Goal: Task Accomplishment & Management: Manage account settings

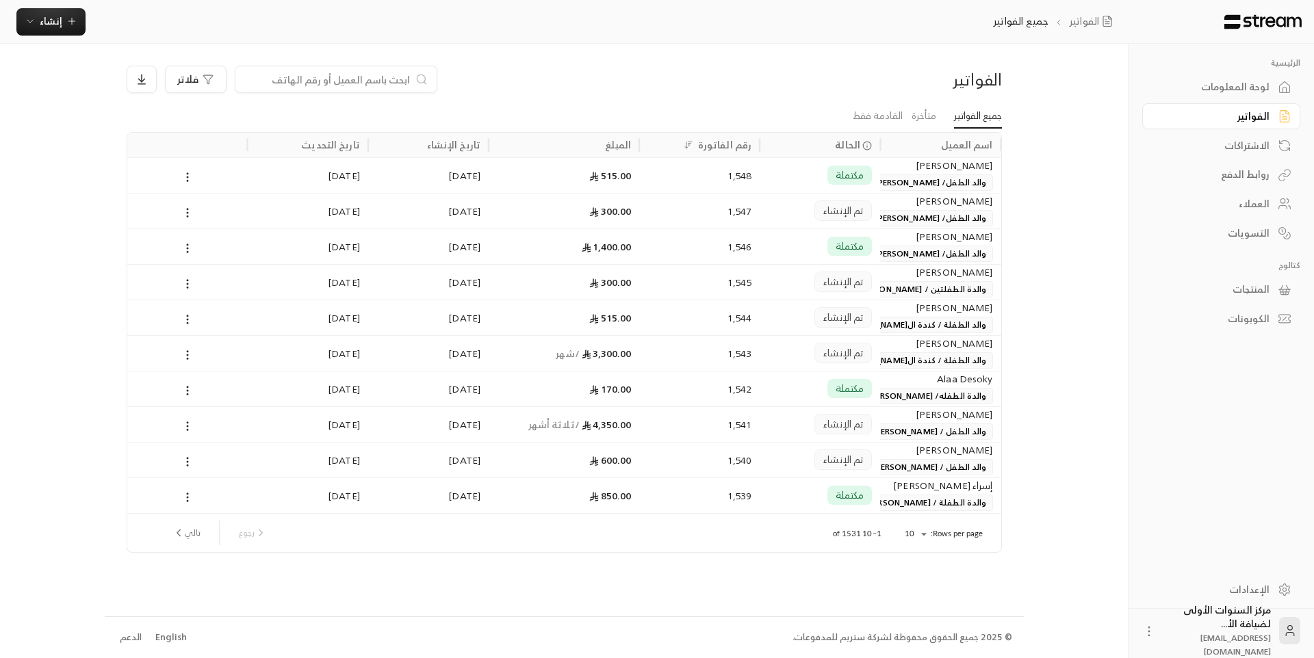
click at [324, 81] on input at bounding box center [327, 79] width 167 height 15
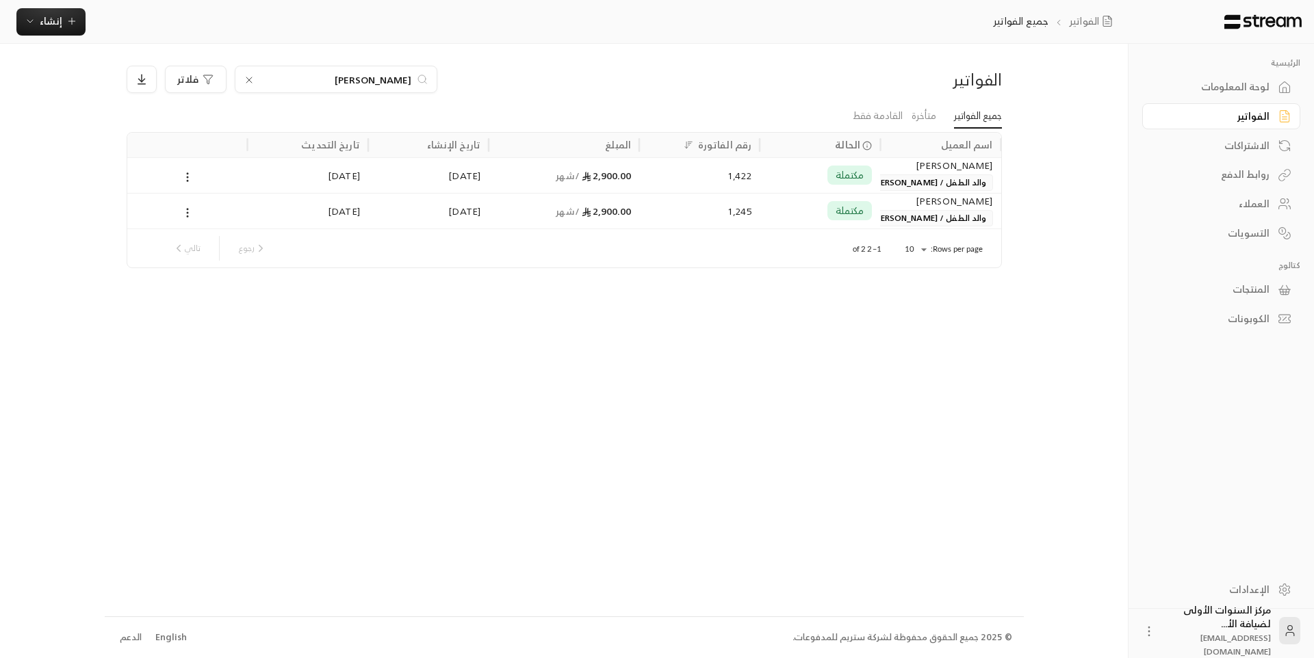
type input "يونس"
click at [587, 182] on div "2,900.00 / شهر" at bounding box center [564, 175] width 134 height 35
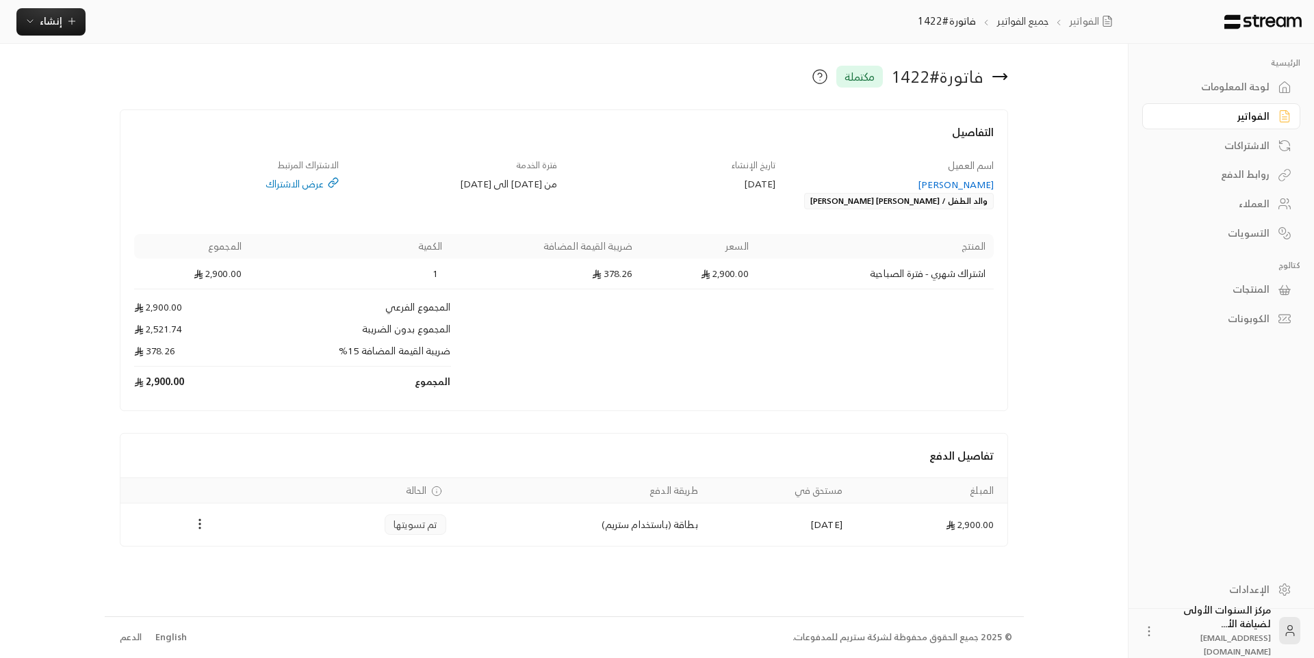
click at [1001, 77] on icon at bounding box center [1000, 77] width 14 height 0
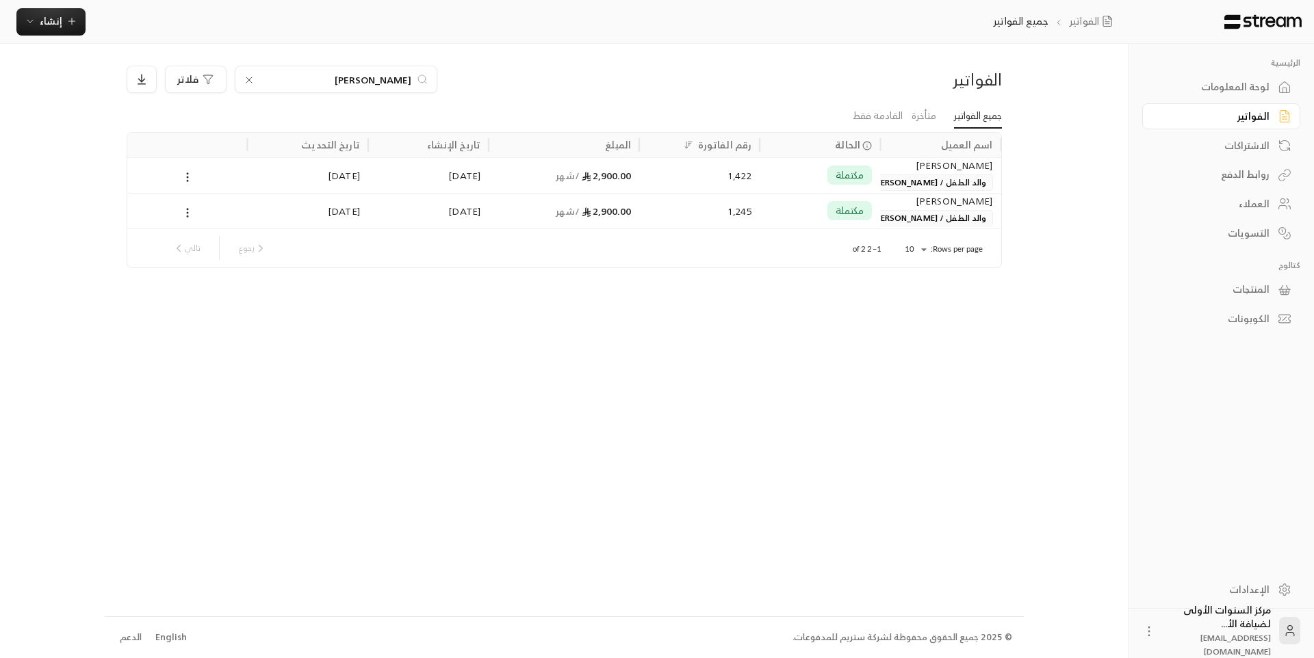
click at [1269, 118] on div "الفواتير" at bounding box center [1214, 116] width 110 height 14
click at [245, 77] on icon at bounding box center [249, 80] width 11 height 11
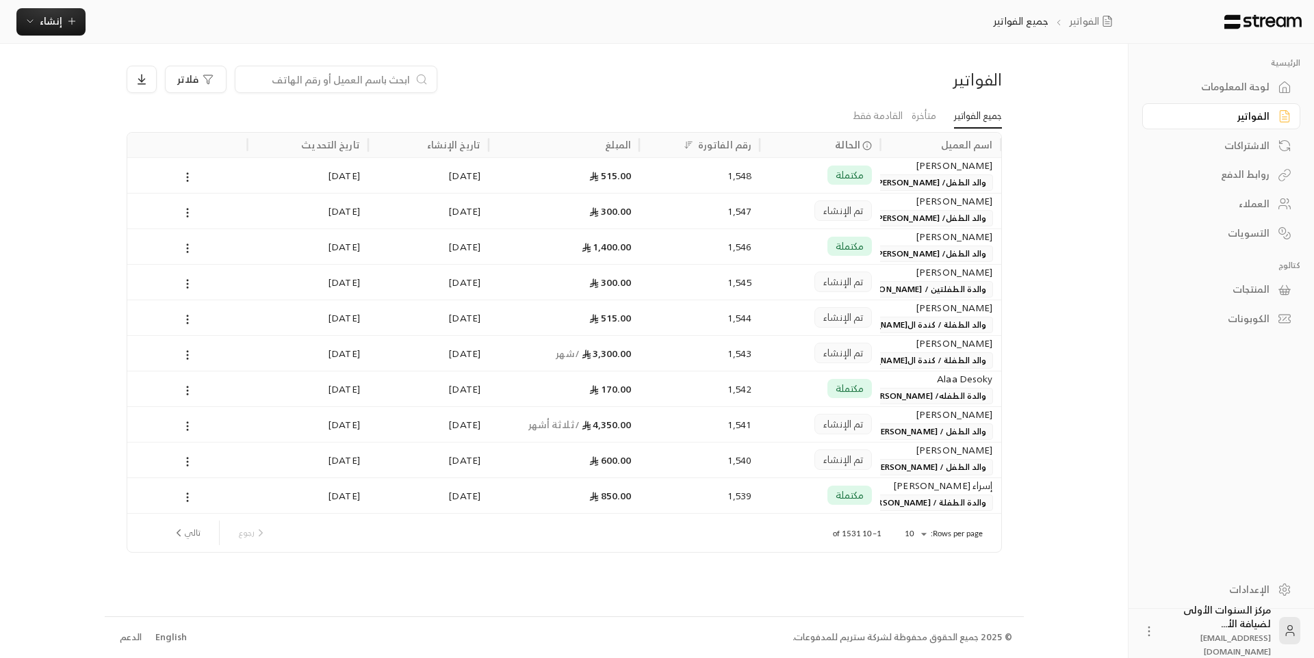
click at [1260, 121] on div "الفواتير" at bounding box center [1214, 116] width 110 height 14
click at [1051, 20] on ol "الفواتير جميع الفواتير" at bounding box center [1055, 21] width 125 height 15
click at [1085, 21] on link "الفواتير" at bounding box center [1093, 21] width 49 height 15
click at [1253, 90] on div "لوحة المعلومات" at bounding box center [1214, 87] width 110 height 14
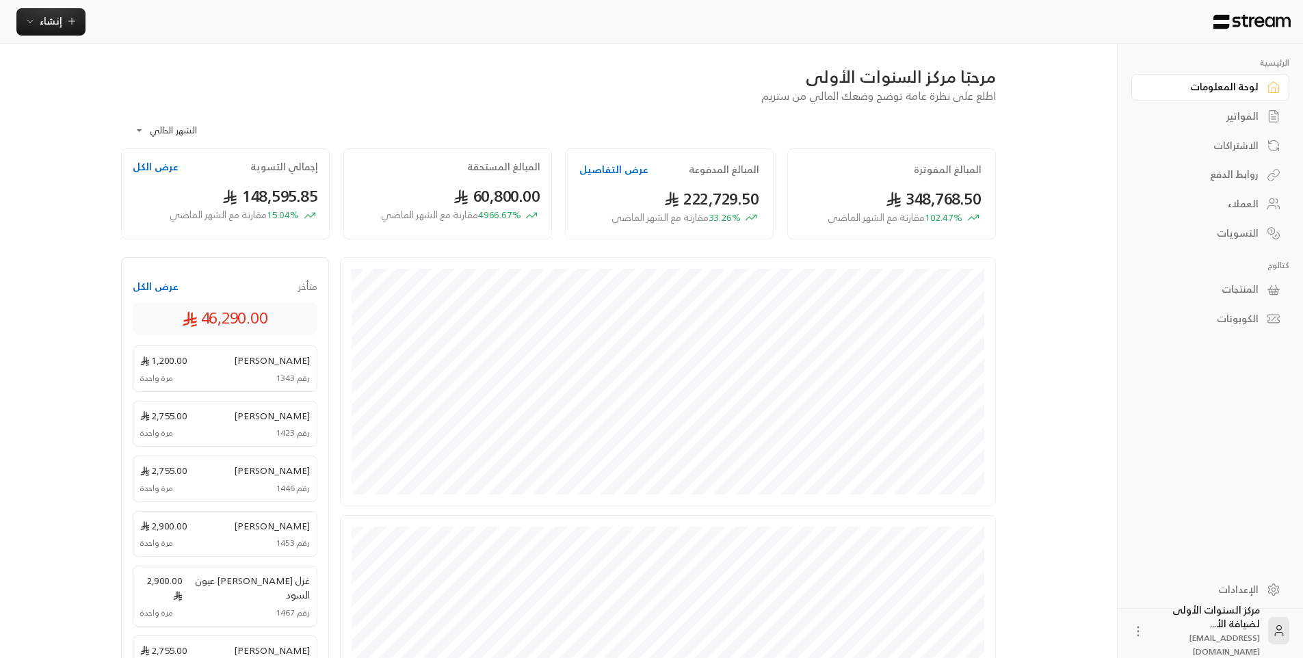
click at [1254, 118] on div "الفواتير" at bounding box center [1204, 116] width 110 height 14
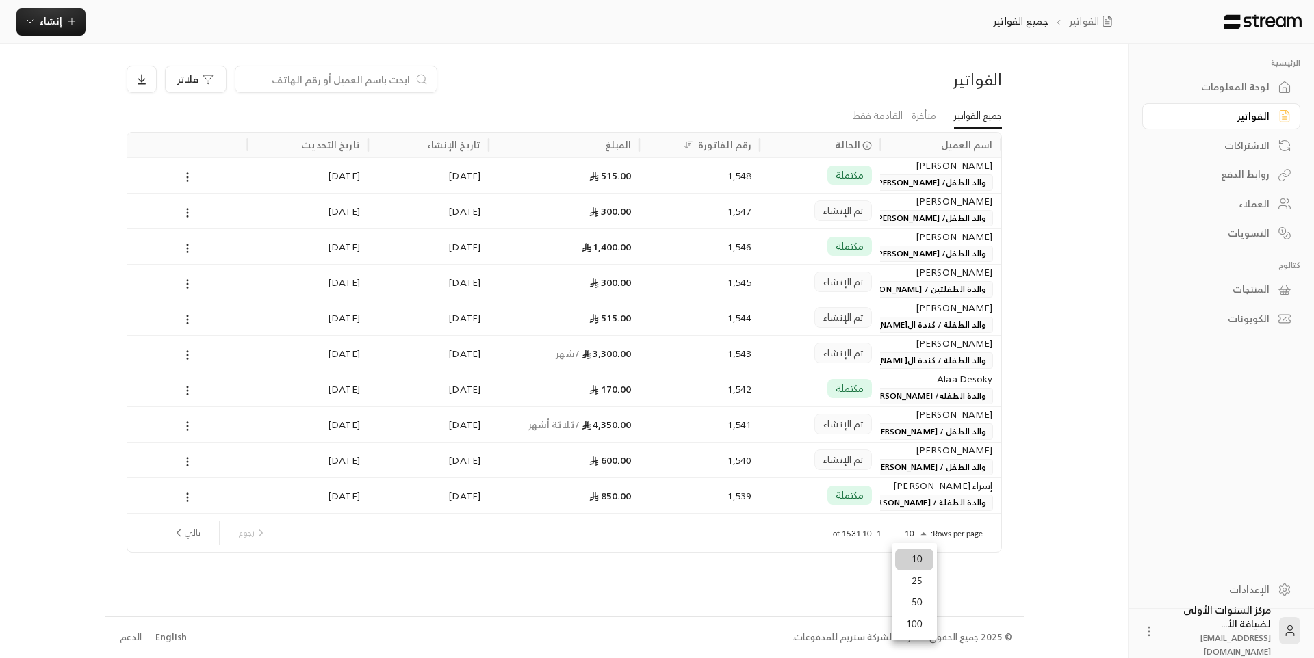
click at [919, 525] on body "الرئيسية لوحة المعلومات الفواتير الاشتراكات روابط الدفع العملاء التسويات كتالوج…" at bounding box center [657, 329] width 1314 height 658
click at [917, 621] on li "100" at bounding box center [914, 625] width 38 height 22
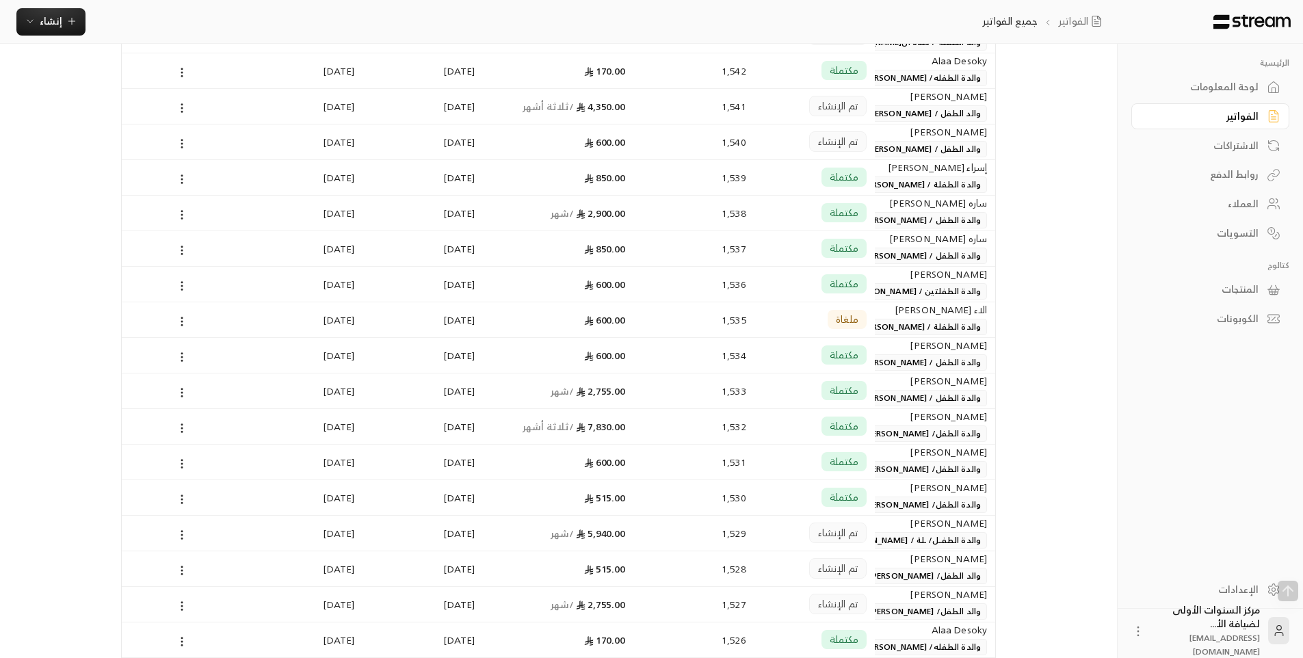
scroll to position [342, 0]
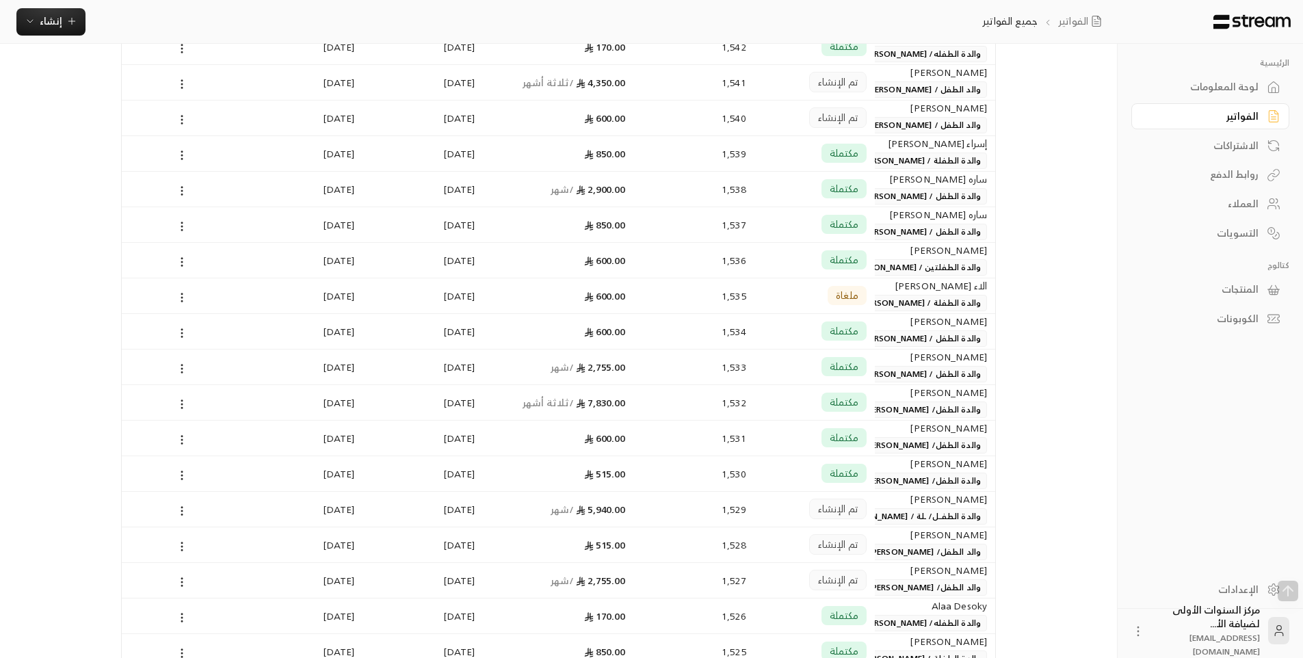
click at [925, 327] on div "[PERSON_NAME]" at bounding box center [935, 321] width 104 height 15
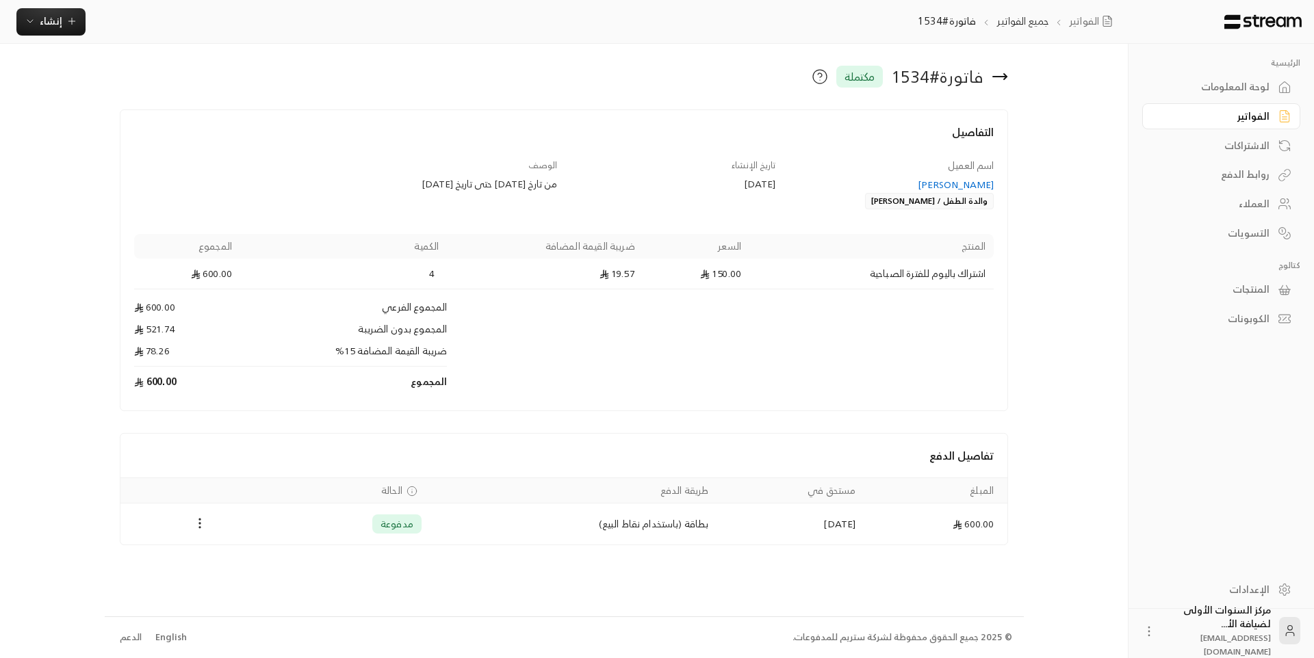
click at [1006, 74] on icon at bounding box center [999, 76] width 16 height 16
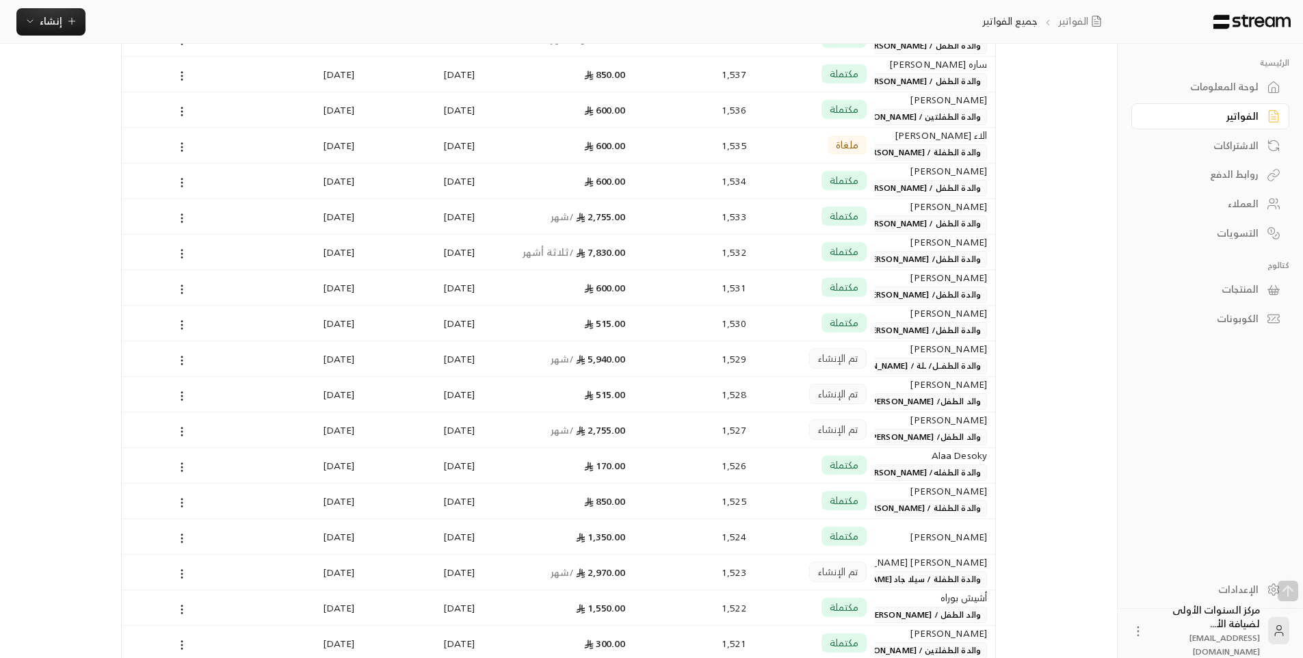
scroll to position [616, 0]
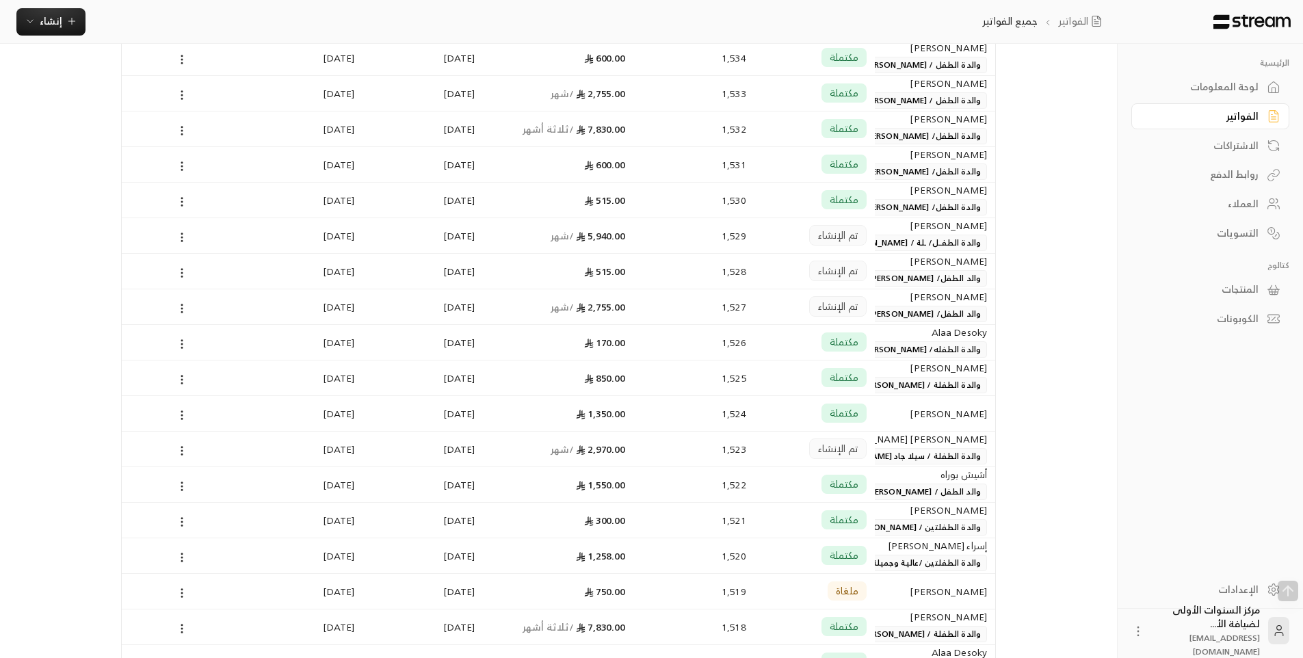
click at [925, 140] on span "والدة الطفل/ [PERSON_NAME]" at bounding box center [923, 136] width 129 height 16
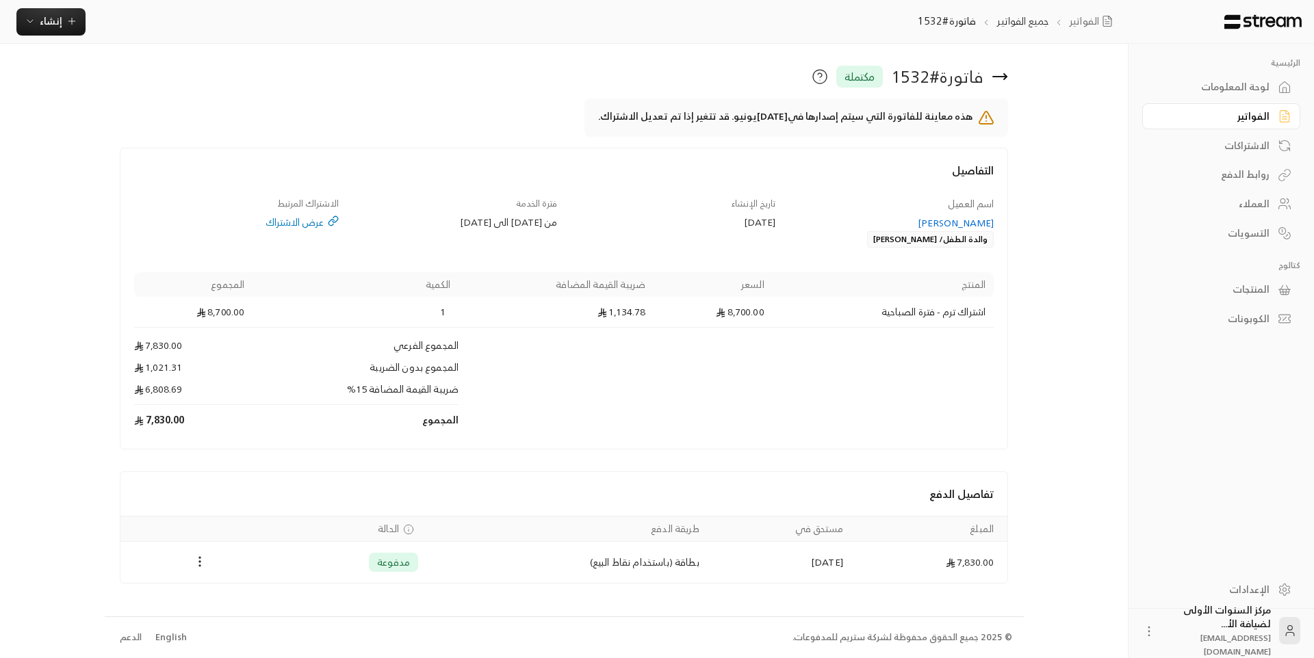
click at [1002, 78] on icon at bounding box center [999, 76] width 16 height 16
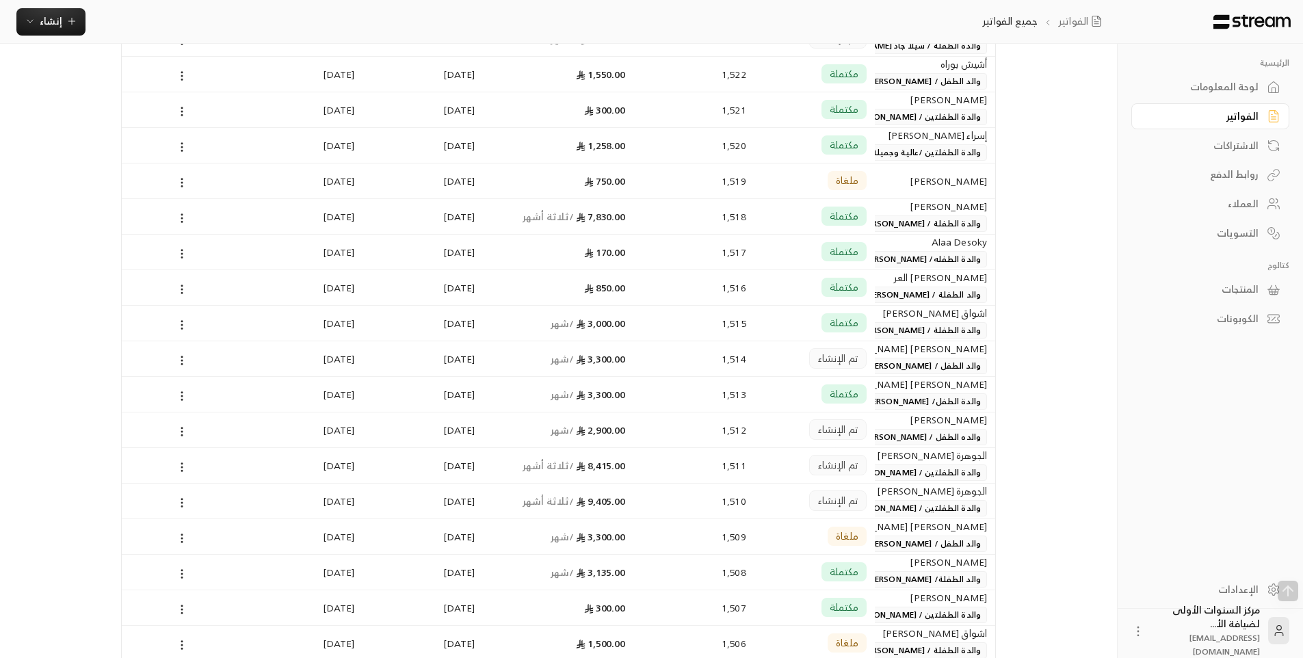
scroll to position [1095, 0]
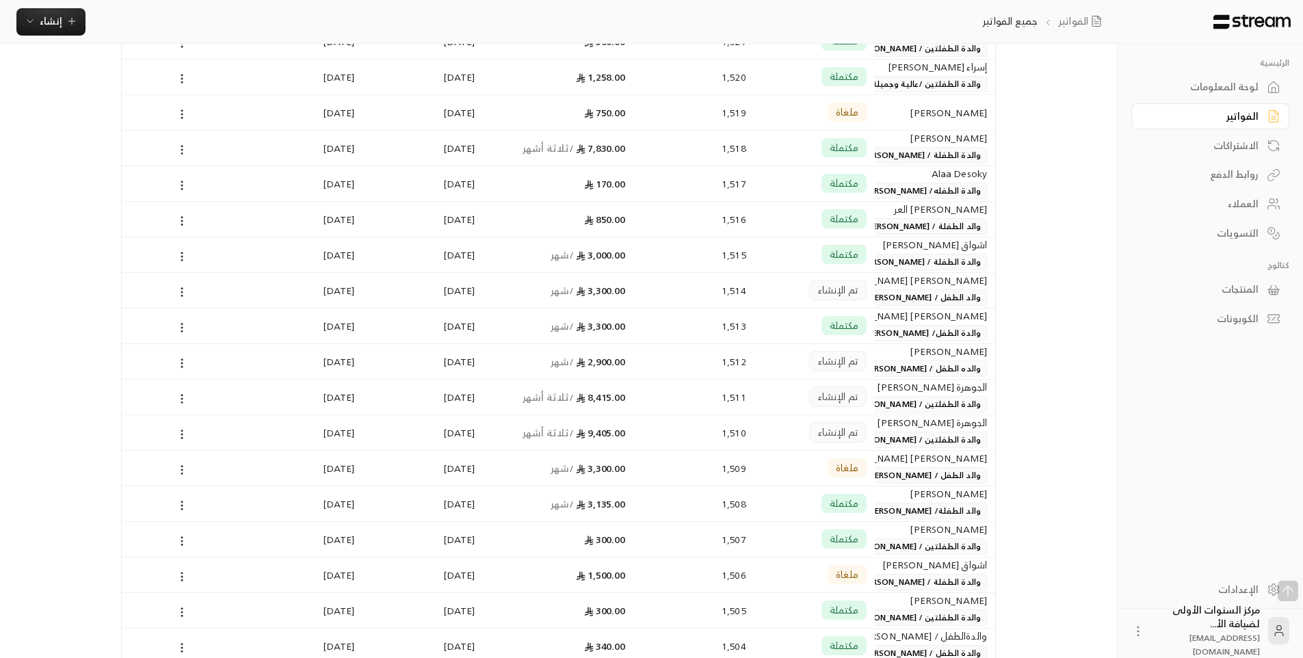
click at [942, 330] on span "والدة الطفل/ [PERSON_NAME]" at bounding box center [923, 333] width 129 height 16
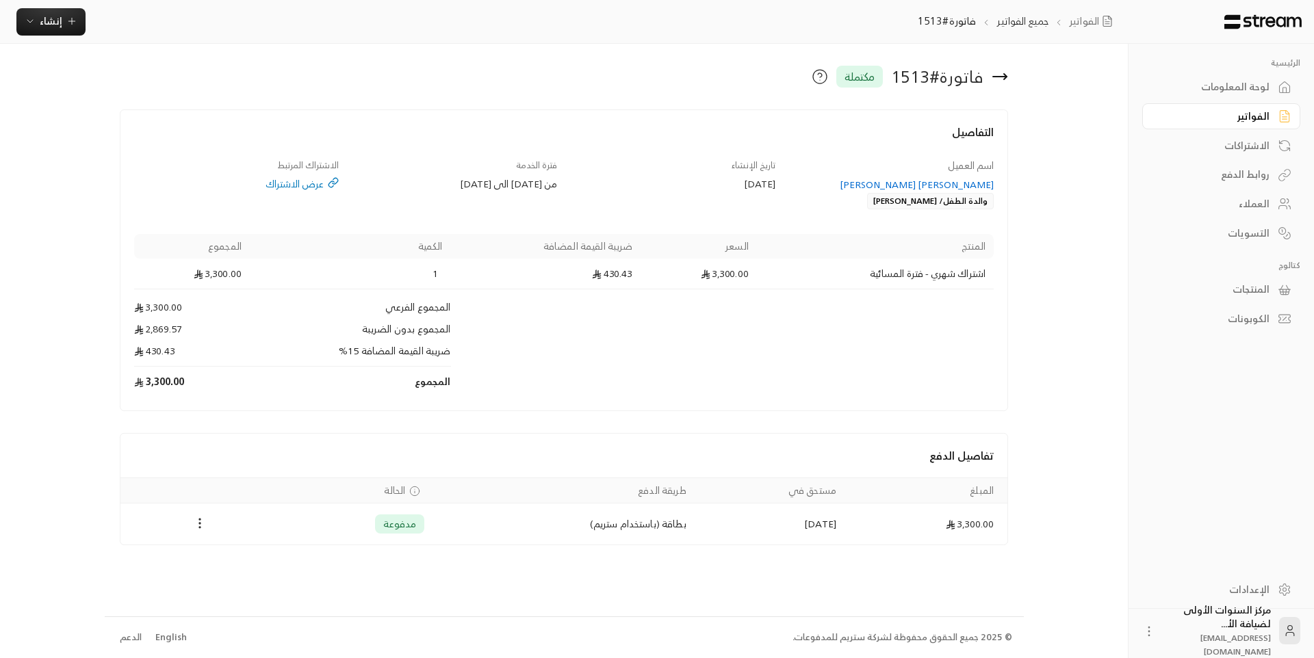
click at [1002, 73] on icon at bounding box center [999, 76] width 16 height 16
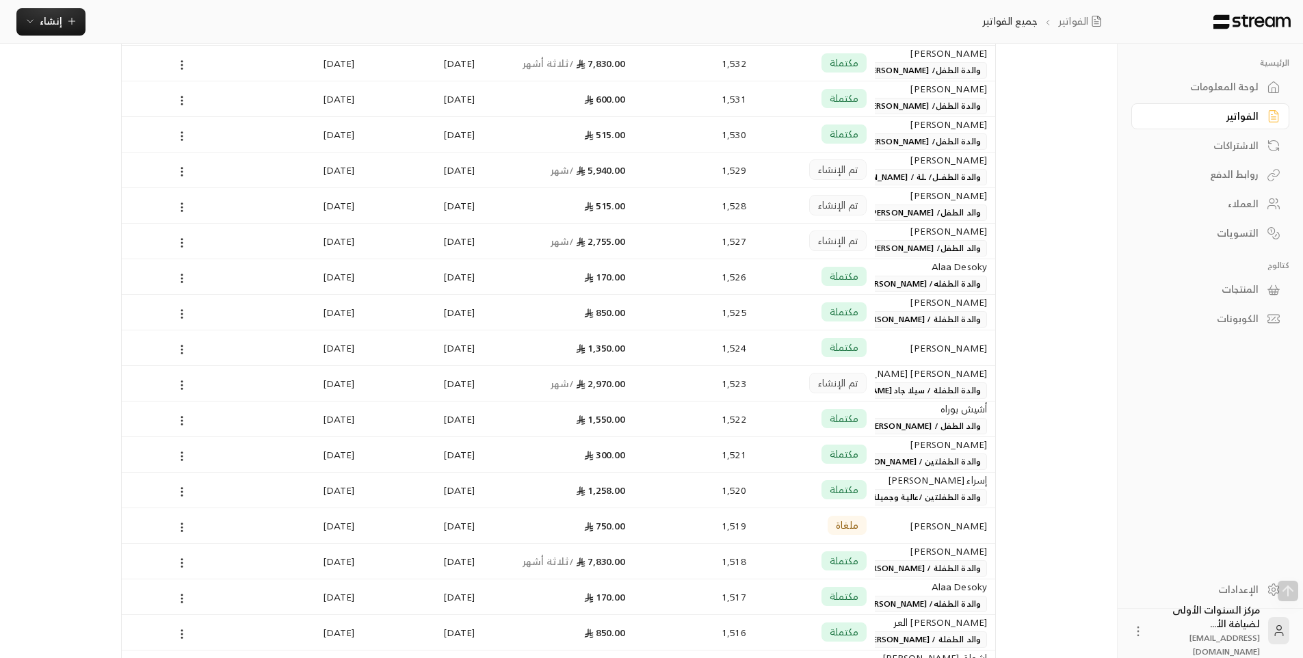
scroll to position [684, 0]
click at [932, 250] on span "والد الطفل/ [PERSON_NAME]" at bounding box center [926, 245] width 124 height 16
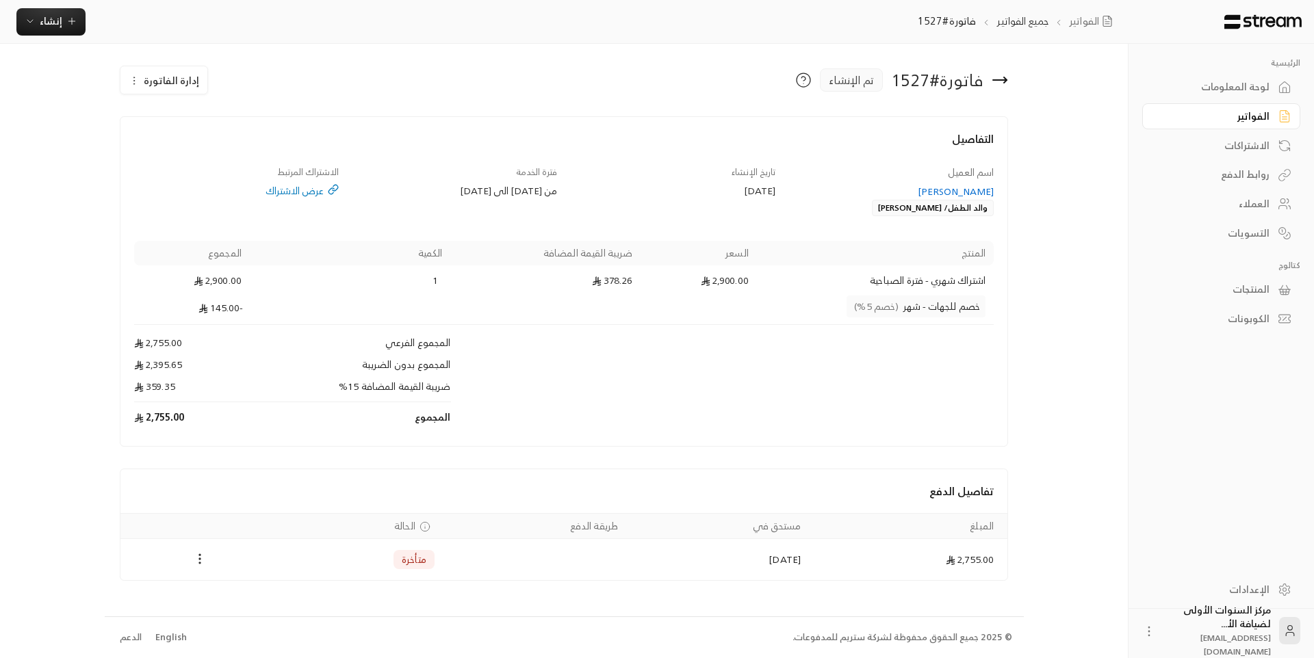
click at [998, 80] on icon at bounding box center [1000, 80] width 14 height 0
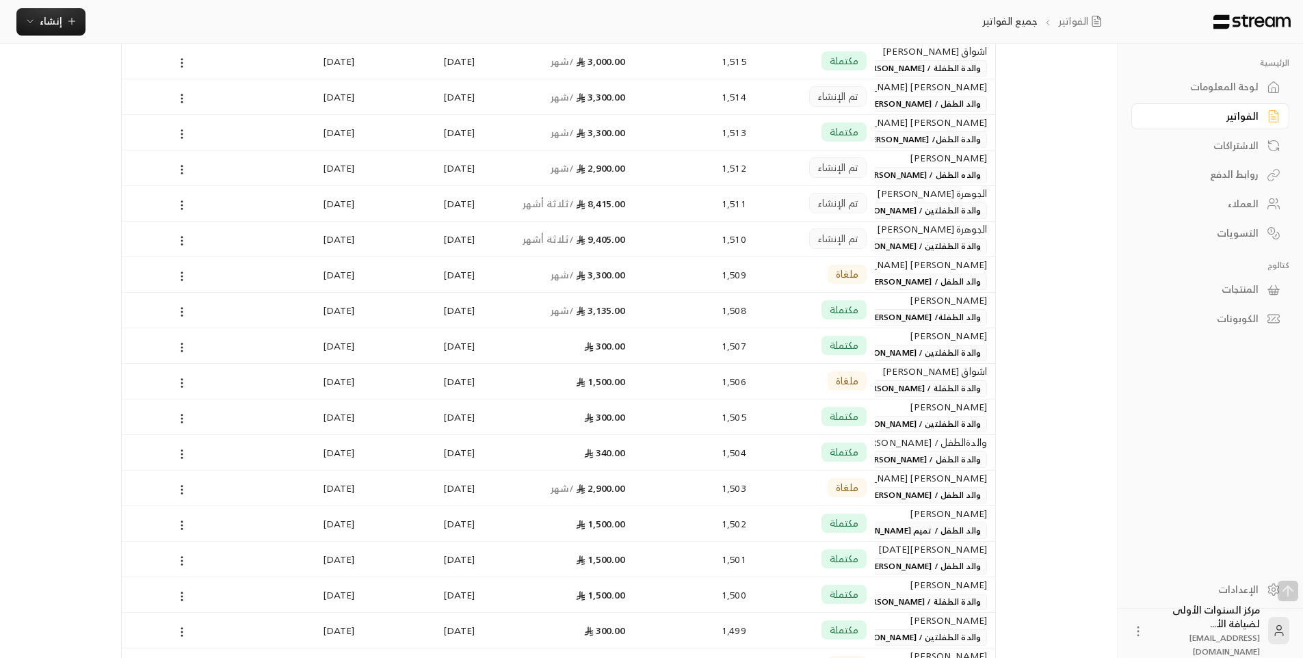
scroll to position [1437, 0]
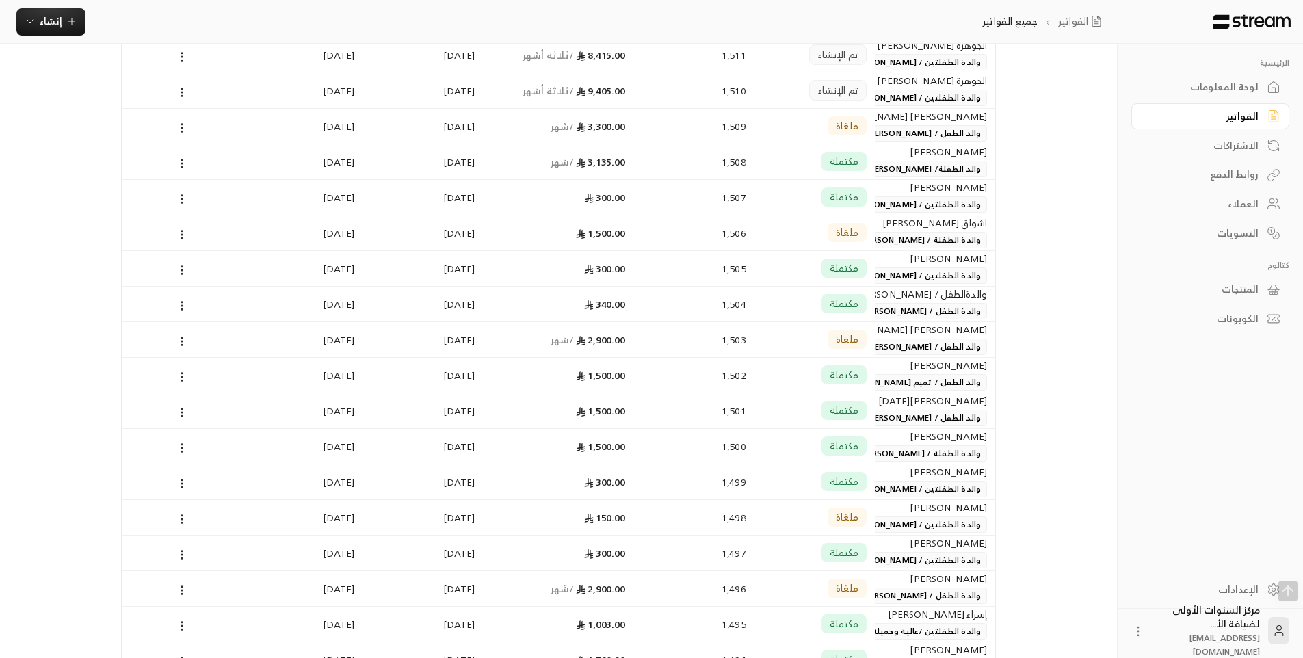
click at [936, 376] on span "والد الطفل / تميم أدهم صالم عزام" at bounding box center [913, 382] width 147 height 16
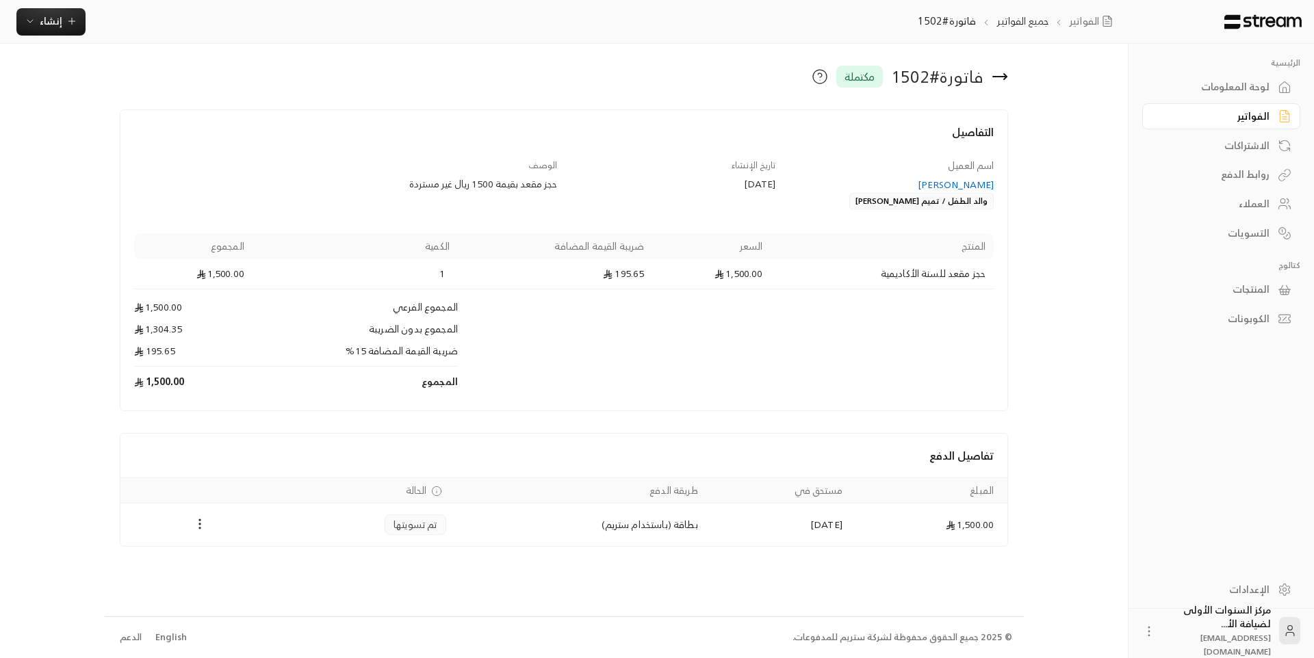
click at [957, 189] on div "[PERSON_NAME]" at bounding box center [891, 185] width 205 height 14
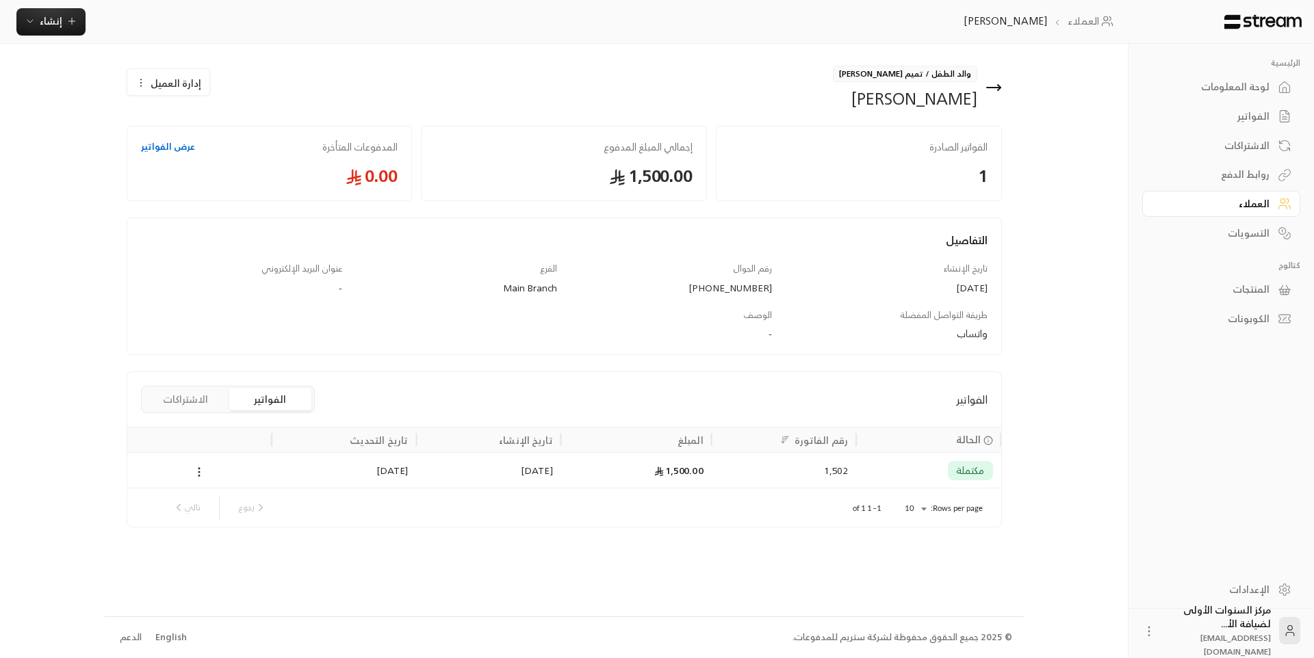
click at [162, 89] on span "إدارة العميل" at bounding box center [176, 83] width 51 height 14
click at [205, 124] on span "تعديل" at bounding box center [203, 122] width 22 height 11
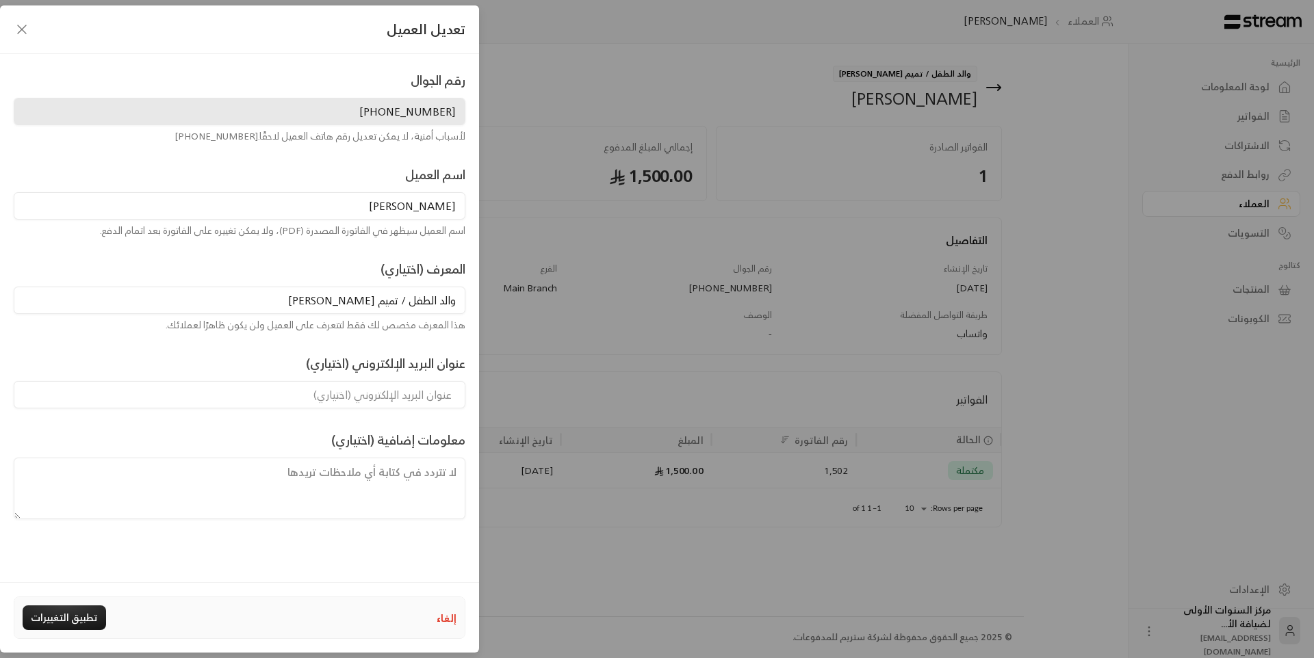
click at [322, 306] on input "والد الطفل / تميم أدهم صالم عزام" at bounding box center [240, 300] width 452 height 27
type input "والد الطفل / تميم [PERSON_NAME]"
click at [73, 623] on button "تطبيق التغييرات" at bounding box center [64, 618] width 83 height 25
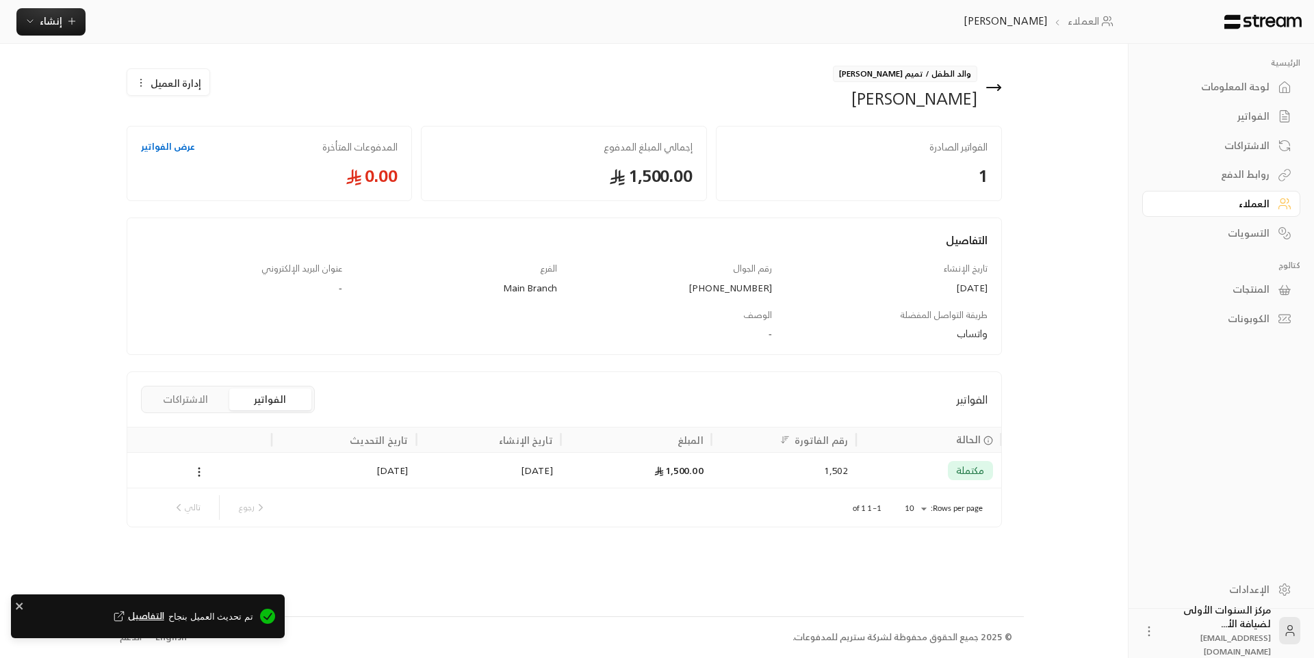
click at [1001, 90] on icon at bounding box center [993, 87] width 16 height 16
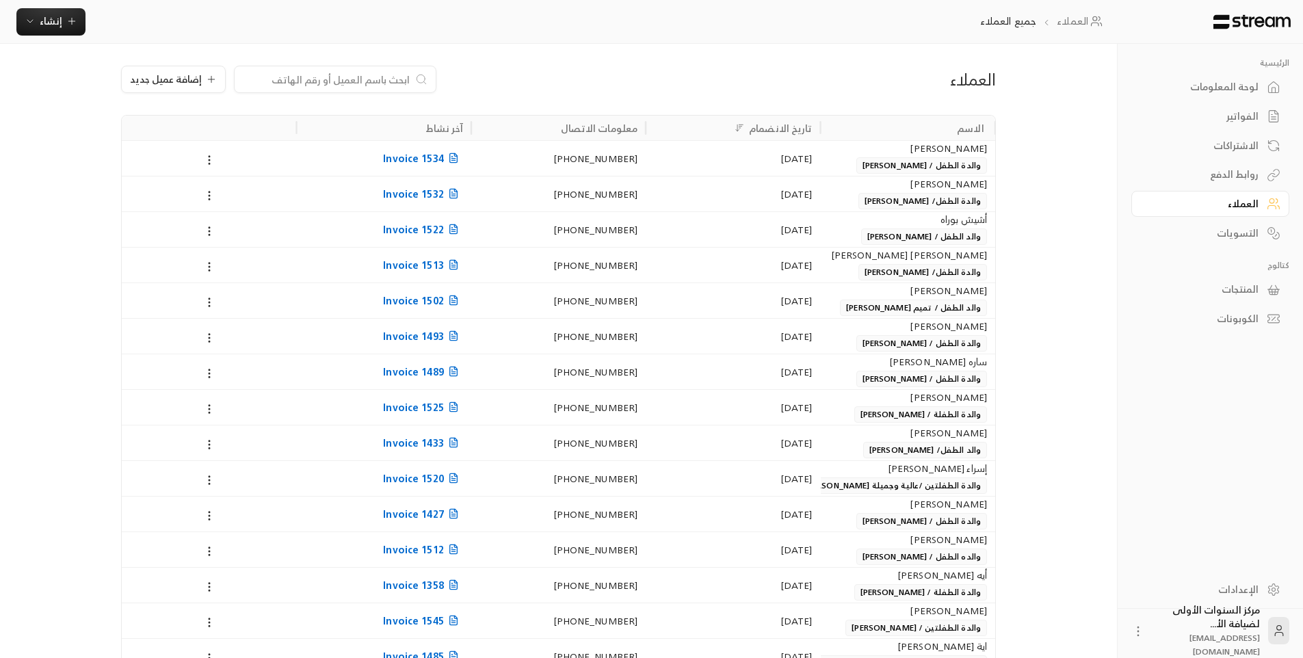
click at [1229, 86] on div "لوحة المعلومات" at bounding box center [1204, 87] width 110 height 14
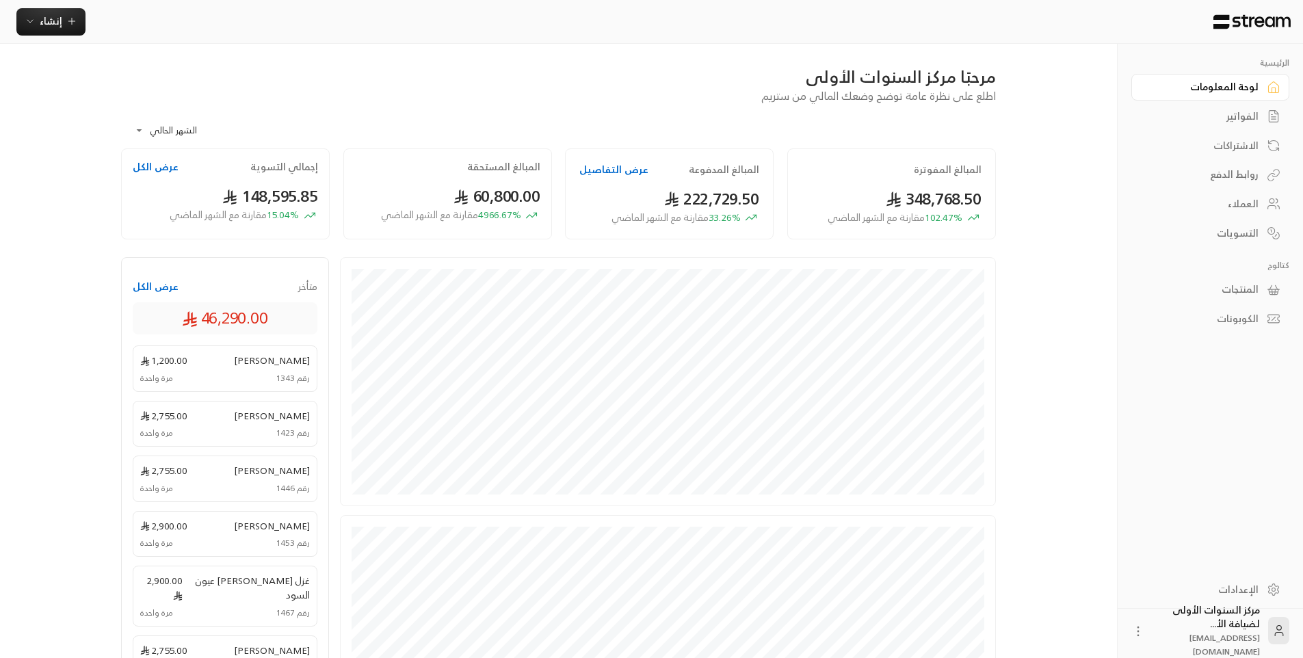
click at [1011, 166] on div "**********" at bounding box center [558, 493] width 919 height 898
click at [1248, 112] on div "الفواتير" at bounding box center [1204, 116] width 110 height 14
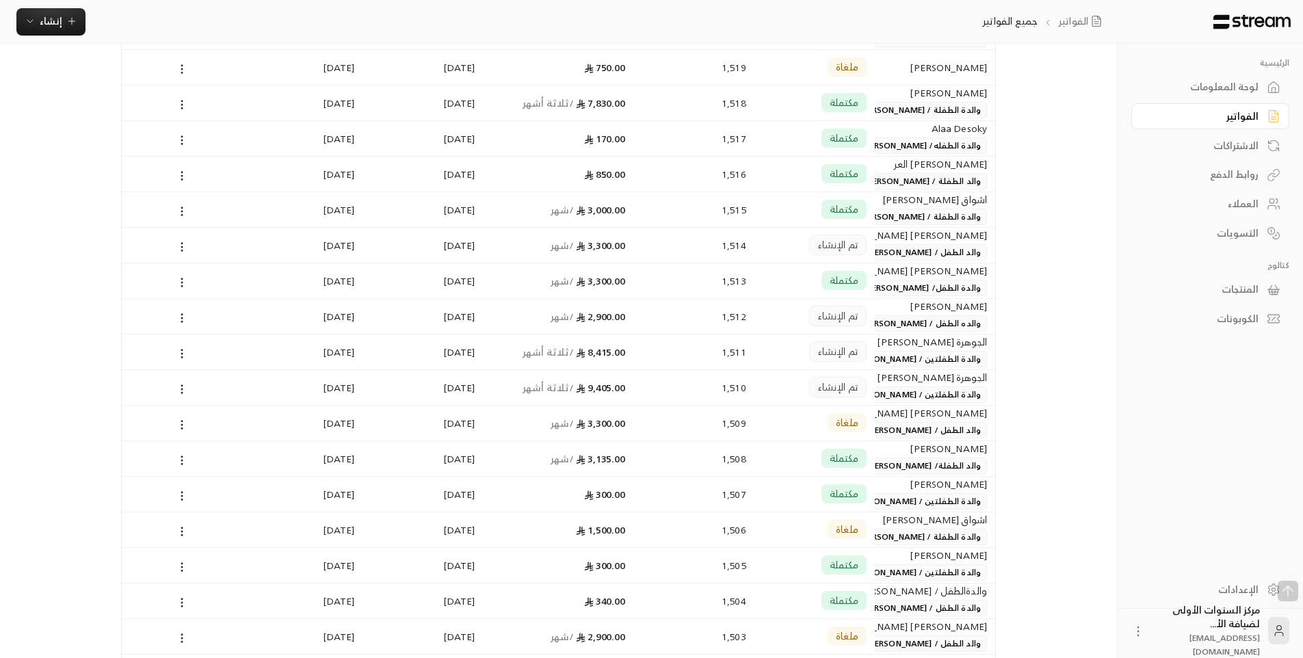
scroll to position [1163, 0]
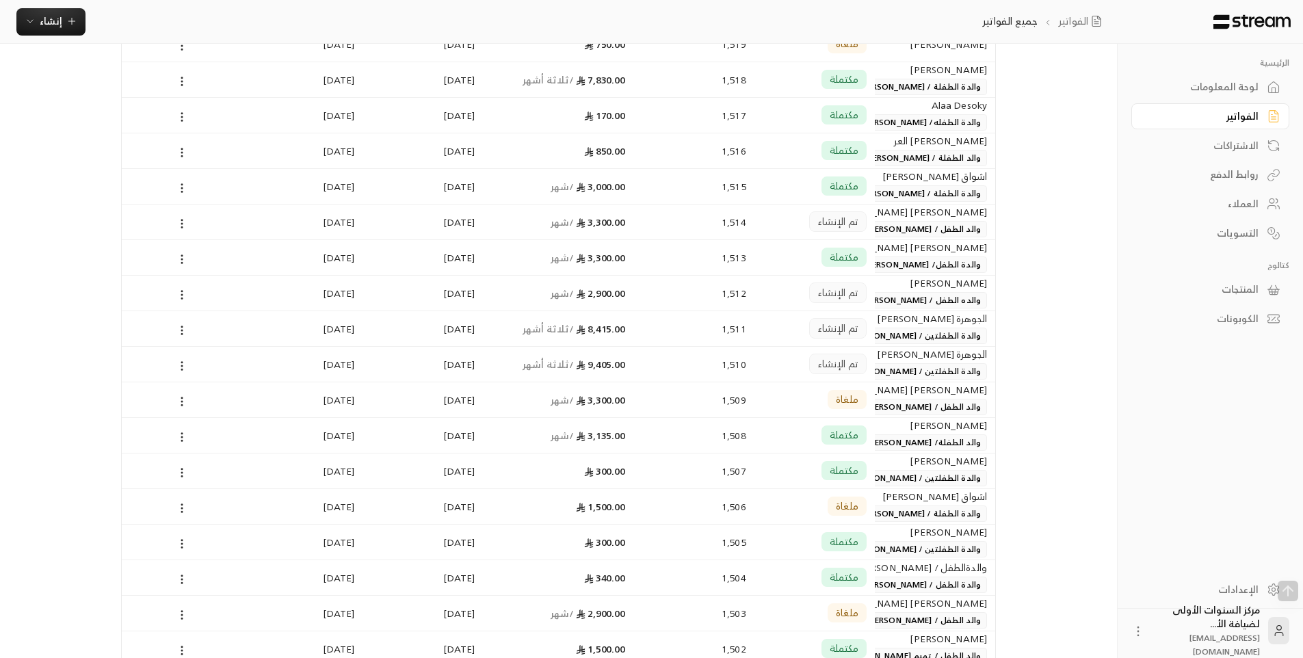
click at [904, 434] on div "عبدالله بن إبراهيم بن عبدالله بن سالم والد الطفلة/ هيا عبدالله بن إبراهيم بن سا…" at bounding box center [935, 434] width 104 height 33
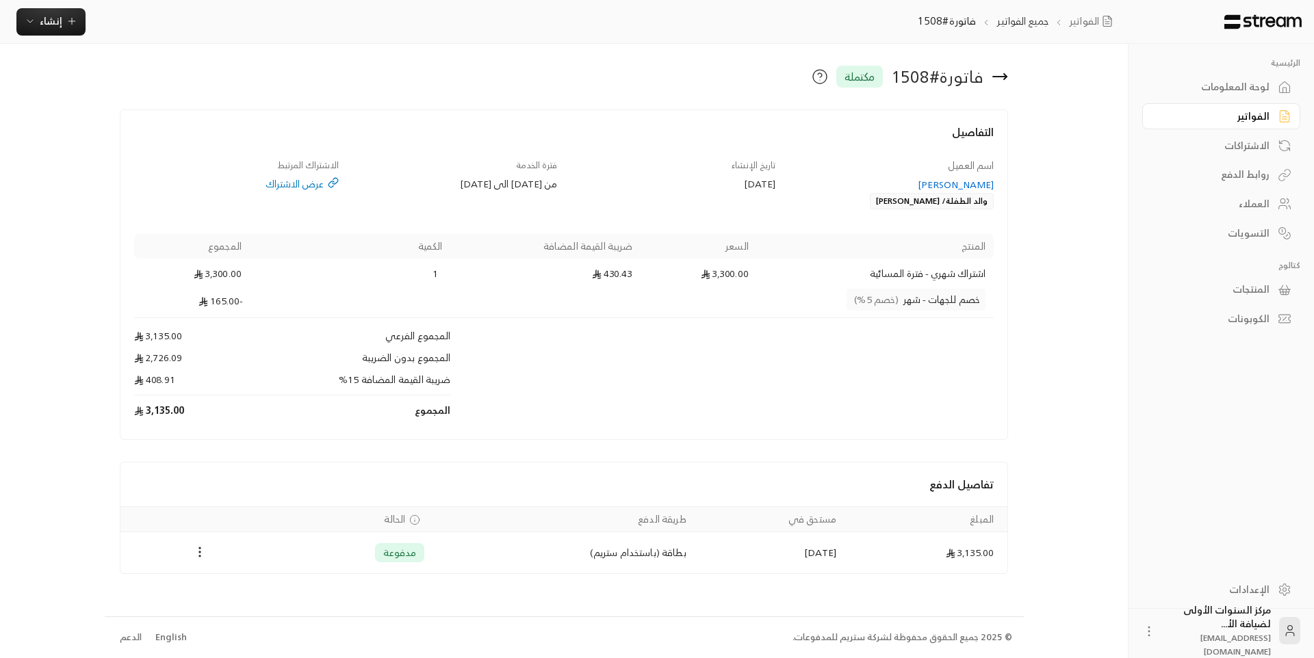
click at [1000, 75] on icon at bounding box center [999, 76] width 16 height 16
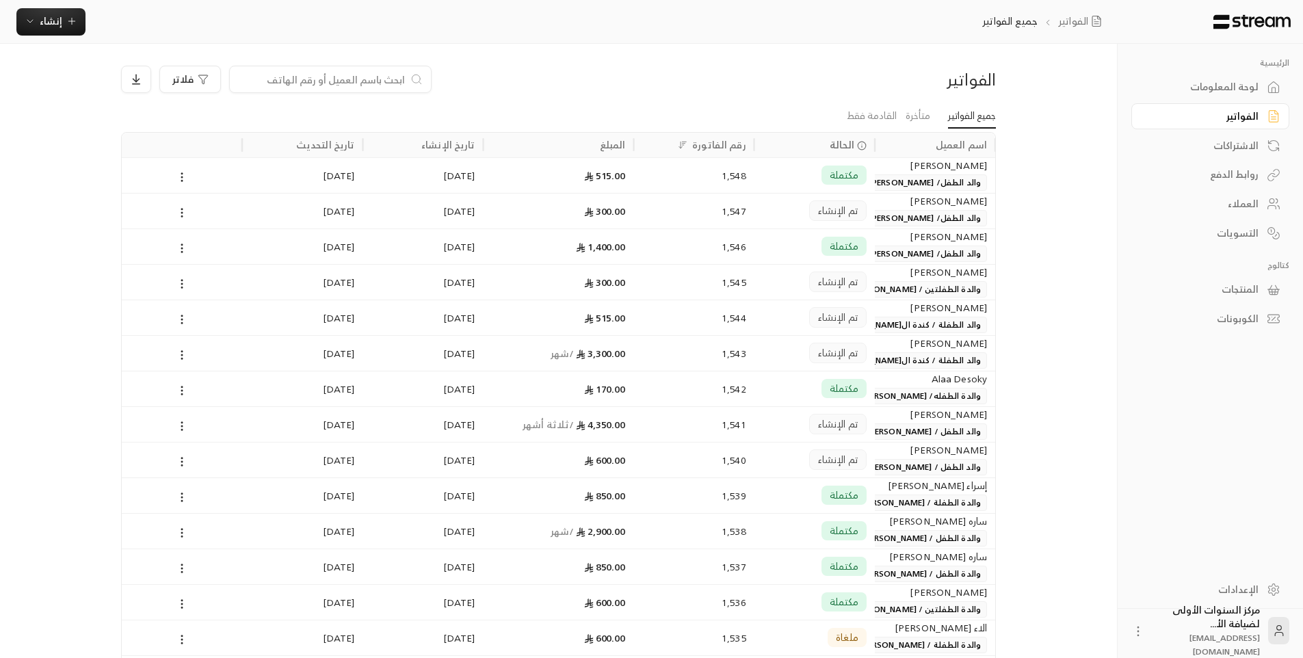
click at [1213, 87] on div "لوحة المعلومات" at bounding box center [1204, 87] width 110 height 14
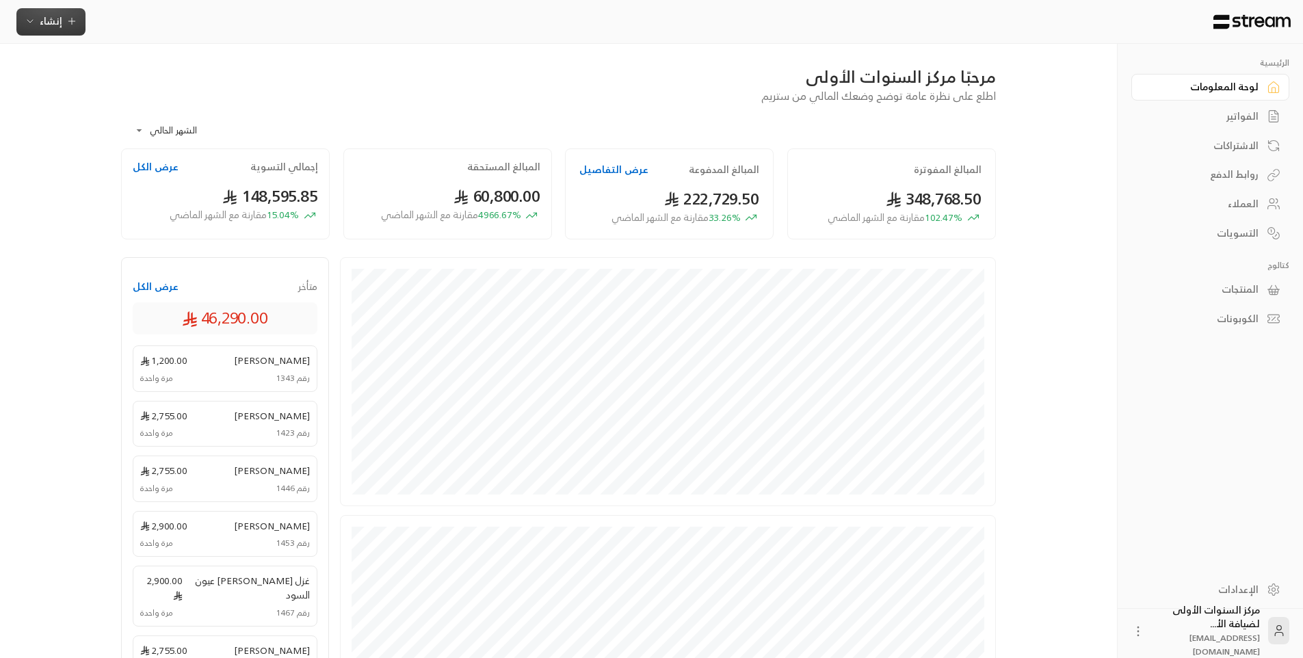
click at [55, 18] on span "إنشاء" at bounding box center [51, 20] width 23 height 17
click at [180, 85] on div "إنشاء فاتورة مرة واحدة بسهولة للمعاملات السريعة." at bounding box center [118, 85] width 172 height 27
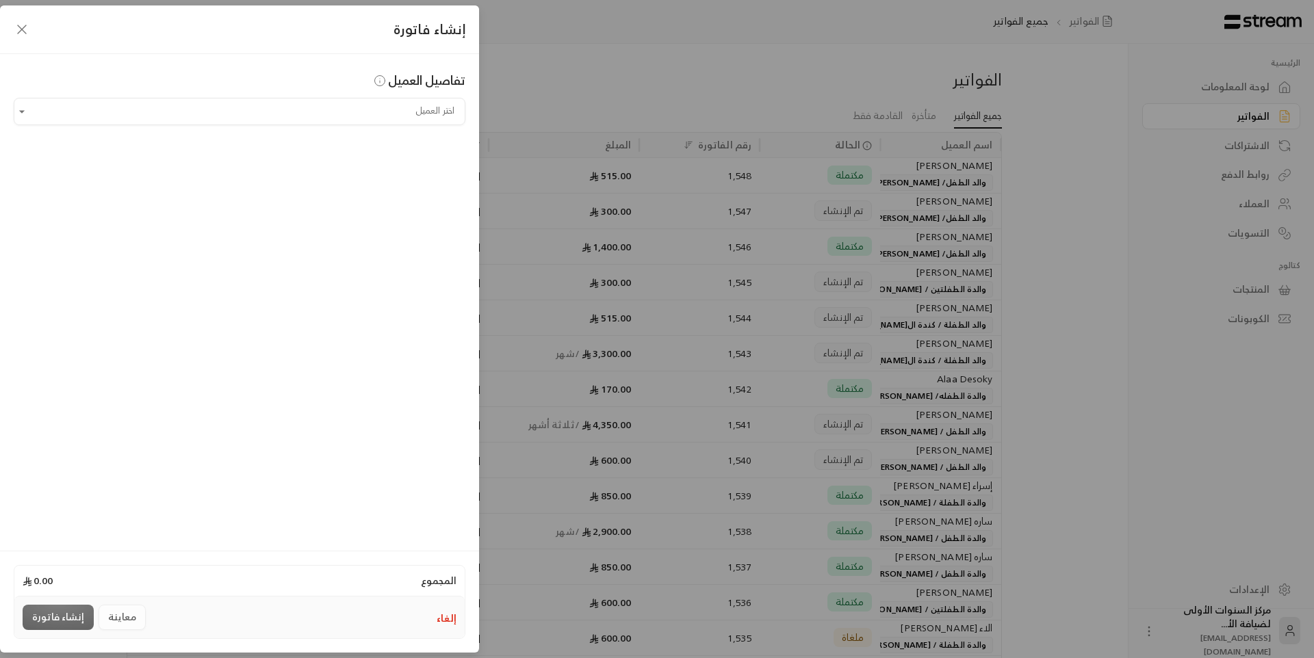
click at [439, 622] on button "إلغاء" at bounding box center [447, 619] width 20 height 14
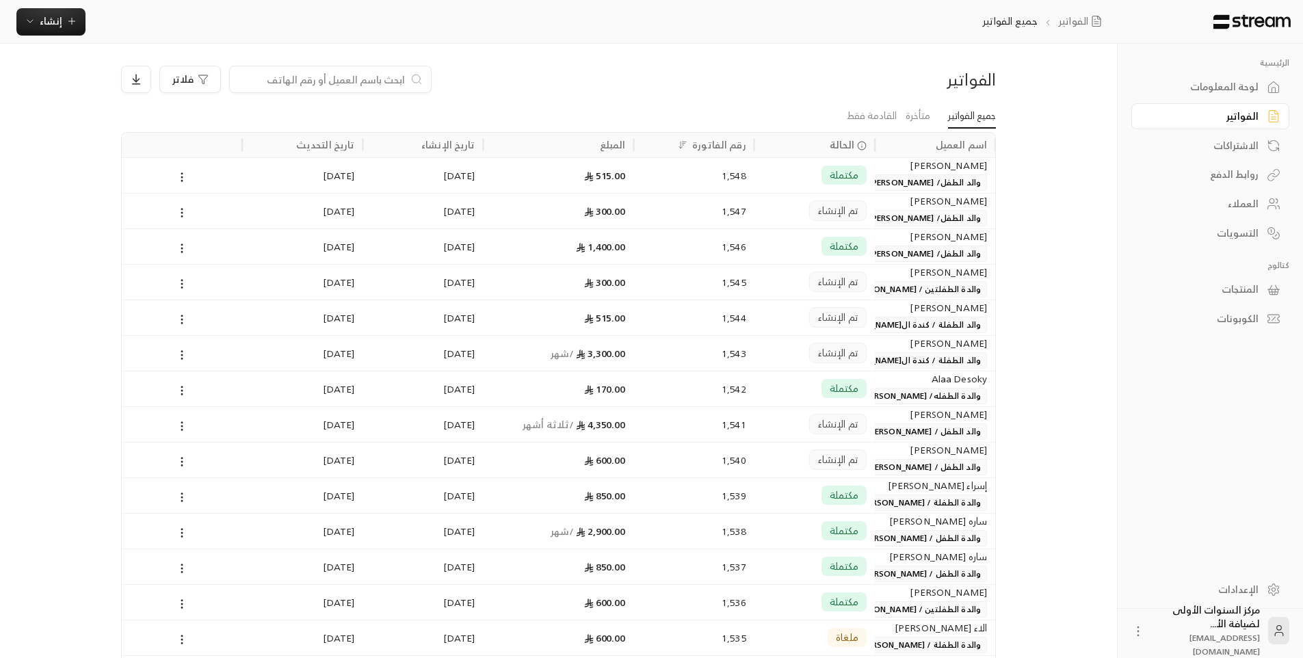
click at [382, 79] on input at bounding box center [321, 79] width 167 height 15
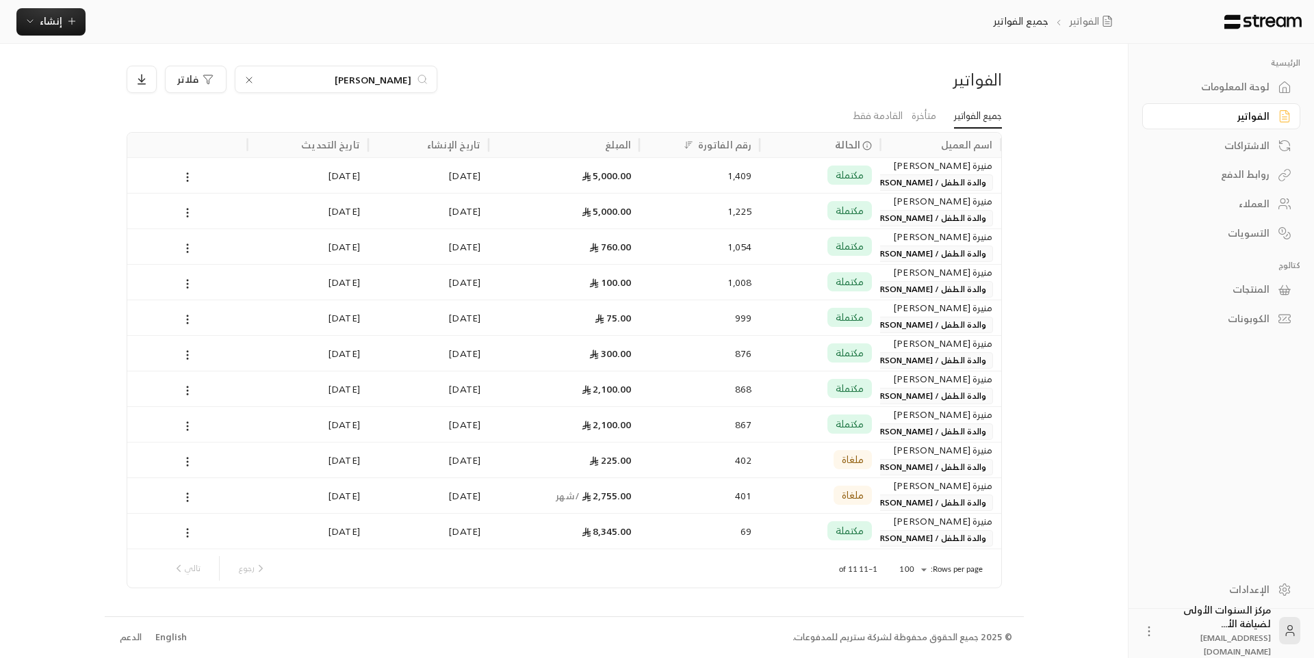
type input "[PERSON_NAME]"
click at [781, 177] on div "مكتملة" at bounding box center [820, 175] width 104 height 35
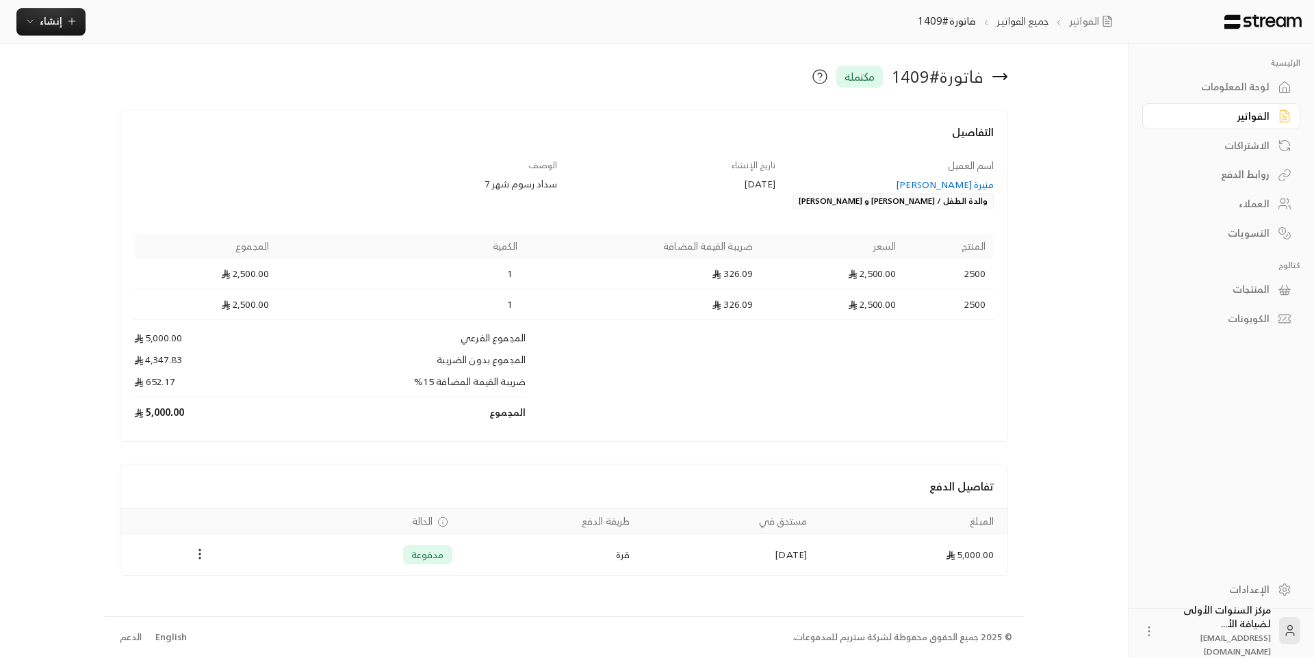
click at [1003, 78] on icon at bounding box center [999, 76] width 16 height 16
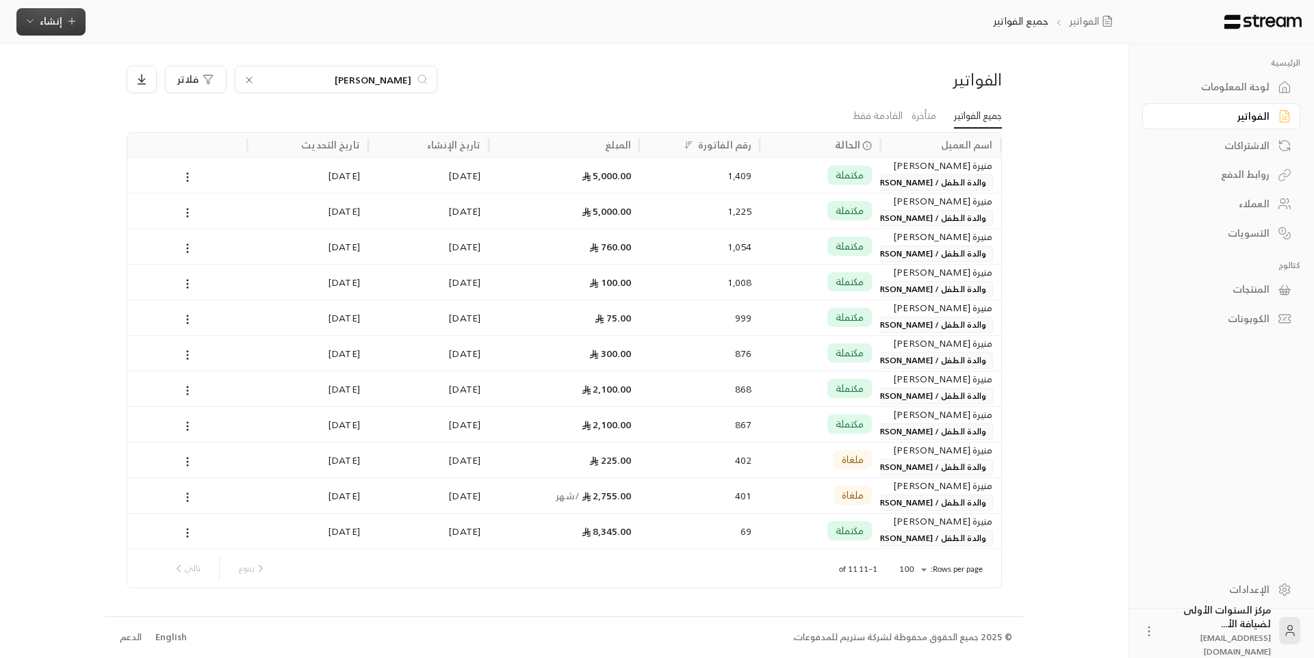
click at [77, 25] on button "إنشاء" at bounding box center [50, 21] width 69 height 27
click at [179, 79] on div "إنشاء فاتورة مرة واحدة بسهولة للمعاملات السريعة." at bounding box center [118, 85] width 172 height 27
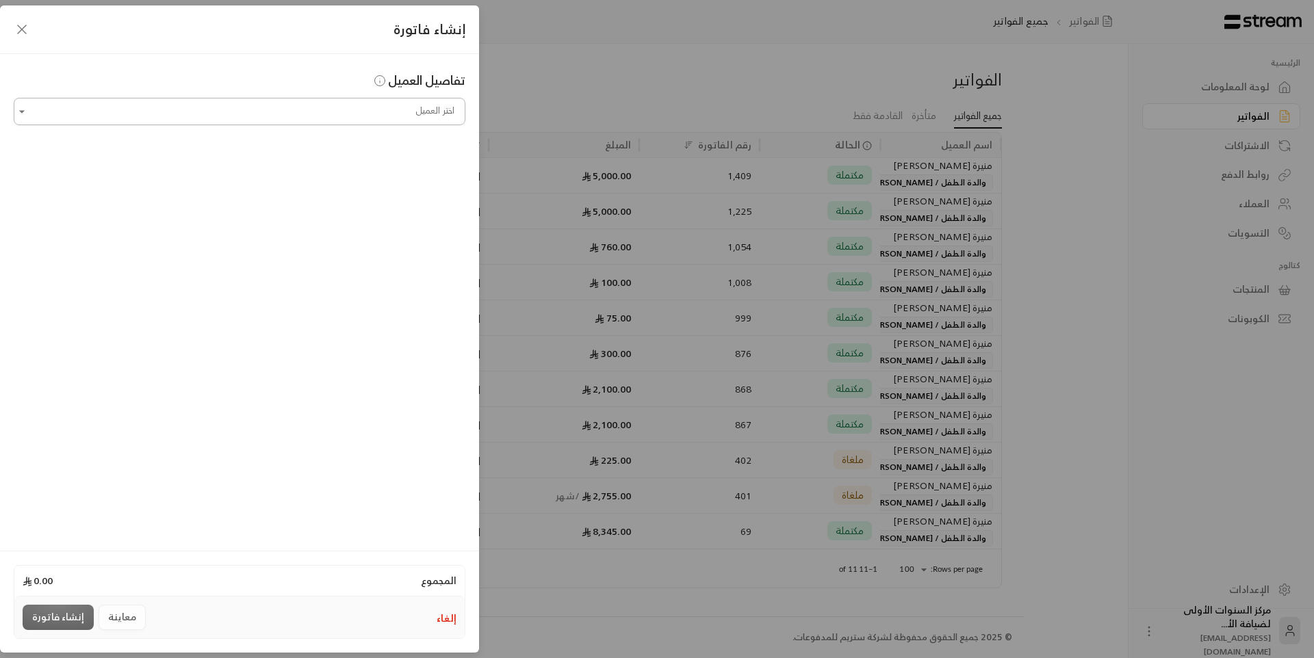
click at [400, 112] on input "اختر العميل" at bounding box center [240, 112] width 452 height 24
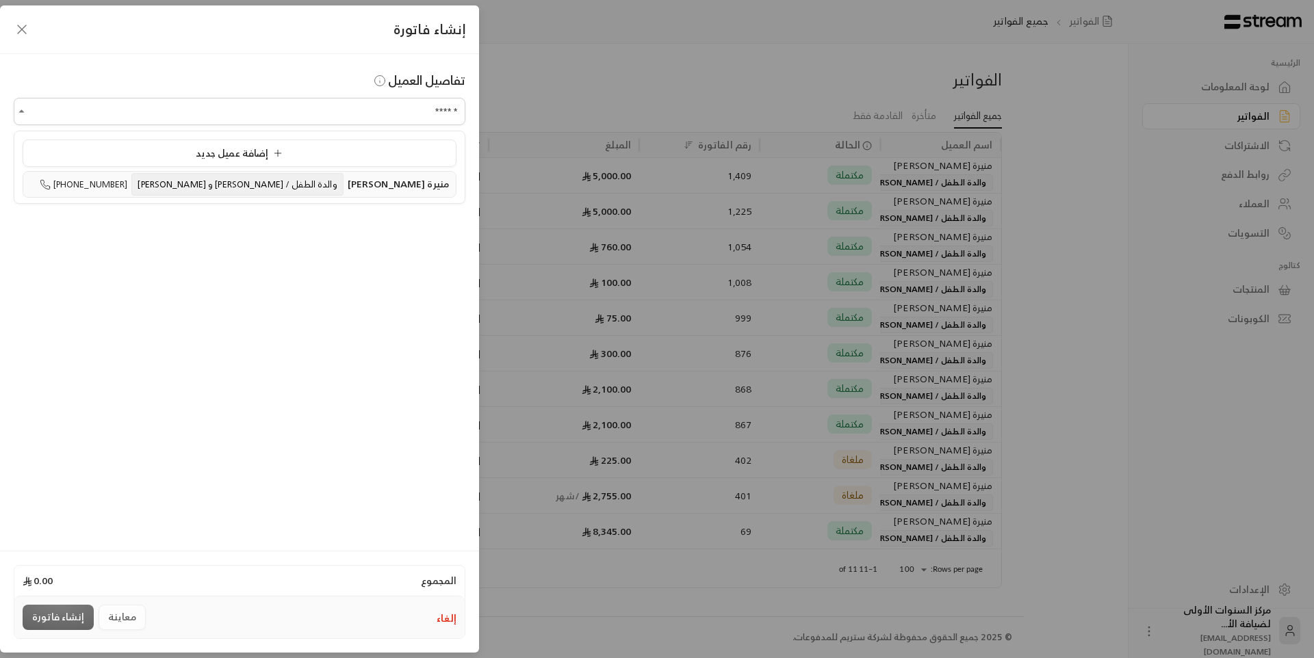
click at [370, 181] on span "منيرة [PERSON_NAME]" at bounding box center [398, 183] width 101 height 17
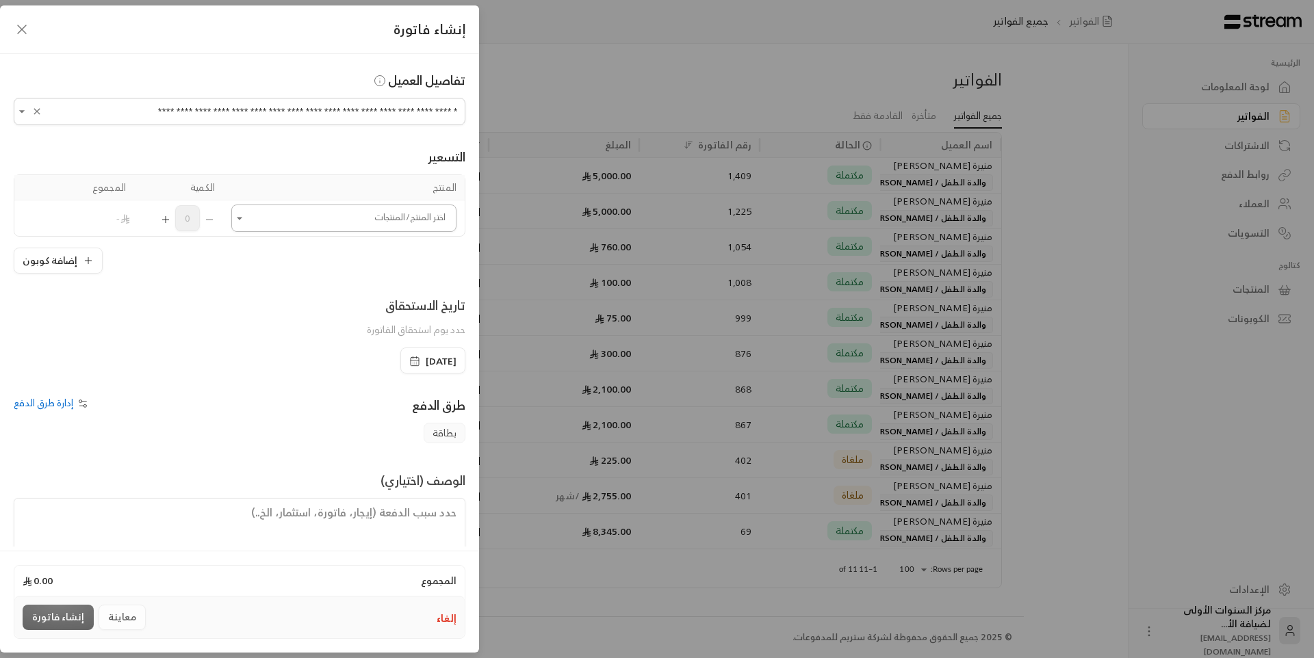
type input "**********"
click at [387, 218] on input "اختر العميل" at bounding box center [343, 219] width 225 height 24
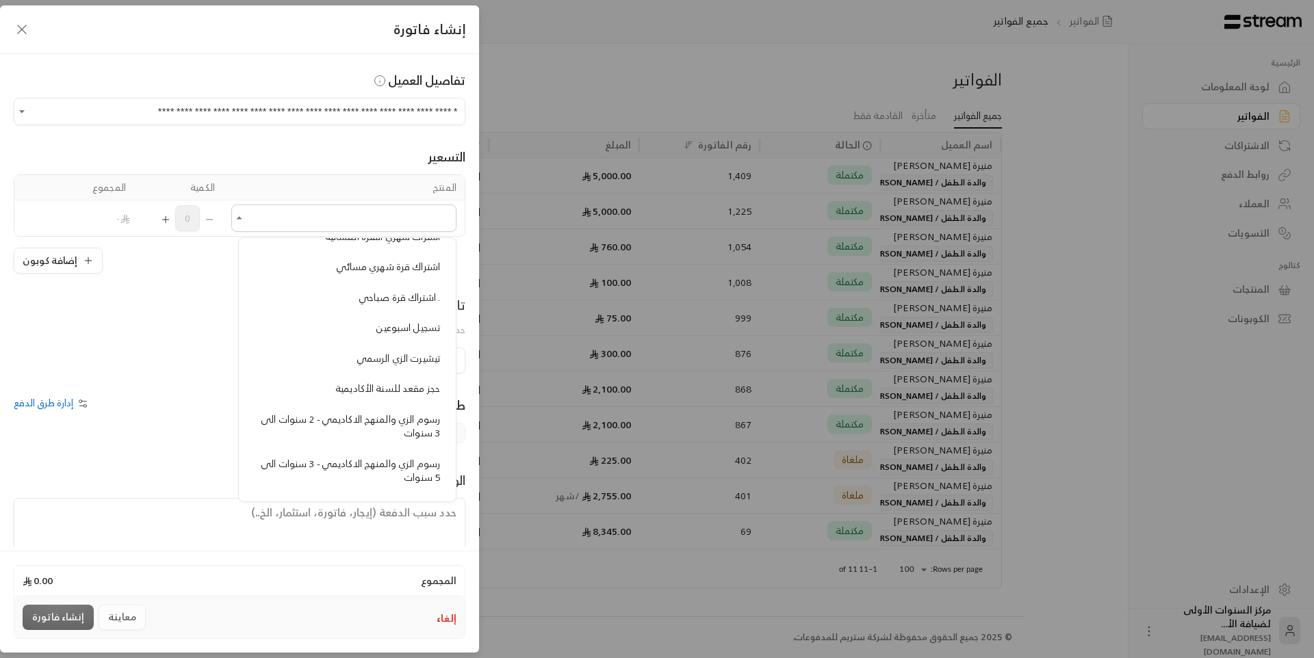
scroll to position [890, 0]
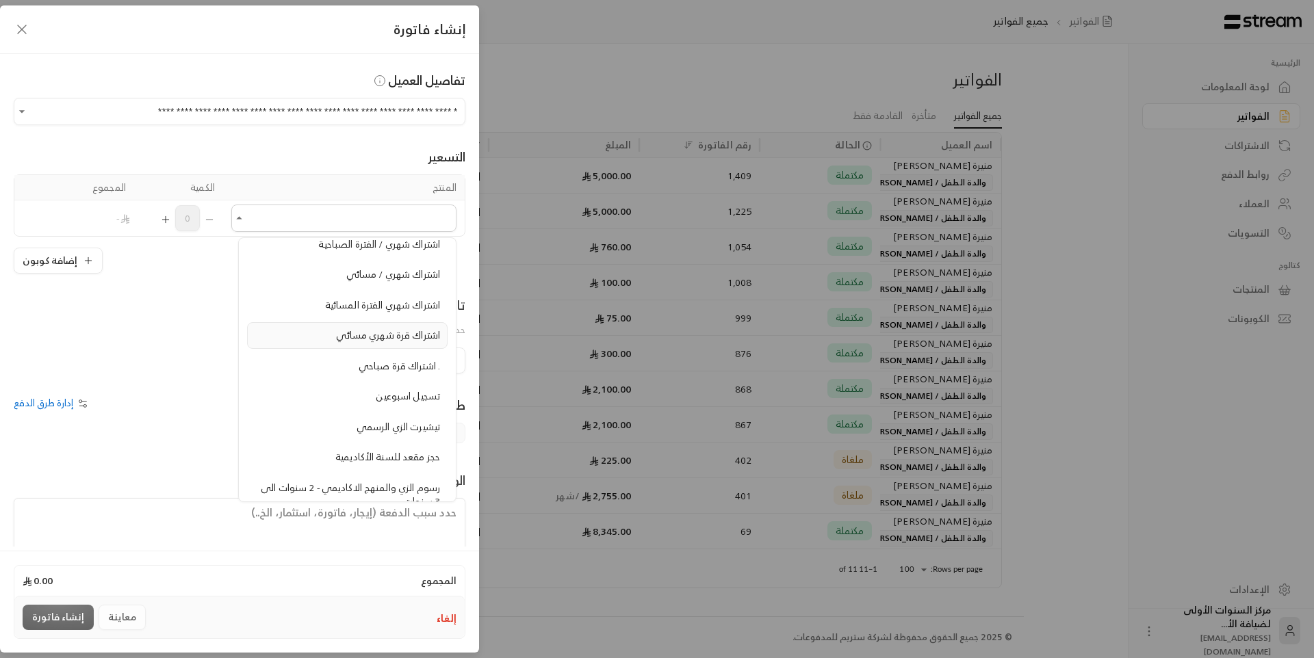
click at [380, 328] on span "اشتراك قرة شهري مسائي" at bounding box center [388, 334] width 104 height 17
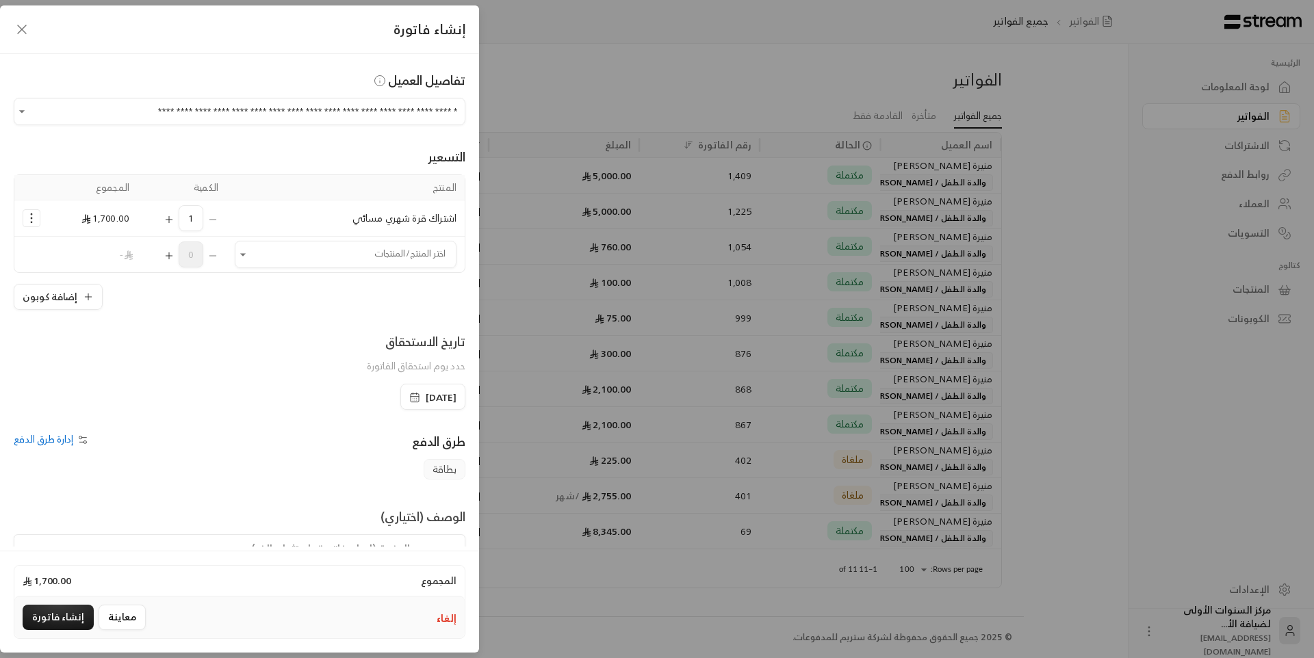
click at [172, 220] on icon "Selected Products" at bounding box center [169, 219] width 11 height 11
click at [208, 341] on div "تاريخ الاستحقاق حدد يوم استحقاق الفاتورة" at bounding box center [239, 358] width 465 height 52
click at [218, 220] on icon "Selected Products" at bounding box center [212, 219] width 11 height 11
click at [218, 220] on div "1" at bounding box center [182, 218] width 73 height 26
click at [36, 220] on icon "Selected Products" at bounding box center [32, 218] width 14 height 14
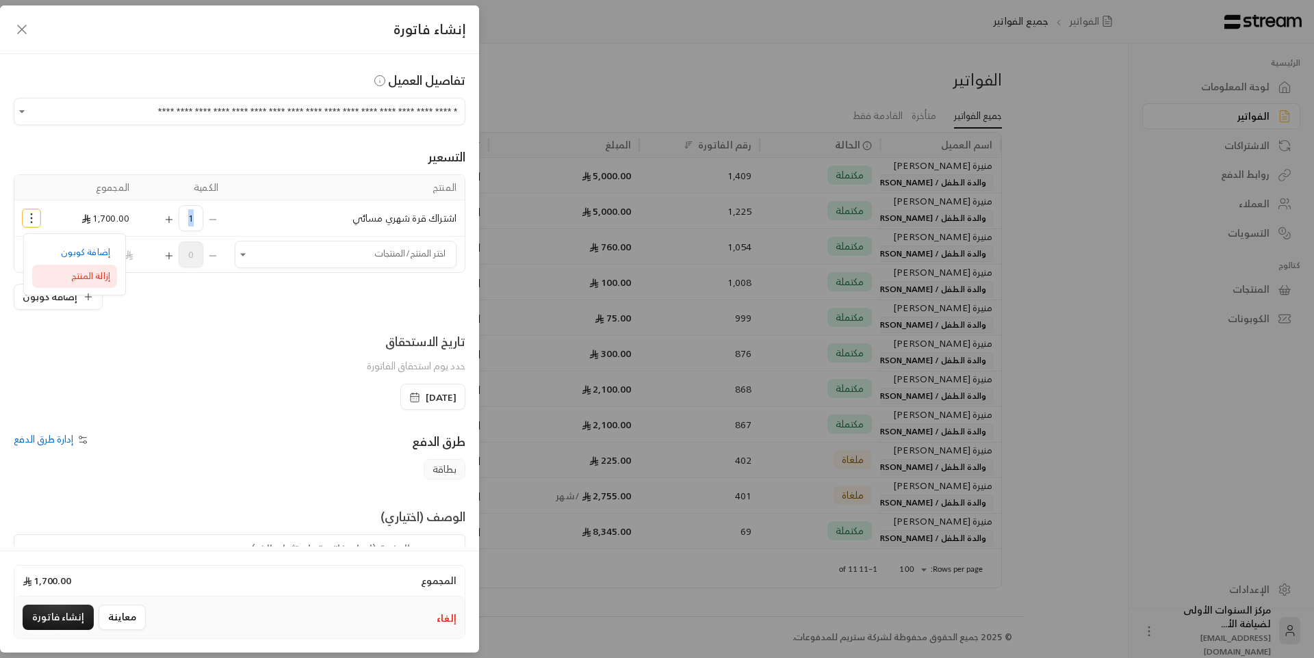
click at [71, 275] on link "إزالة المنتج" at bounding box center [74, 277] width 85 height 24
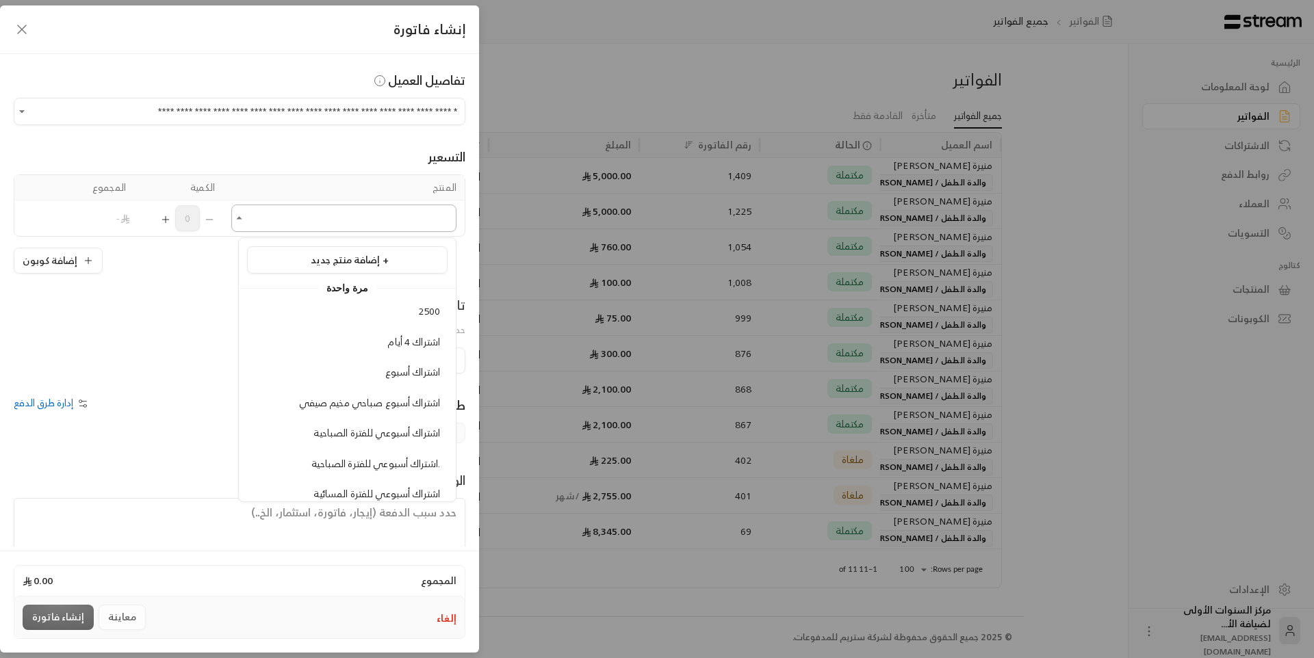
click at [373, 211] on input "اختر العميل" at bounding box center [343, 219] width 225 height 24
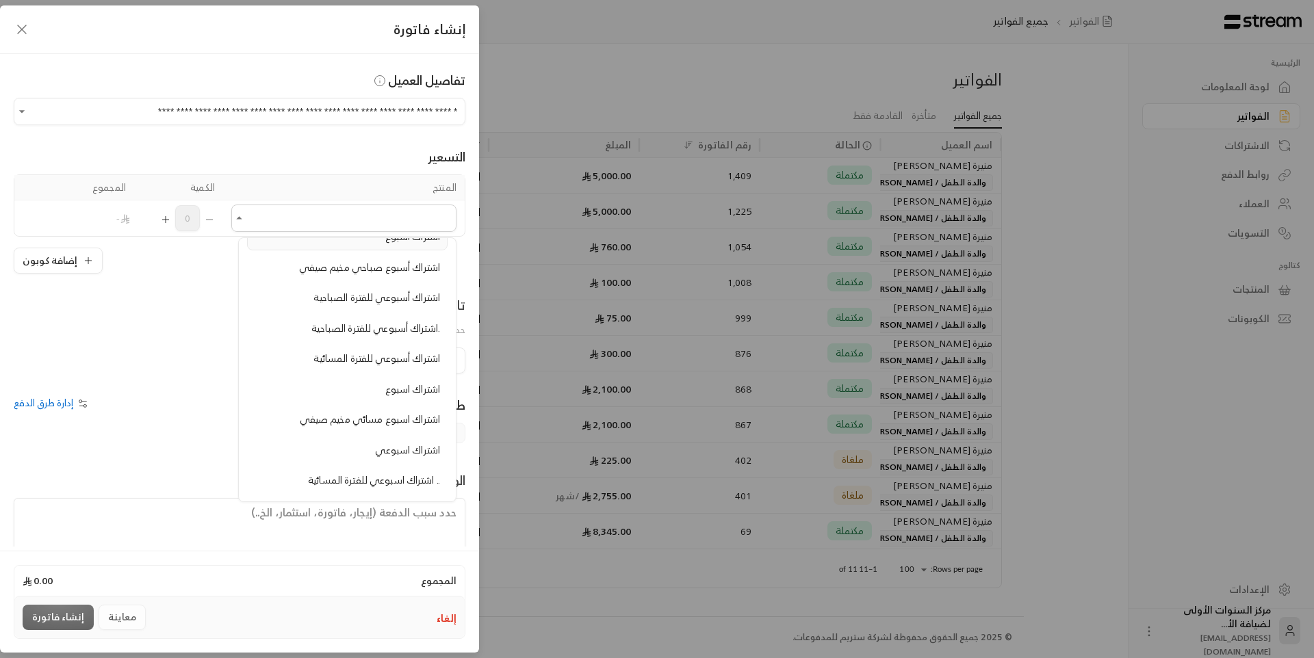
scroll to position [137, 0]
click at [525, 354] on div "**********" at bounding box center [657, 329] width 1314 height 658
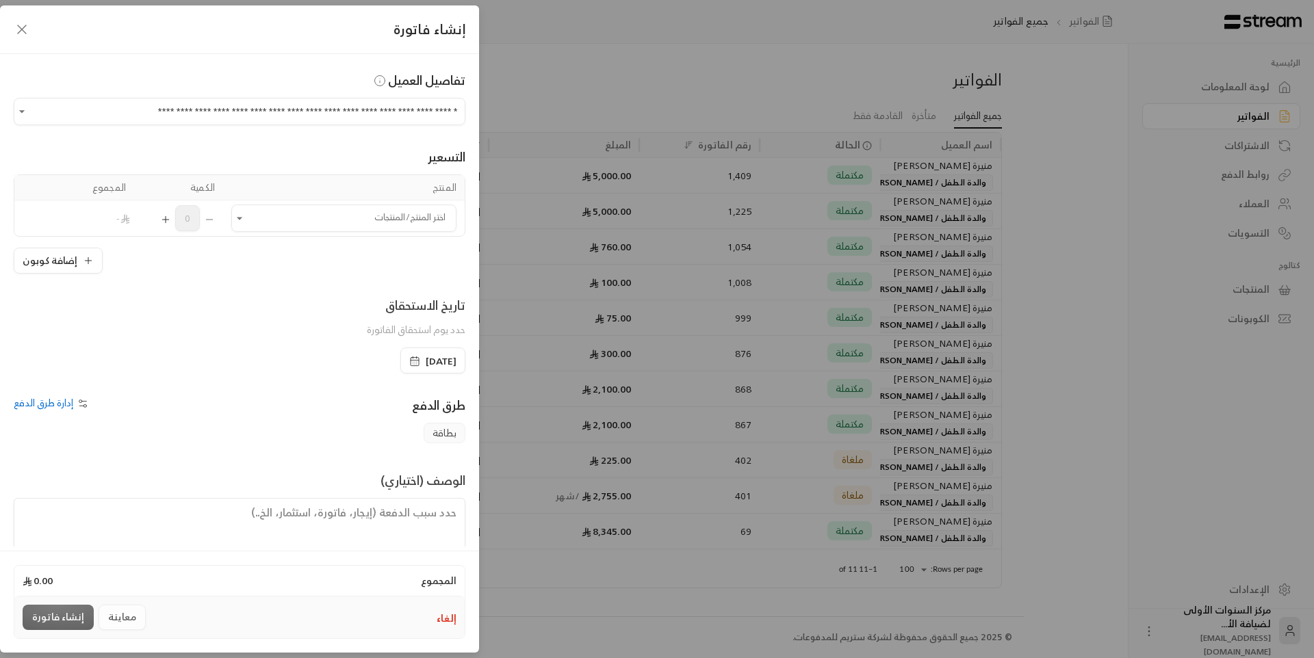
click at [447, 624] on button "إلغاء" at bounding box center [447, 619] width 20 height 14
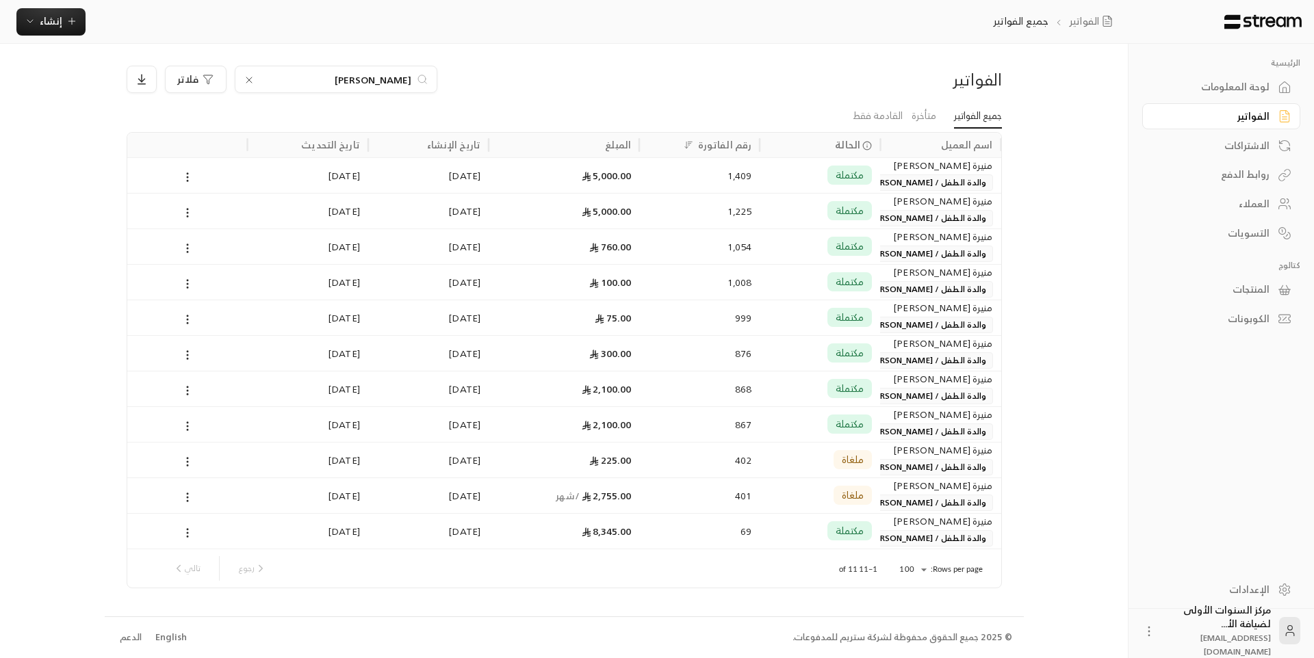
click at [660, 187] on div "1,409" at bounding box center [699, 175] width 104 height 35
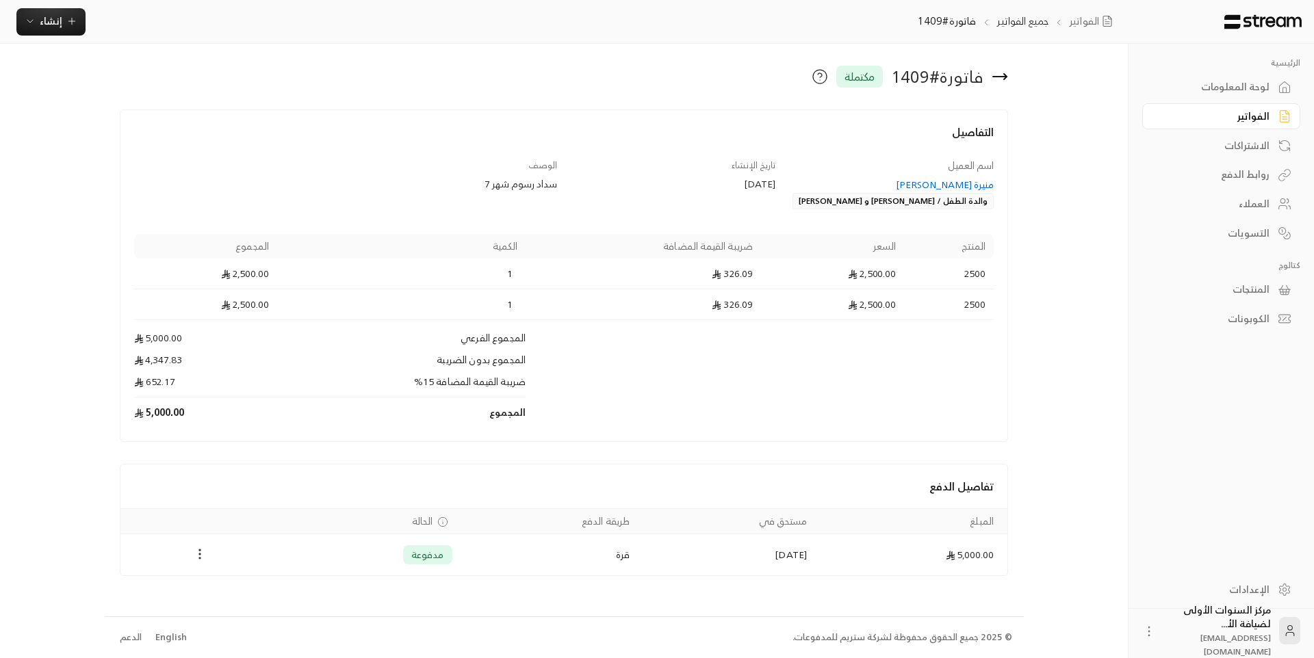
click at [199, 555] on icon "Payments" at bounding box center [200, 554] width 14 height 14
click at [247, 588] on li "تحميل الفاتورة" at bounding box center [231, 589] width 66 height 25
click at [75, 21] on icon "button" at bounding box center [71, 21] width 11 height 11
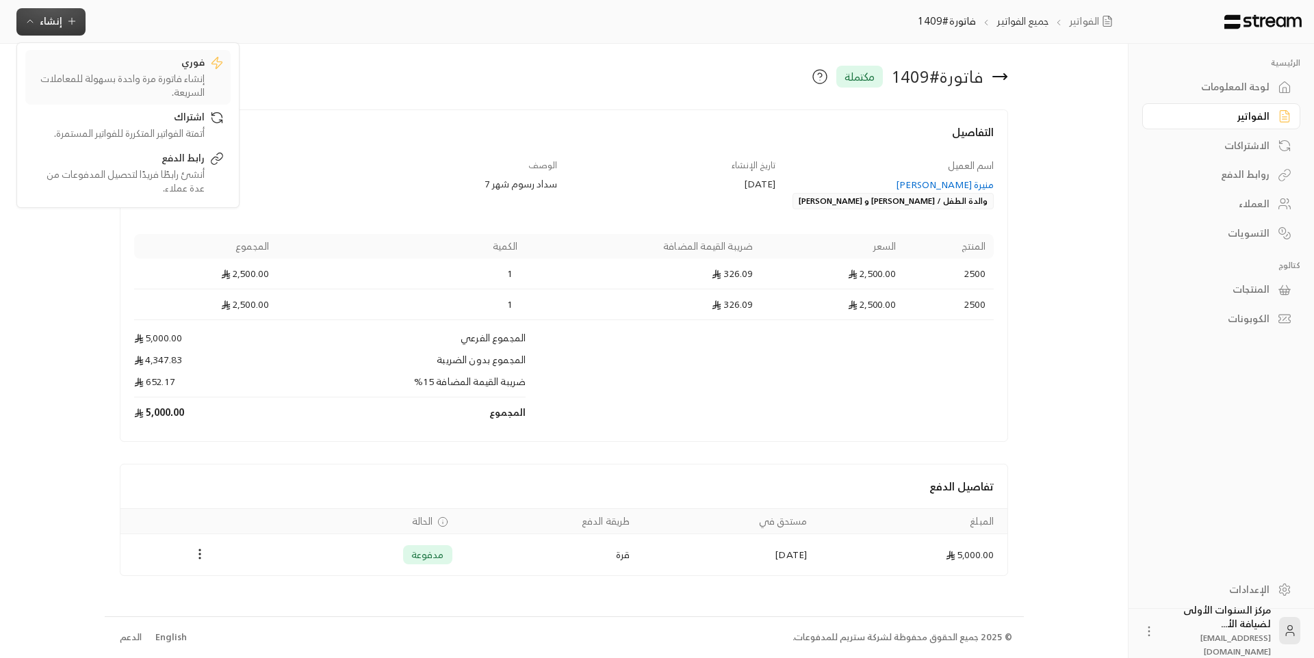
click at [147, 89] on div "إنشاء فاتورة مرة واحدة بسهولة للمعاملات السريعة." at bounding box center [118, 85] width 172 height 27
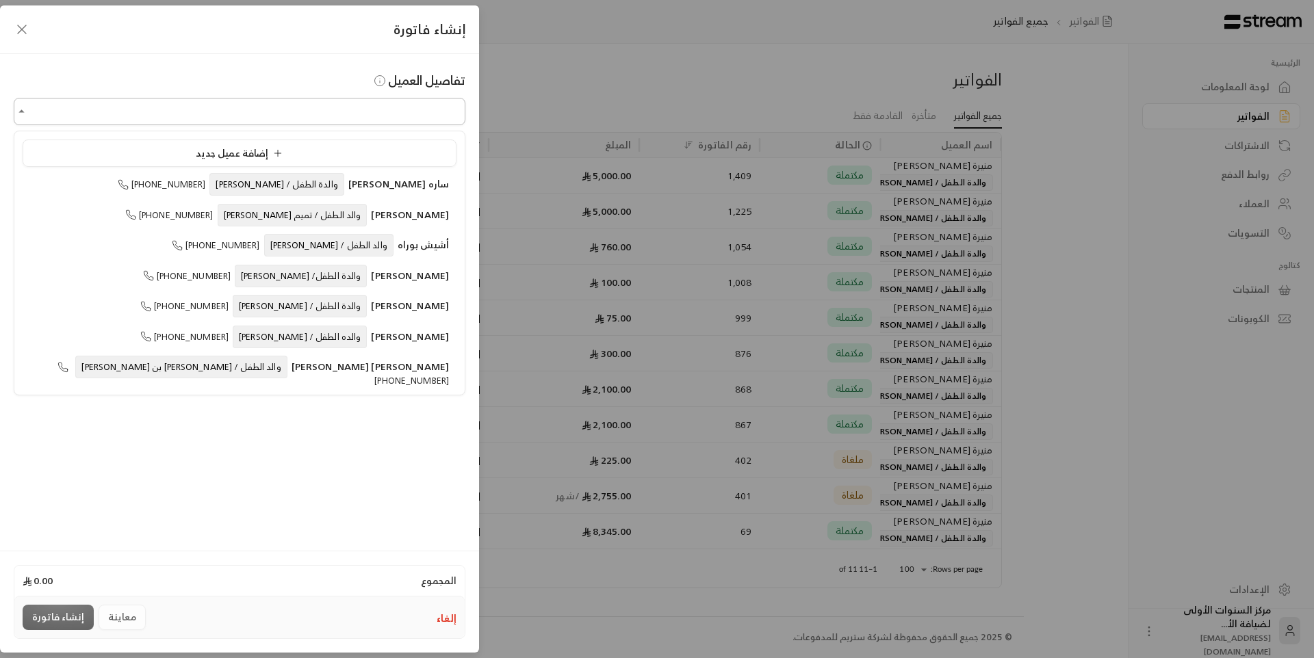
click at [424, 107] on input "اختر العميل" at bounding box center [240, 112] width 452 height 24
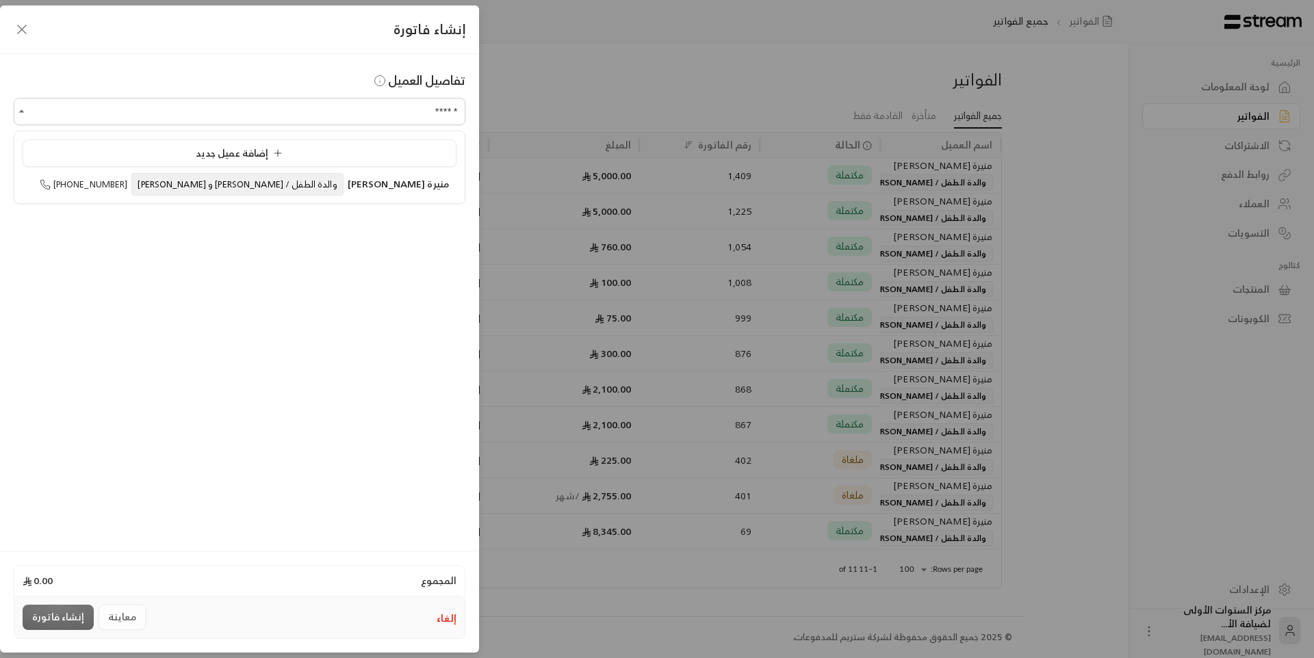
click at [393, 184] on span "منيرة [PERSON_NAME]" at bounding box center [398, 183] width 101 height 17
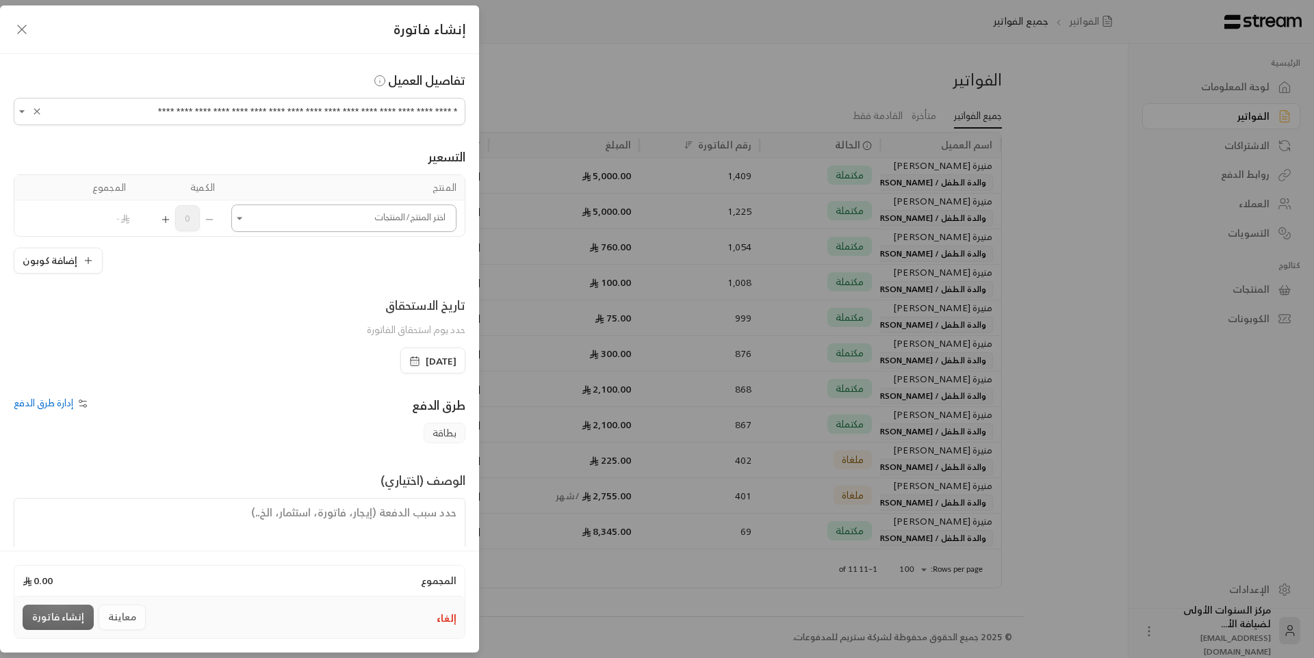
type input "**********"
click at [381, 207] on input "اختر العميل" at bounding box center [343, 219] width 225 height 24
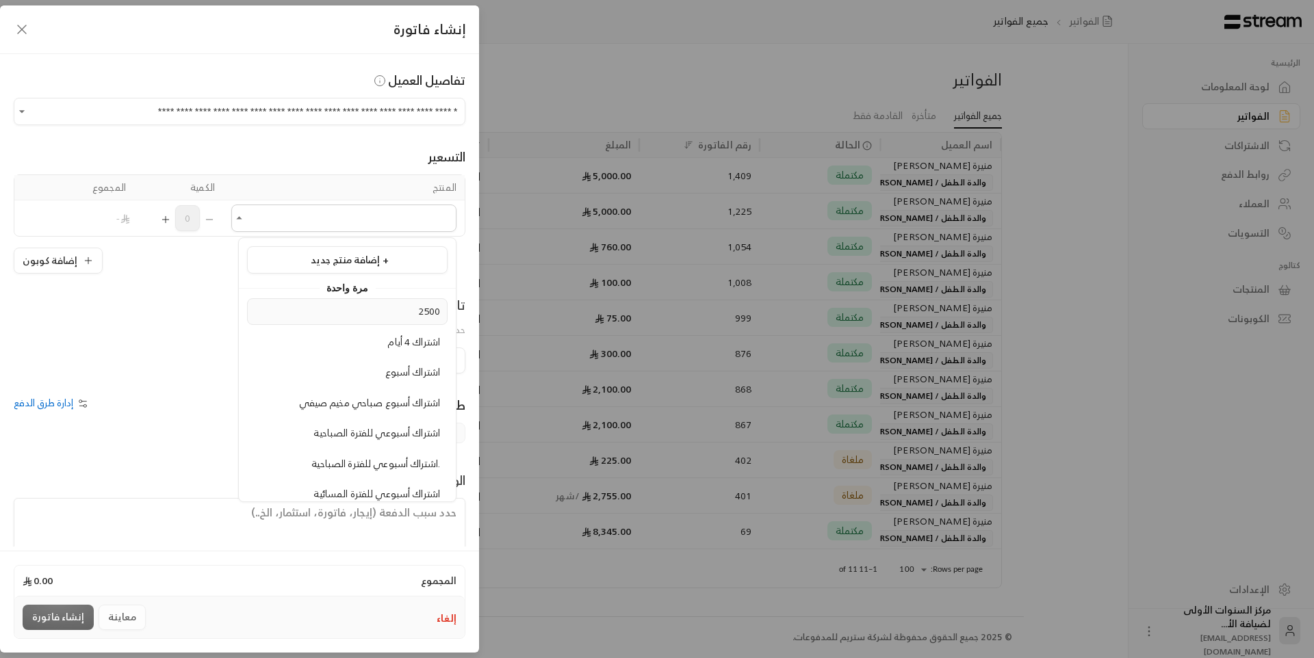
click at [383, 316] on div "2500" at bounding box center [347, 311] width 185 height 14
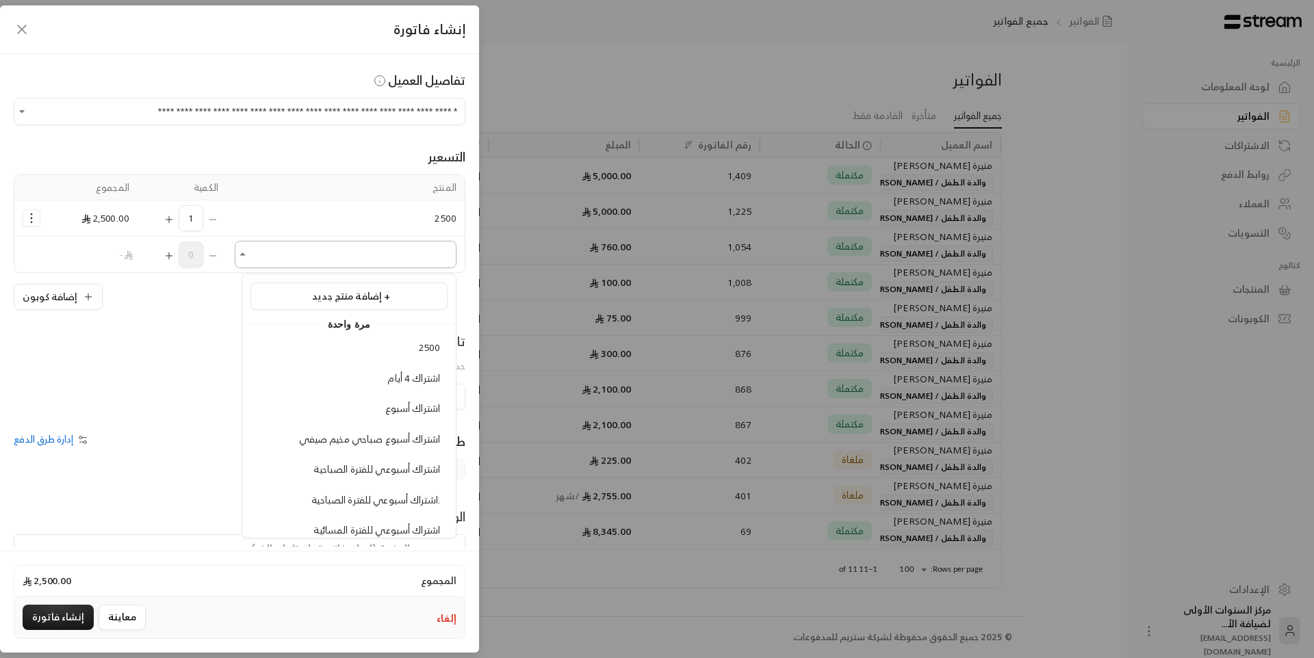
click at [389, 259] on input "اختر العميل" at bounding box center [346, 255] width 222 height 24
click at [400, 340] on li "2500" at bounding box center [348, 348] width 197 height 27
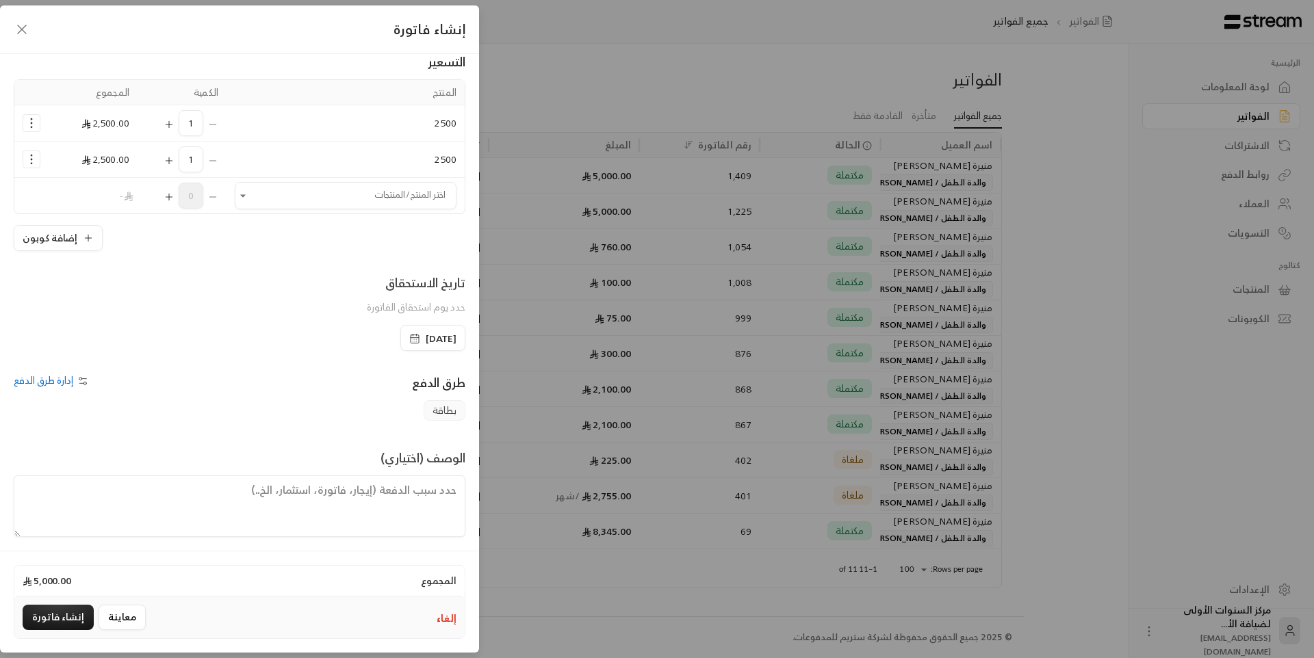
scroll to position [102, 0]
click at [406, 483] on textarea at bounding box center [240, 500] width 452 height 62
click at [418, 484] on textarea "سداد رسوم" at bounding box center [240, 500] width 452 height 62
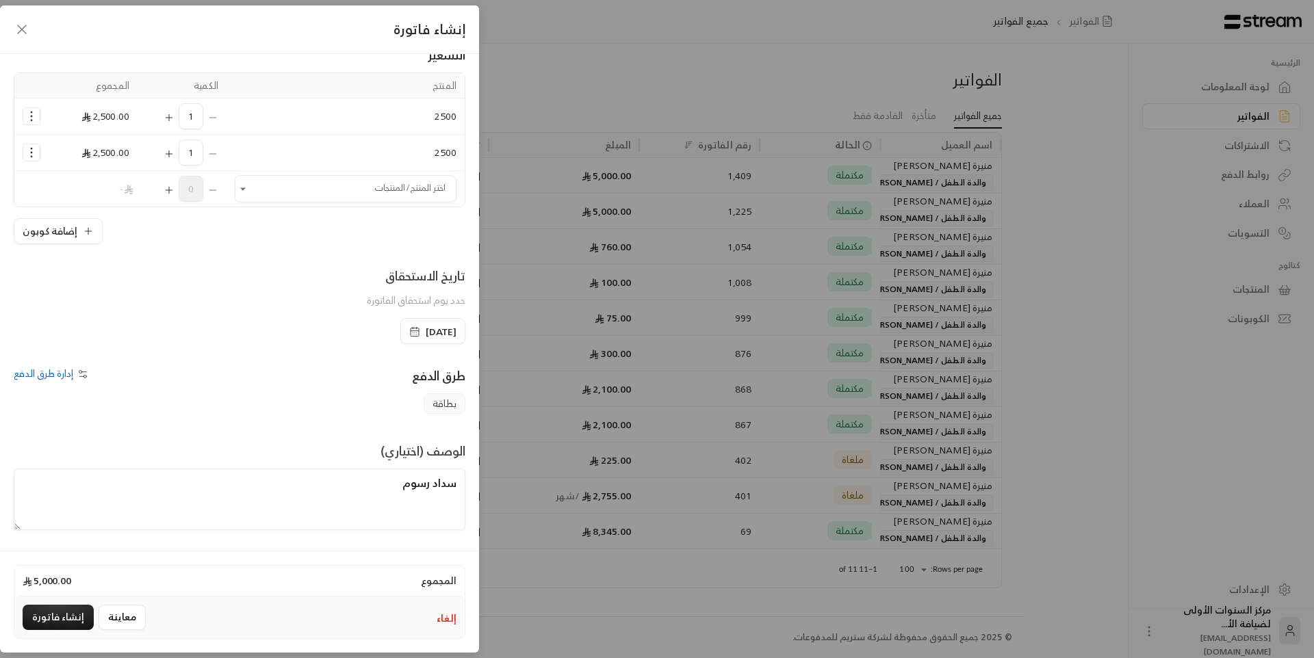
click at [418, 484] on textarea "سداد رسوم" at bounding box center [240, 500] width 452 height 62
click at [411, 487] on textarea "من تاريخ" at bounding box center [240, 500] width 452 height 62
paste textarea "[DATE] - [DATE]"
click at [389, 508] on textarea "من تاريخ [DATE] - [DATE]" at bounding box center [240, 500] width 452 height 62
type textarea "من تاريخ [DATE] - [DATE]"
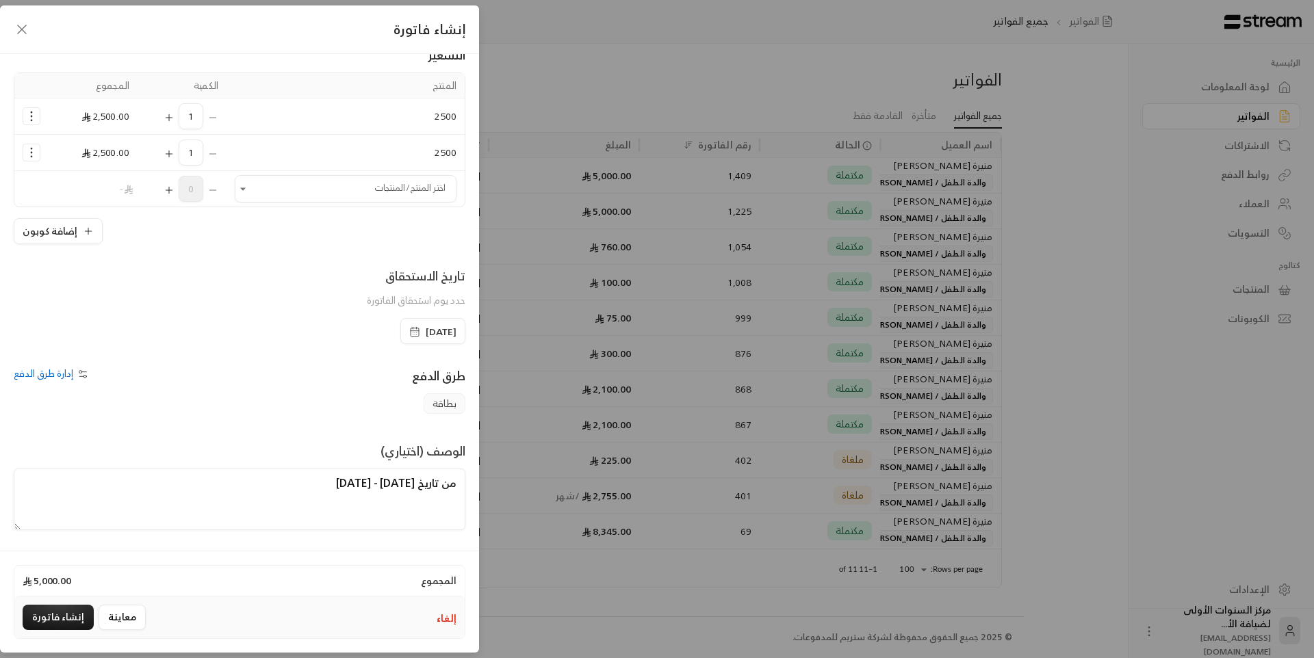
click at [427, 334] on span "[DATE]" at bounding box center [441, 332] width 31 height 14
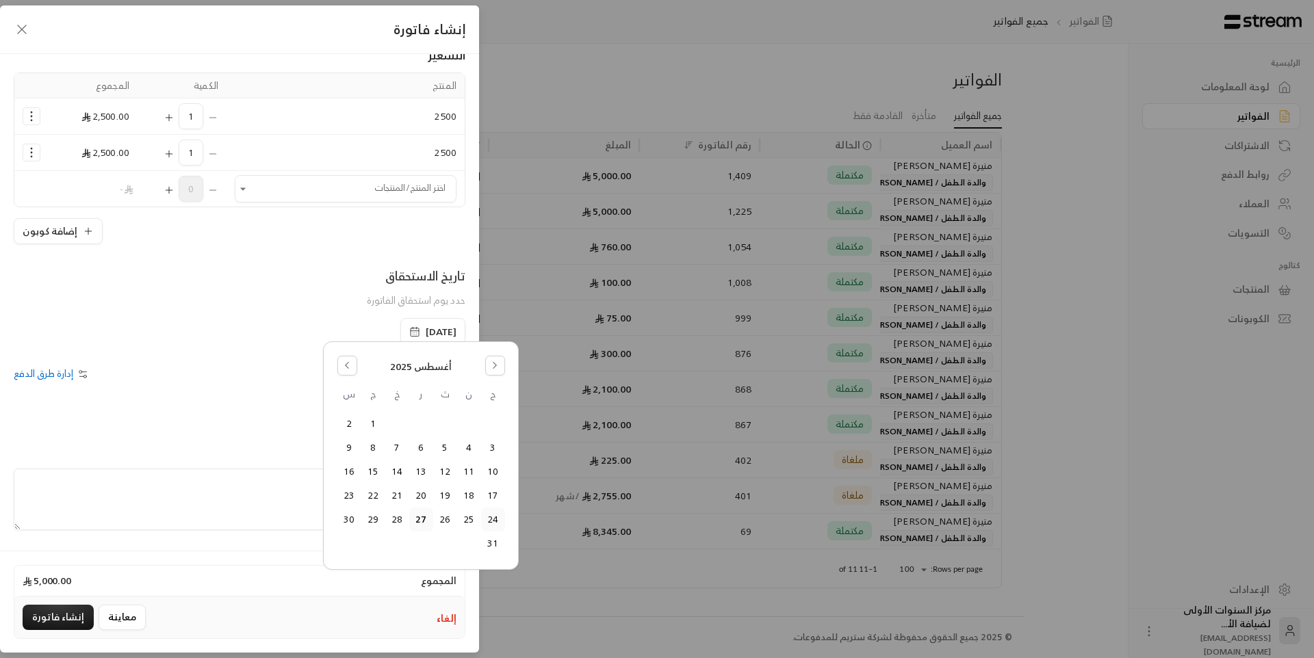
click at [491, 521] on button "24" at bounding box center [493, 519] width 23 height 23
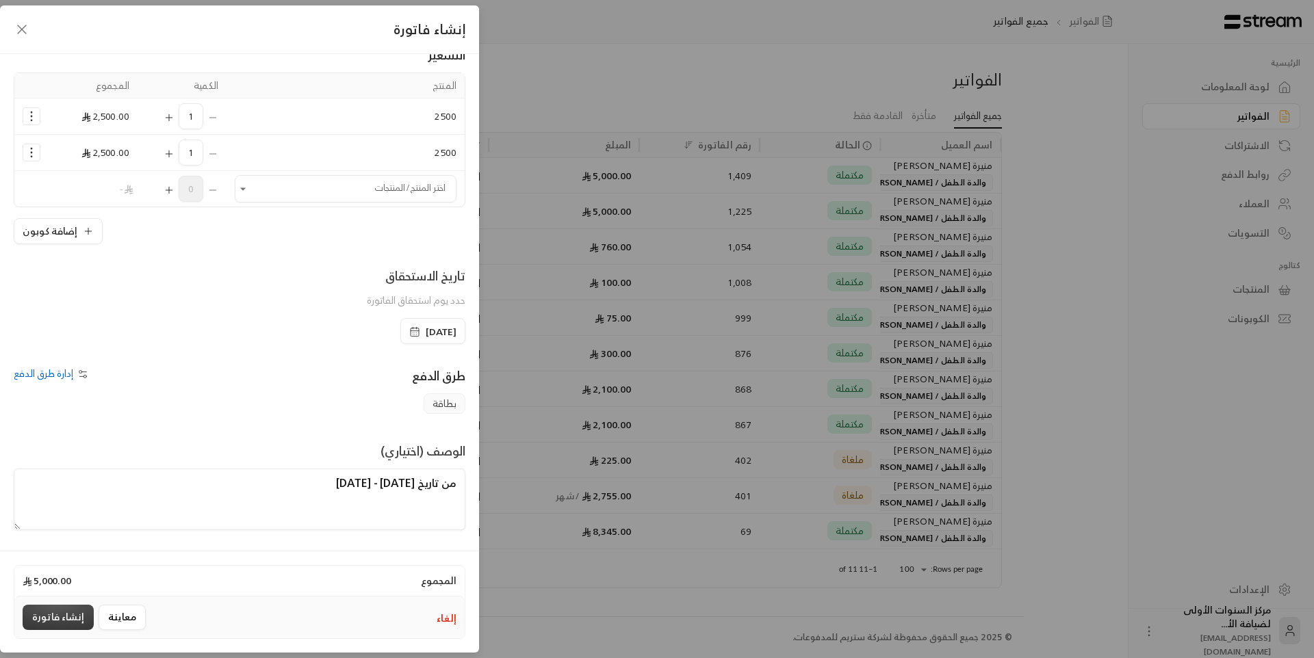
click at [68, 621] on button "إنشاء فاتورة" at bounding box center [58, 617] width 71 height 25
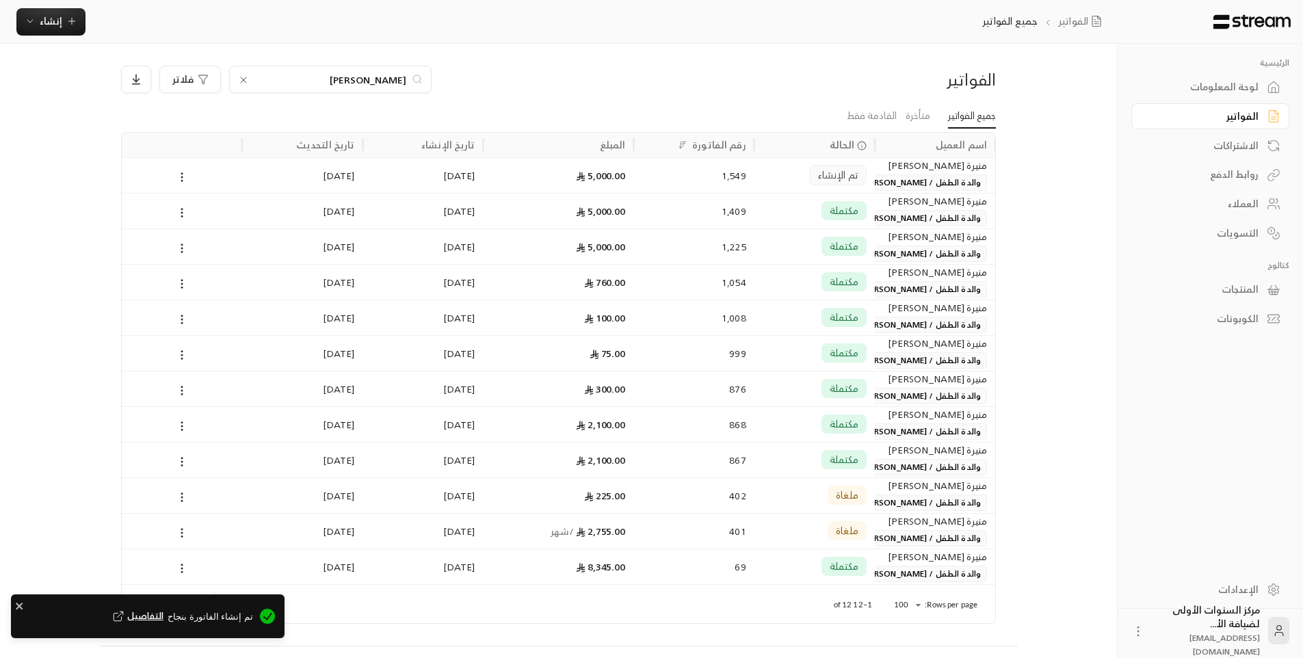
click at [861, 179] on div "تم الإنشاء" at bounding box center [837, 175] width 57 height 21
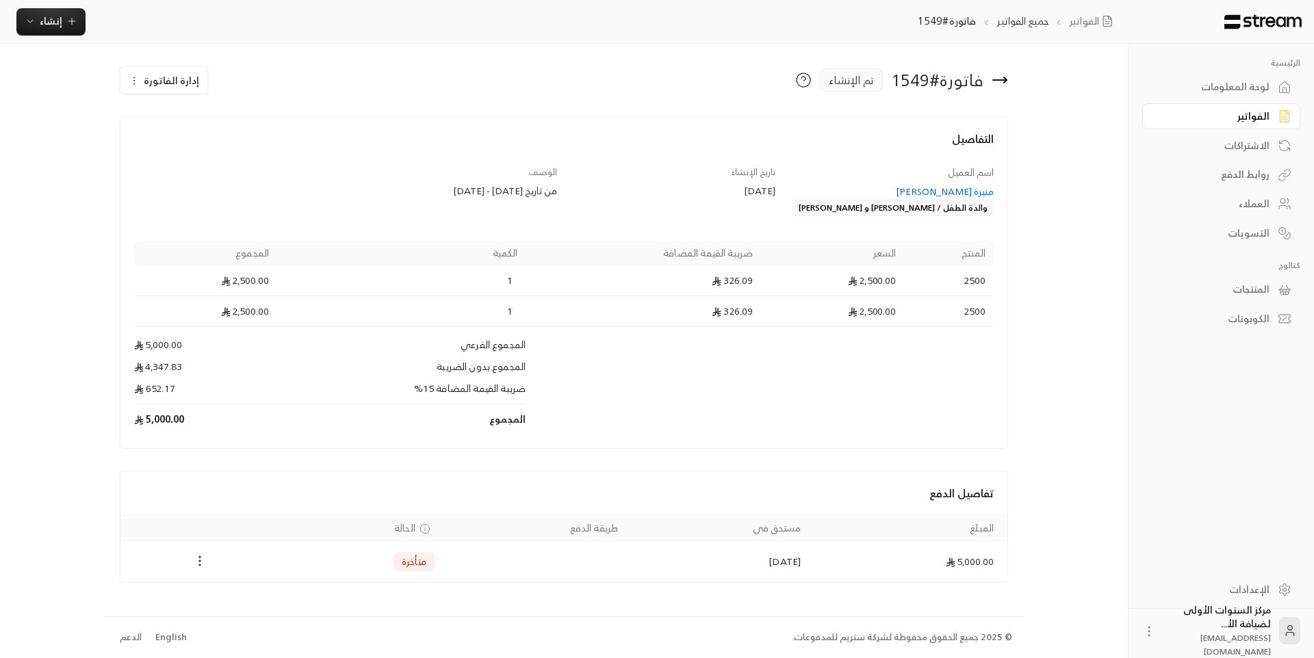
click at [196, 566] on icon "Payments" at bounding box center [200, 561] width 14 height 14
click at [247, 599] on li "تغيير الحالة الى مدفوعة" at bounding box center [247, 596] width 99 height 25
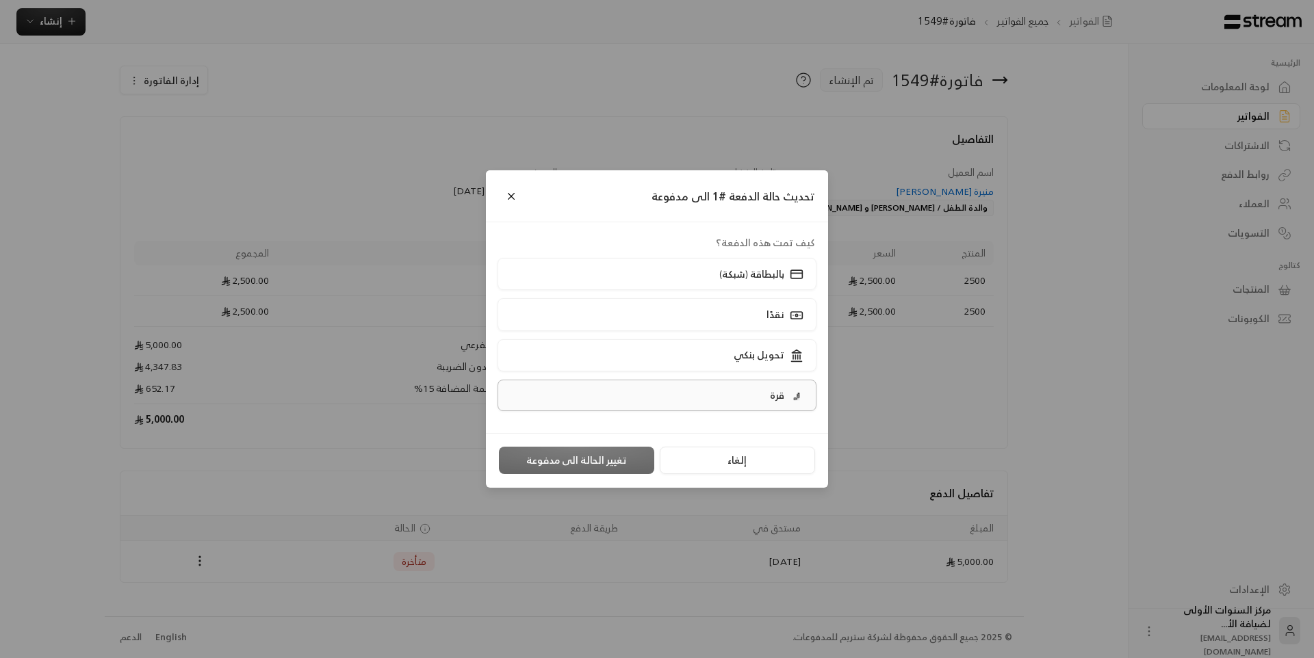
click at [665, 393] on label "قرة" at bounding box center [657, 395] width 320 height 31
click at [592, 457] on button "تغيير الحالة الى مدفوعة" at bounding box center [576, 460] width 155 height 27
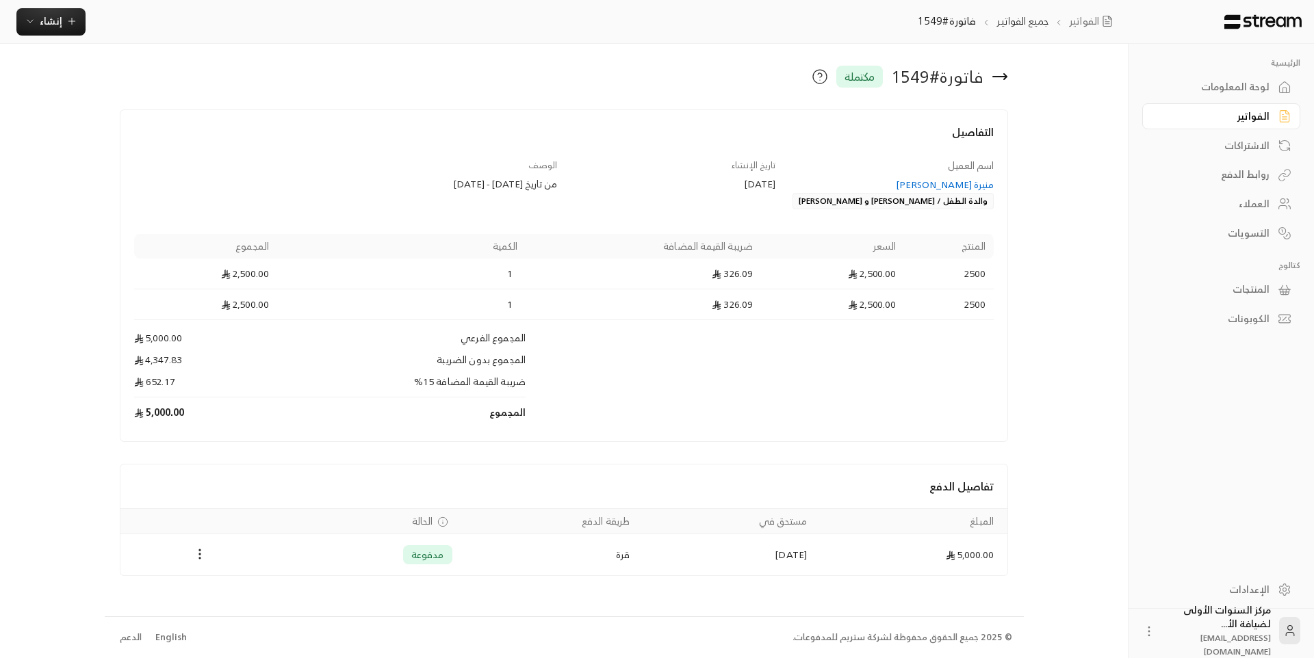
click at [703, 149] on h4 "التفاصيل" at bounding box center [564, 139] width 860 height 30
click at [999, 73] on icon at bounding box center [999, 76] width 16 height 16
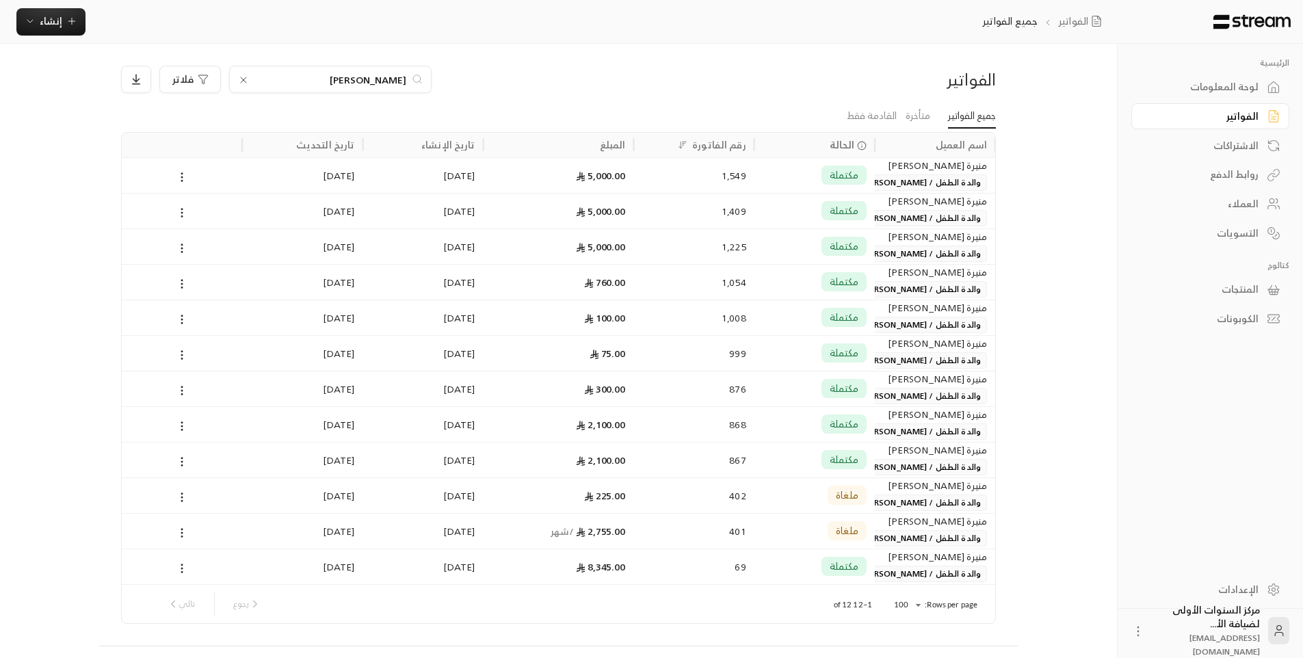
click at [241, 79] on icon at bounding box center [243, 80] width 11 height 11
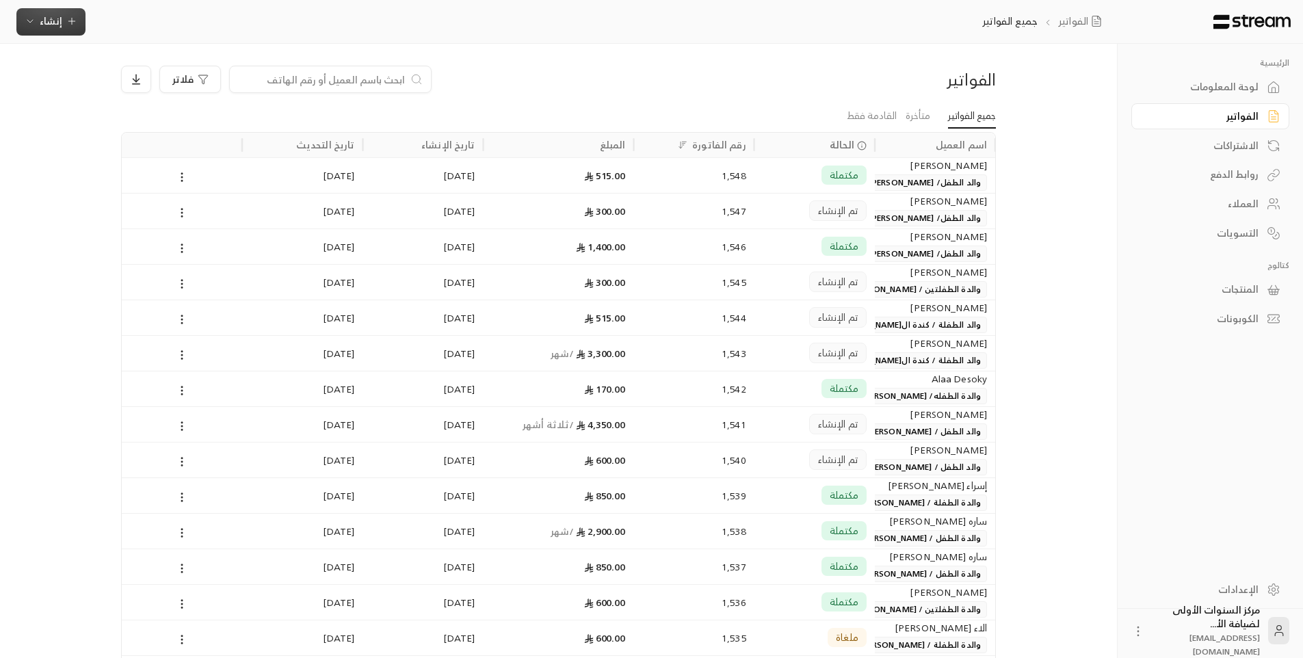
click at [53, 10] on button "إنشاء" at bounding box center [50, 21] width 69 height 27
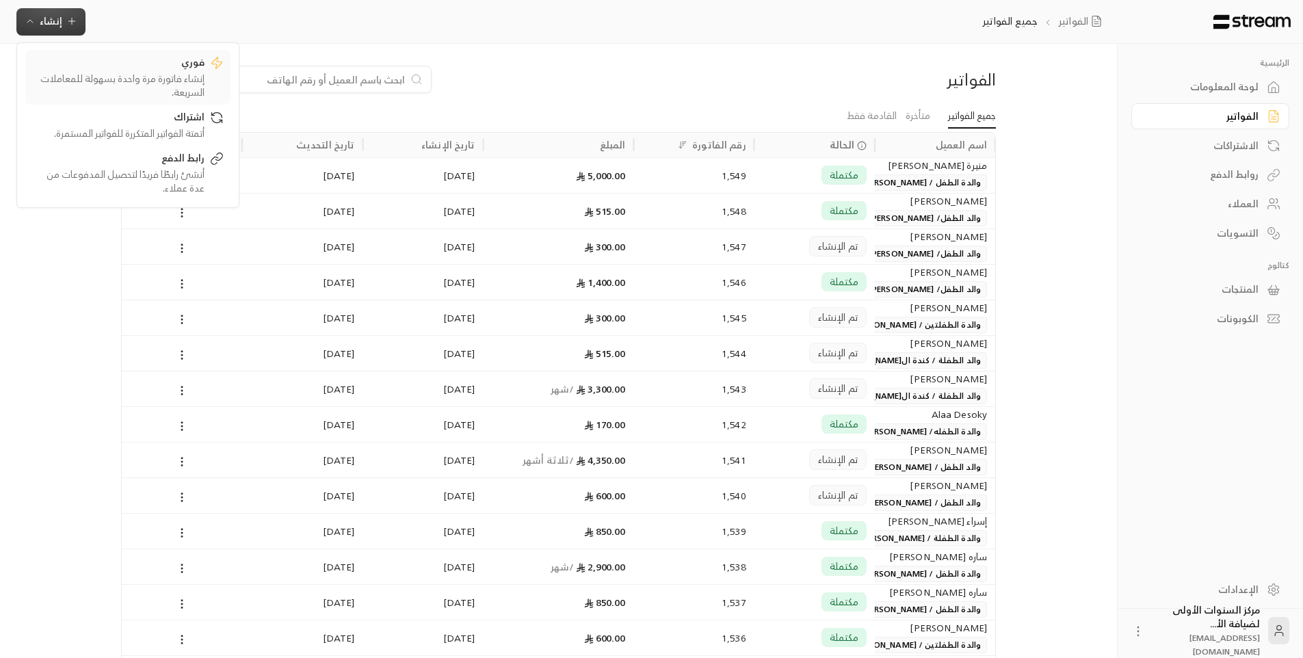
click at [198, 88] on div "إنشاء فاتورة مرة واحدة بسهولة للمعاملات السريعة." at bounding box center [118, 85] width 172 height 27
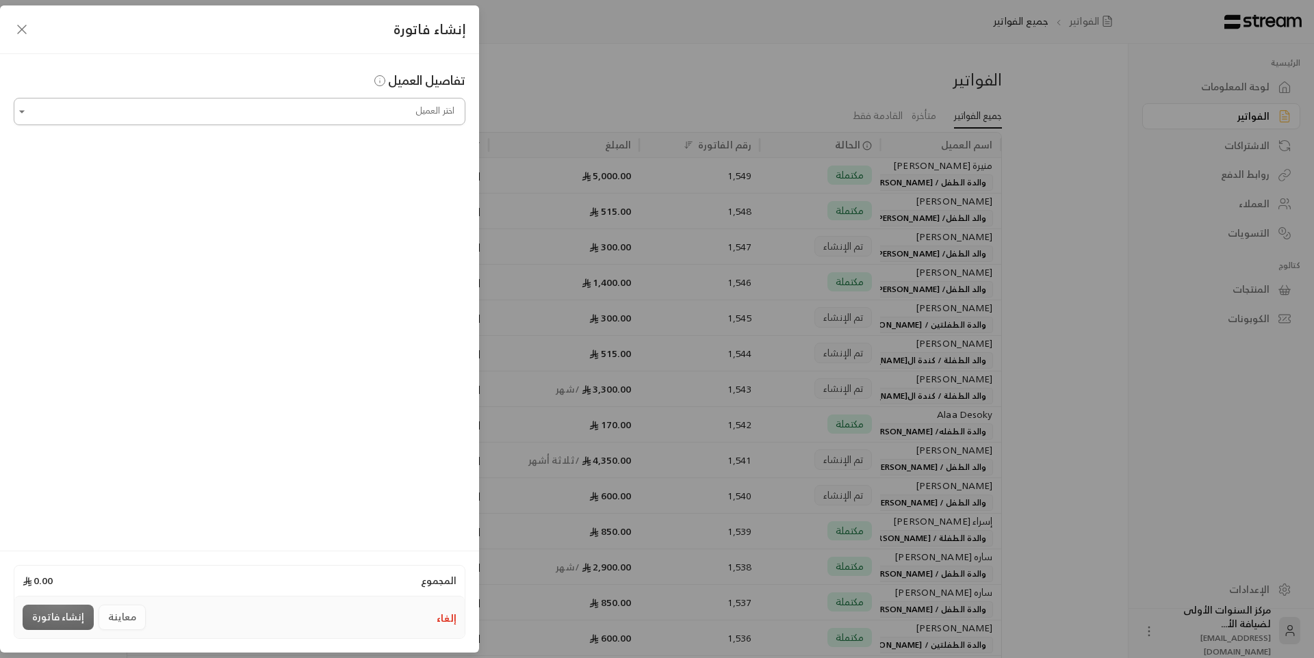
click at [334, 117] on input "اختر العميل" at bounding box center [240, 112] width 452 height 24
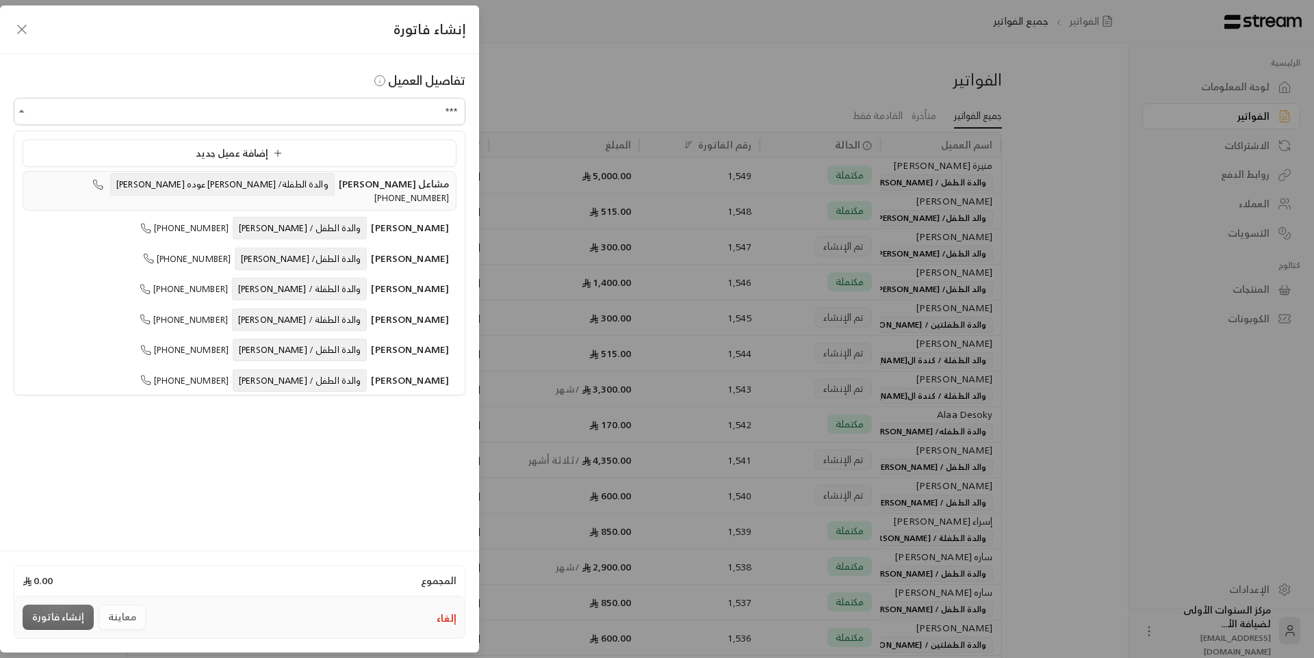
click at [307, 185] on span "والدة الطفلة/ [PERSON_NAME] عوده [PERSON_NAME]" at bounding box center [222, 184] width 224 height 23
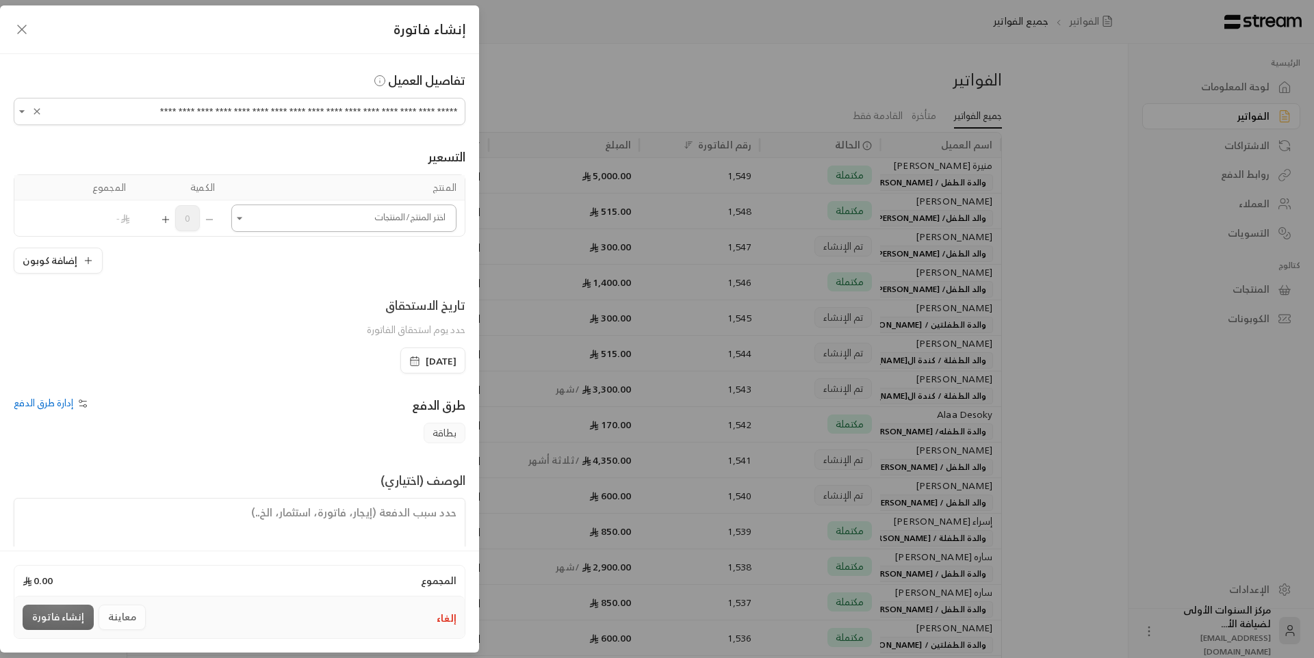
type input "**********"
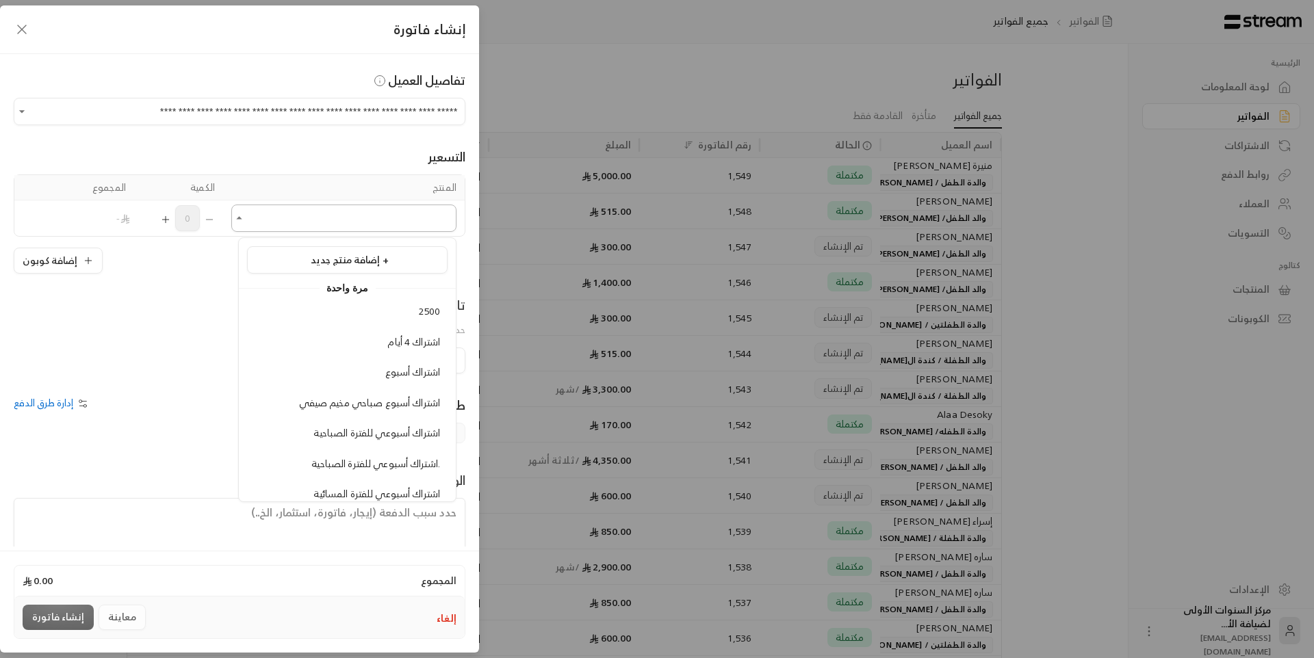
click at [339, 218] on input "اختر العميل" at bounding box center [343, 219] width 225 height 24
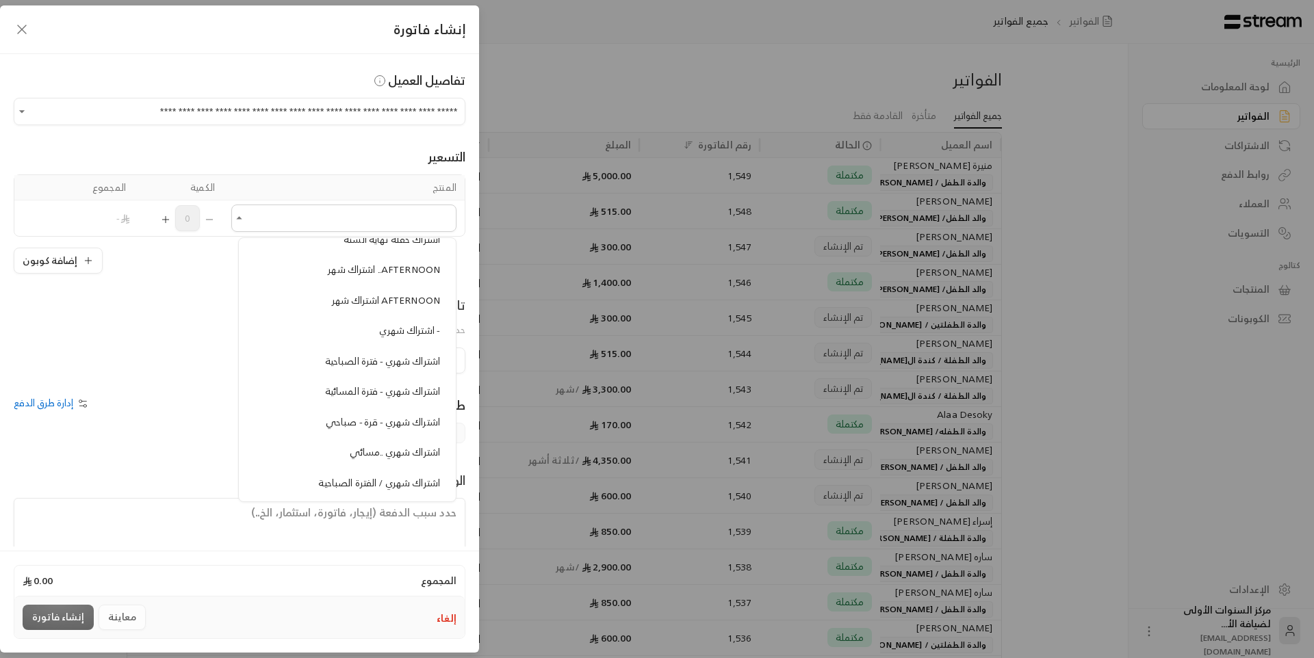
scroll to position [684, 0]
click at [369, 389] on span "اشتراك شهري - قرة - صباحي" at bounding box center [383, 388] width 114 height 17
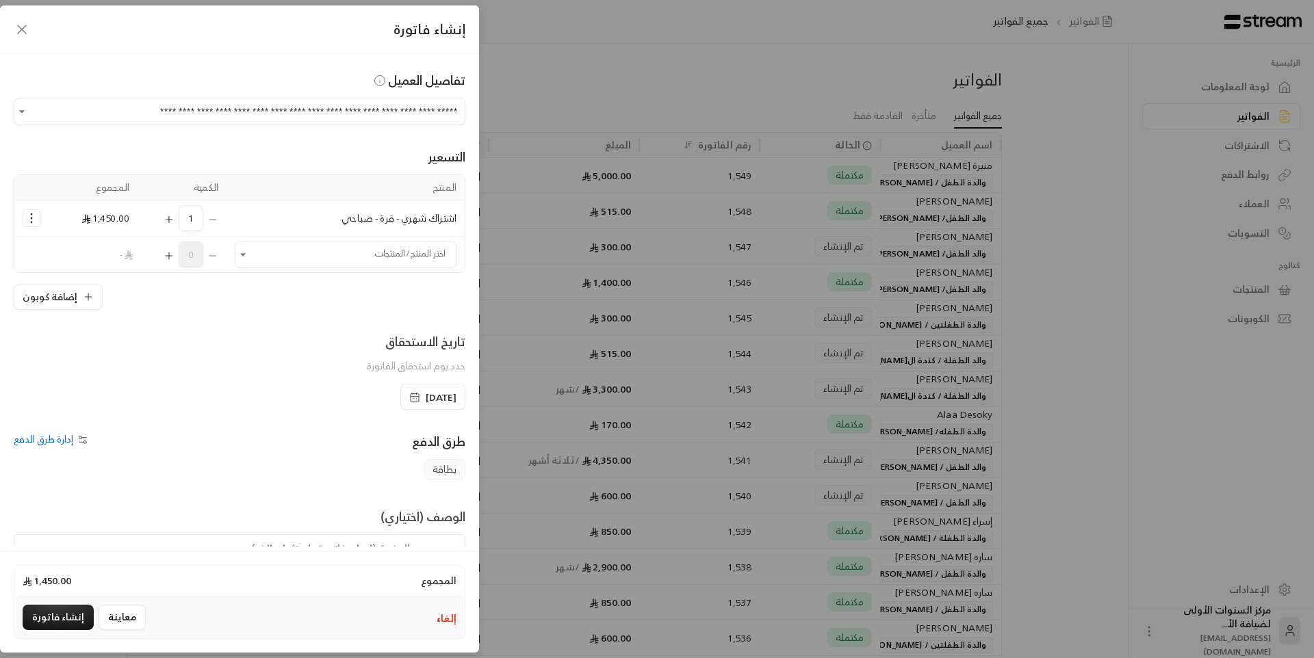
click at [38, 216] on icon "Selected Products" at bounding box center [32, 218] width 14 height 14
click at [88, 275] on span "إزالة المنتج" at bounding box center [90, 276] width 39 height 16
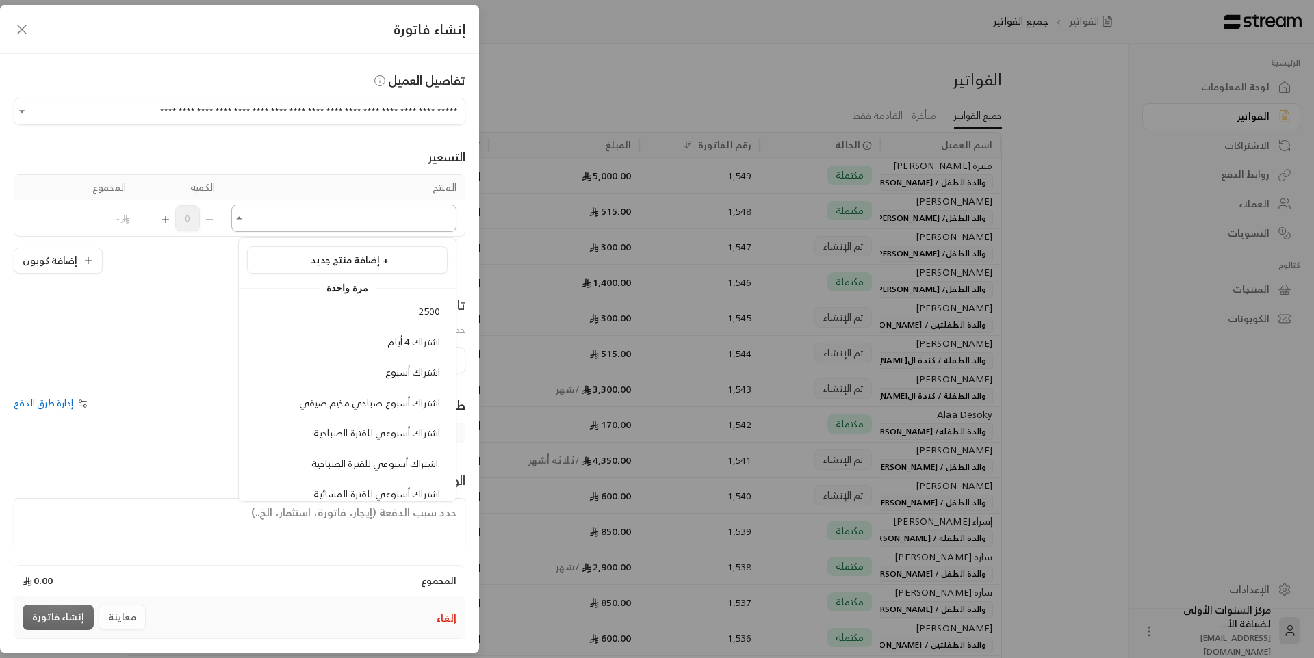
click at [295, 216] on input "اختر العميل" at bounding box center [343, 219] width 225 height 24
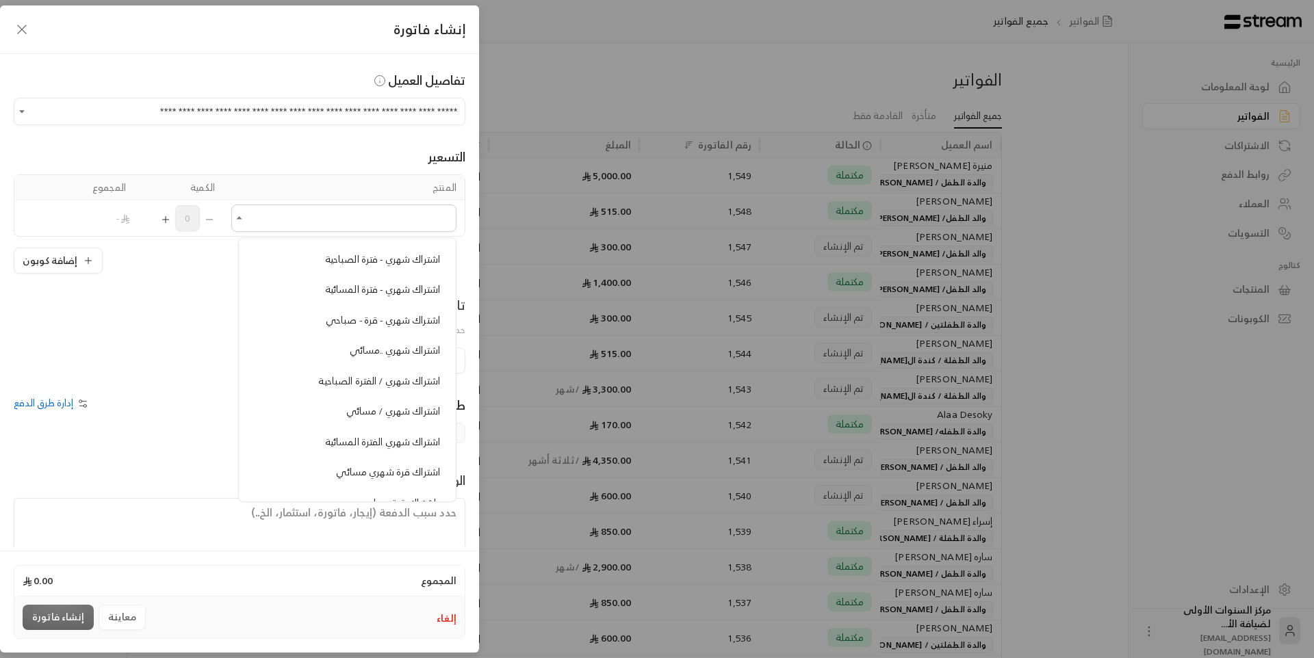
scroll to position [821, 0]
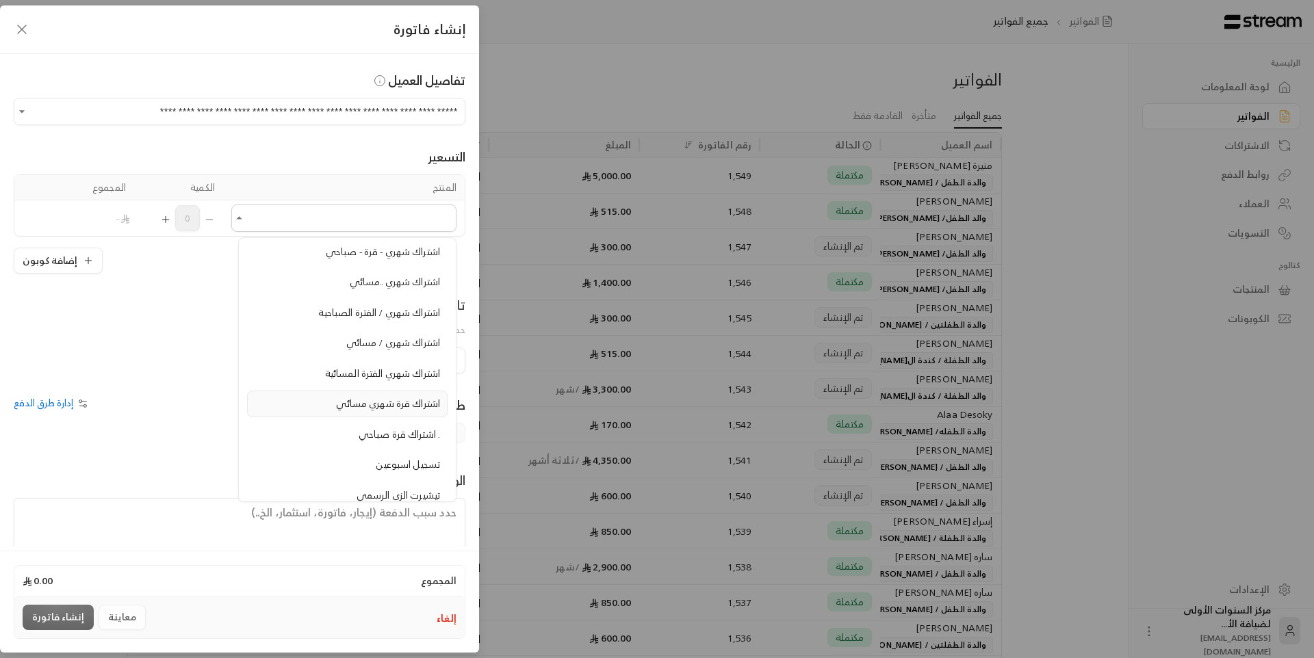
click at [354, 401] on span "اشتراك قرة شهري مسائي" at bounding box center [388, 403] width 104 height 17
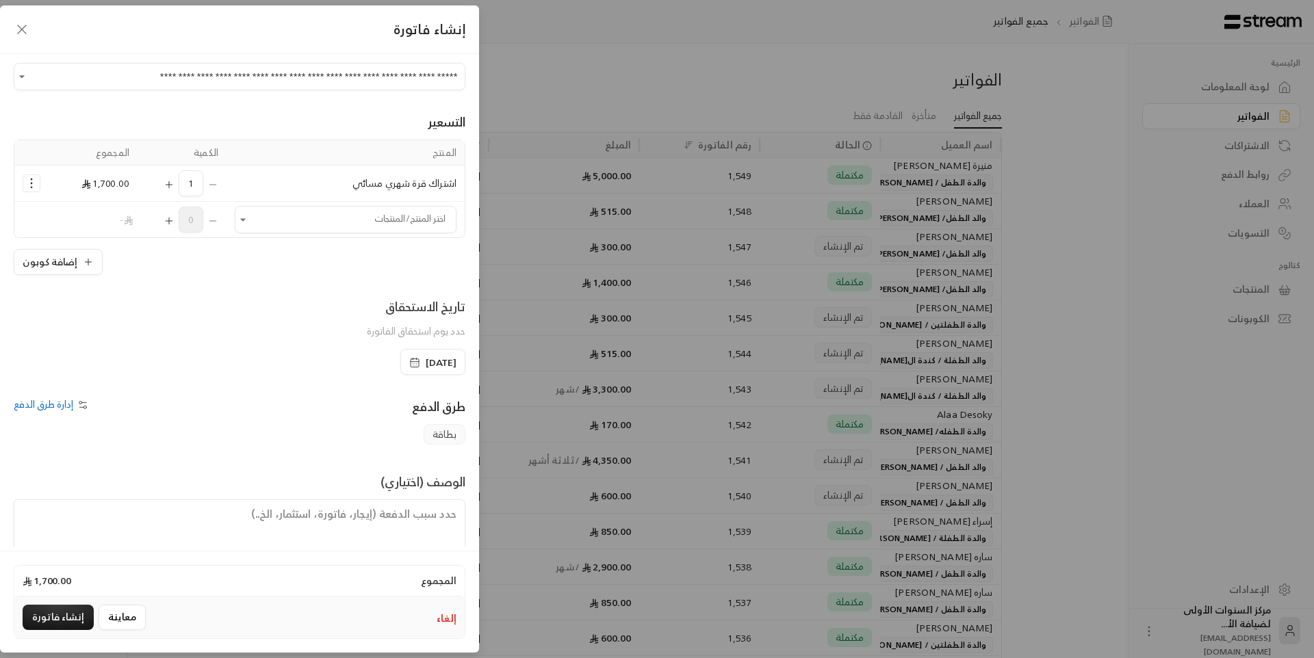
scroll to position [66, 0]
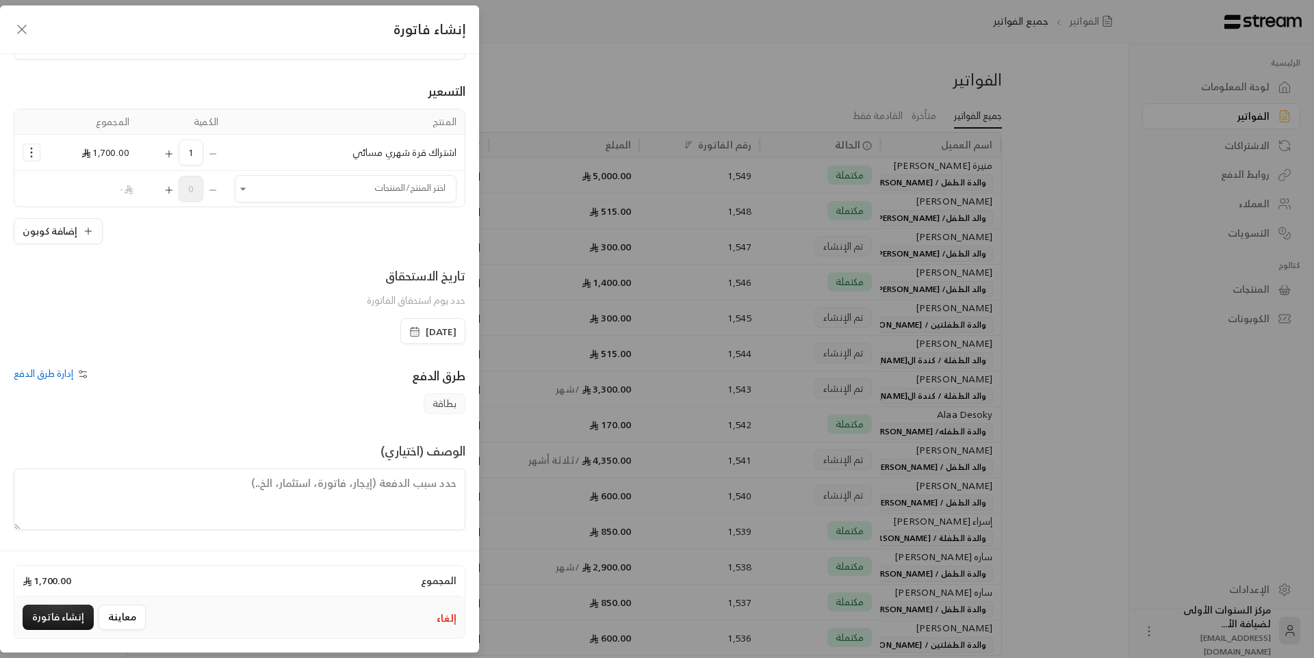
click at [426, 325] on span "[DATE]" at bounding box center [441, 332] width 31 height 14
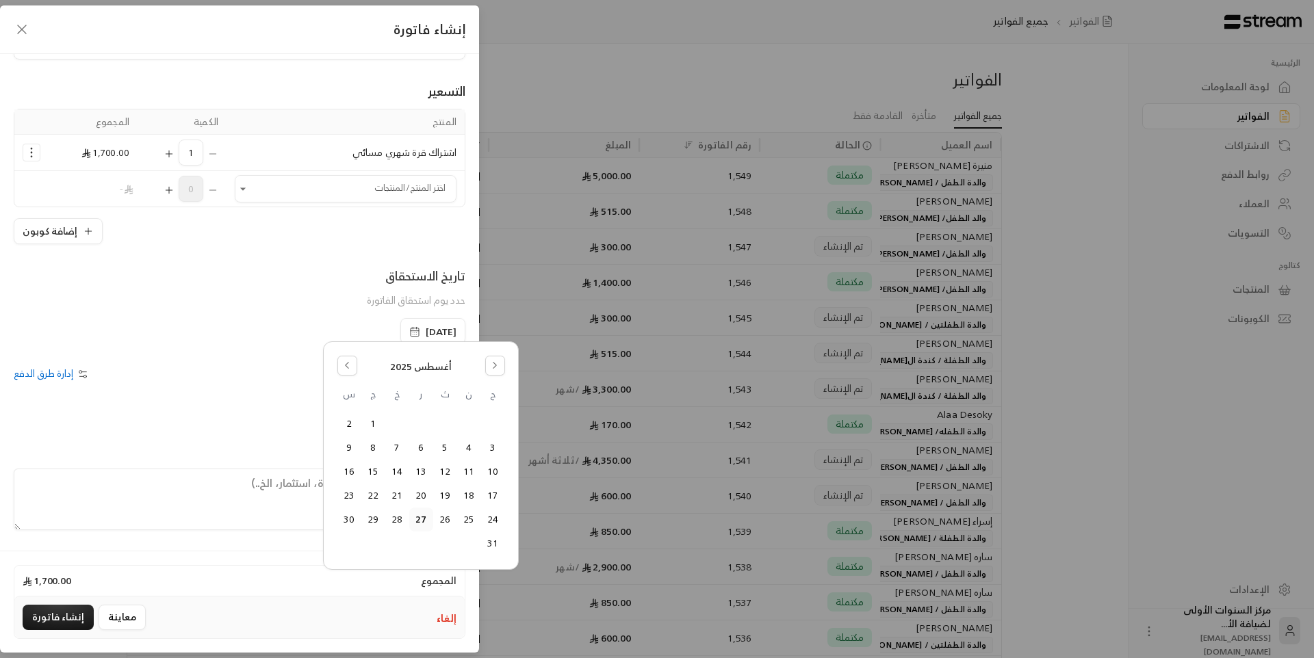
click at [493, 517] on button "24" at bounding box center [493, 519] width 23 height 23
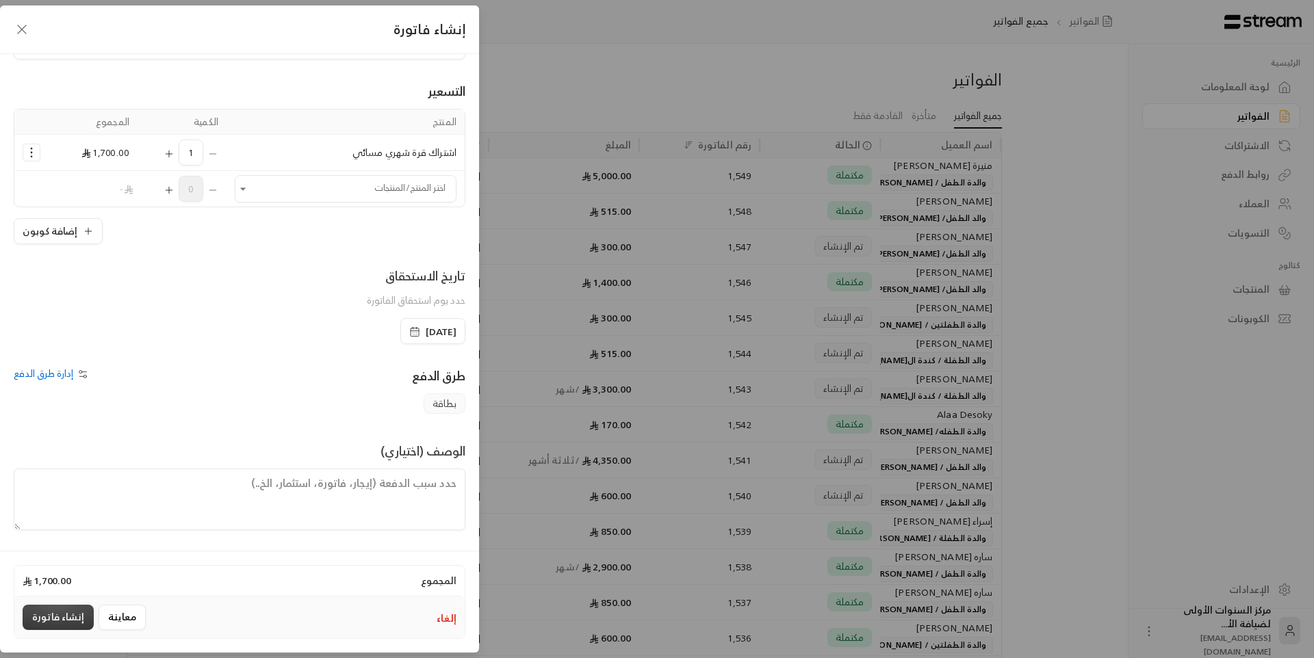
click at [69, 619] on button "إنشاء فاتورة" at bounding box center [58, 617] width 71 height 25
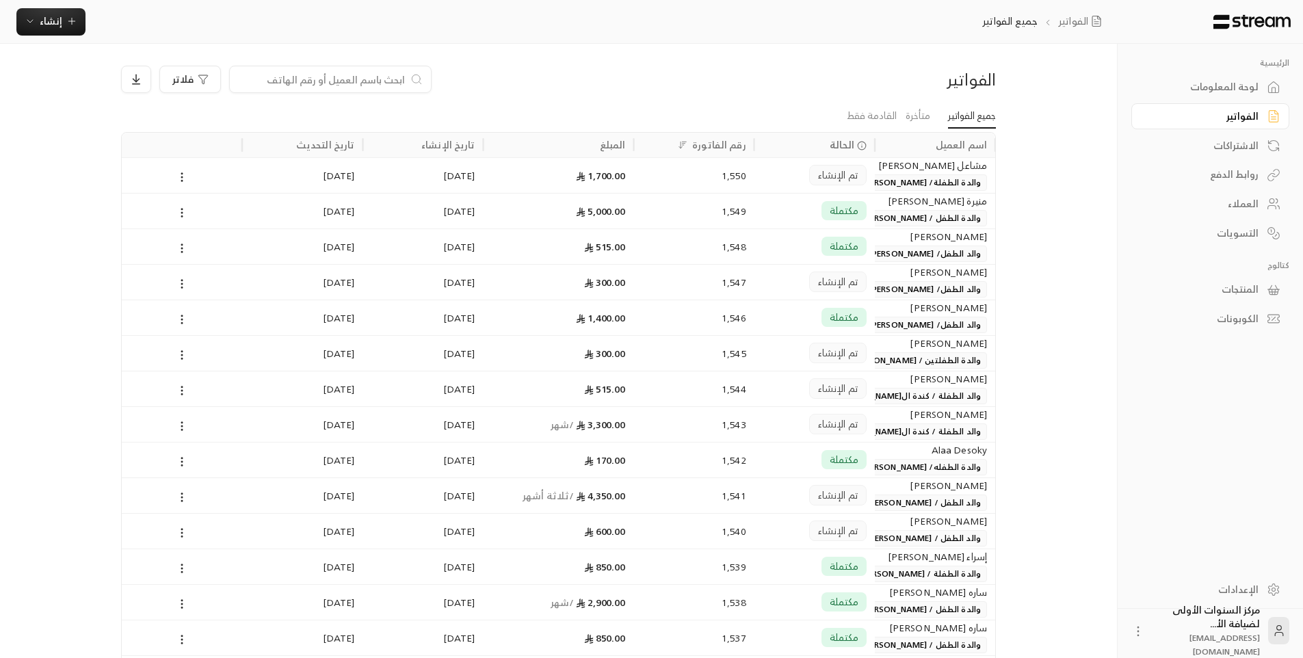
click at [896, 180] on span "والدة الطفلة/ [PERSON_NAME] عوده [PERSON_NAME]" at bounding box center [878, 182] width 218 height 16
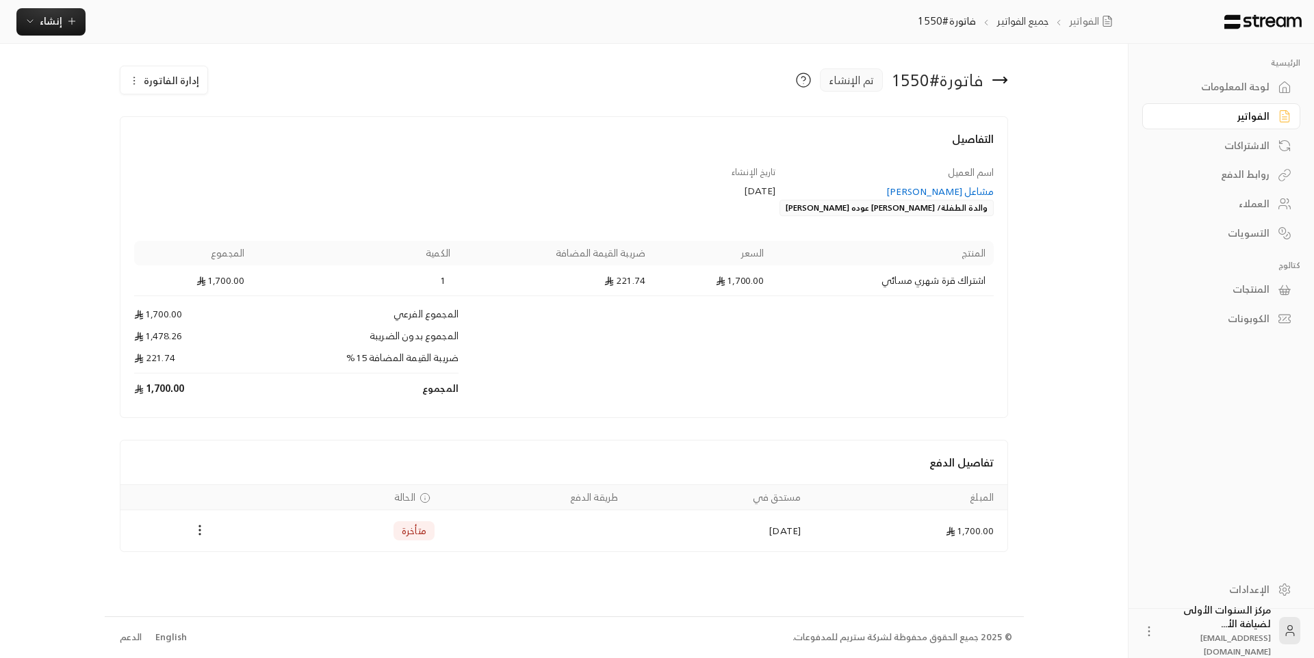
click at [1000, 77] on icon at bounding box center [999, 80] width 16 height 16
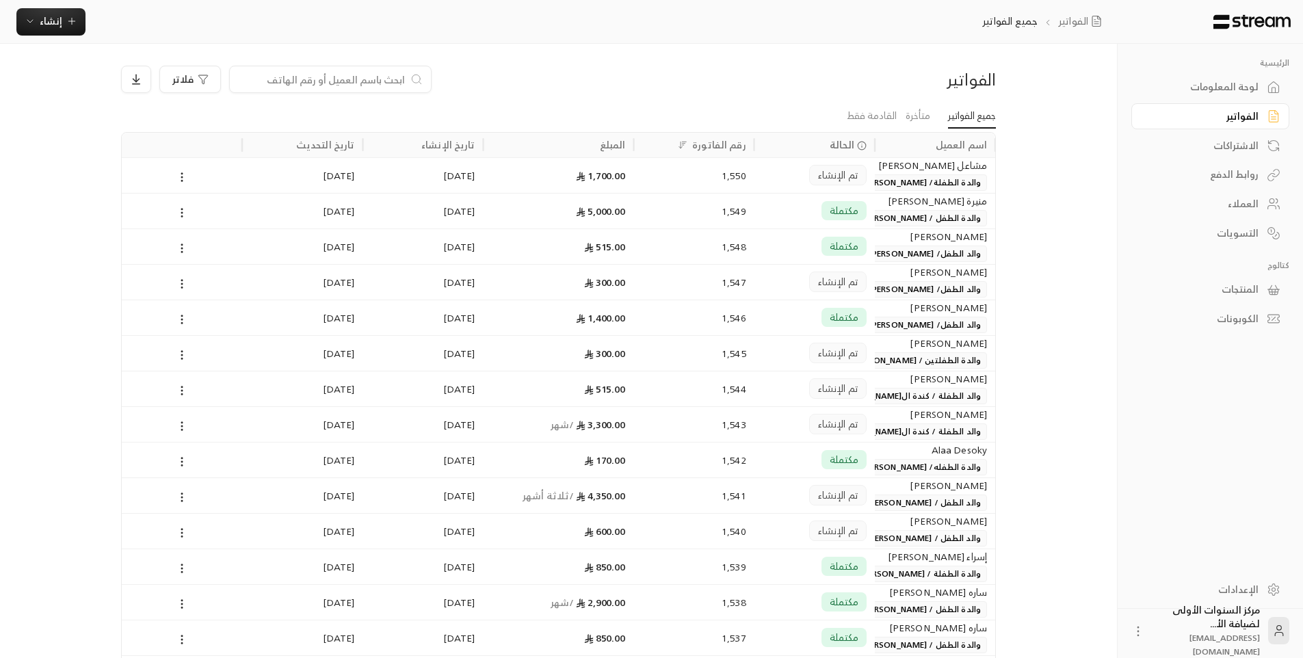
click at [934, 178] on span "والدة الطفلة/ [PERSON_NAME] عوده [PERSON_NAME]" at bounding box center [878, 182] width 218 height 16
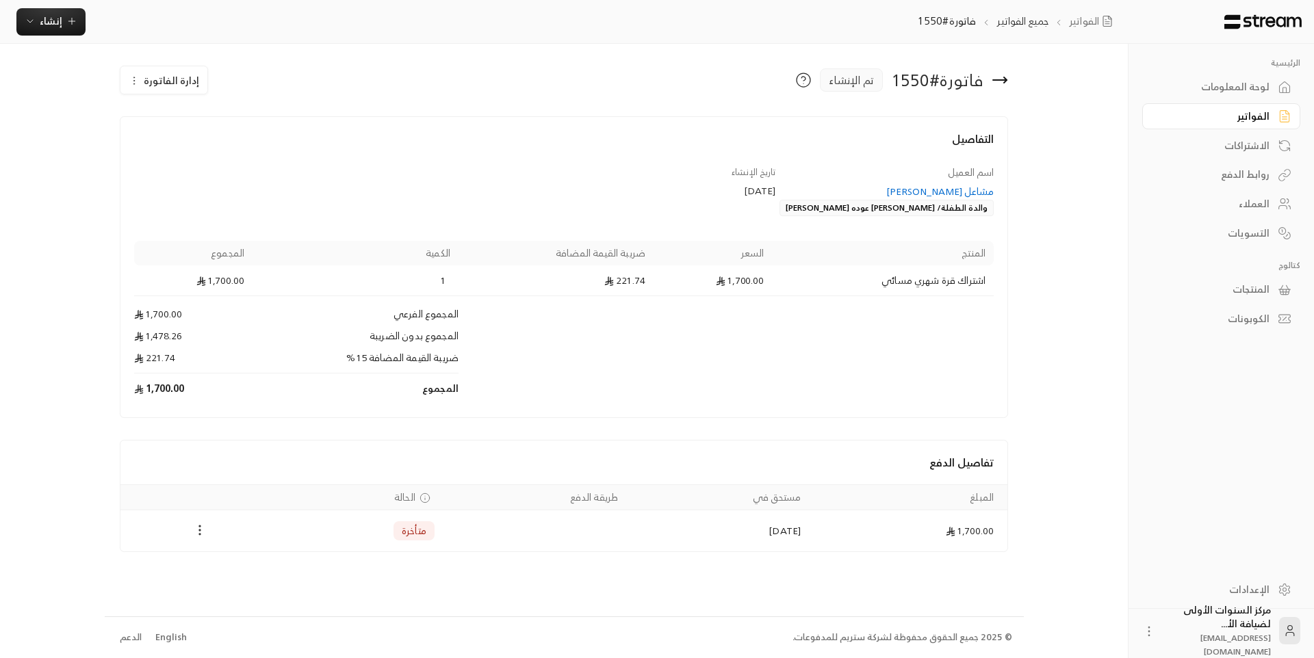
click at [197, 532] on icon "Payments" at bounding box center [200, 530] width 14 height 14
click at [244, 575] on li "تغيير الحالة الى مدفوعة" at bounding box center [247, 566] width 99 height 25
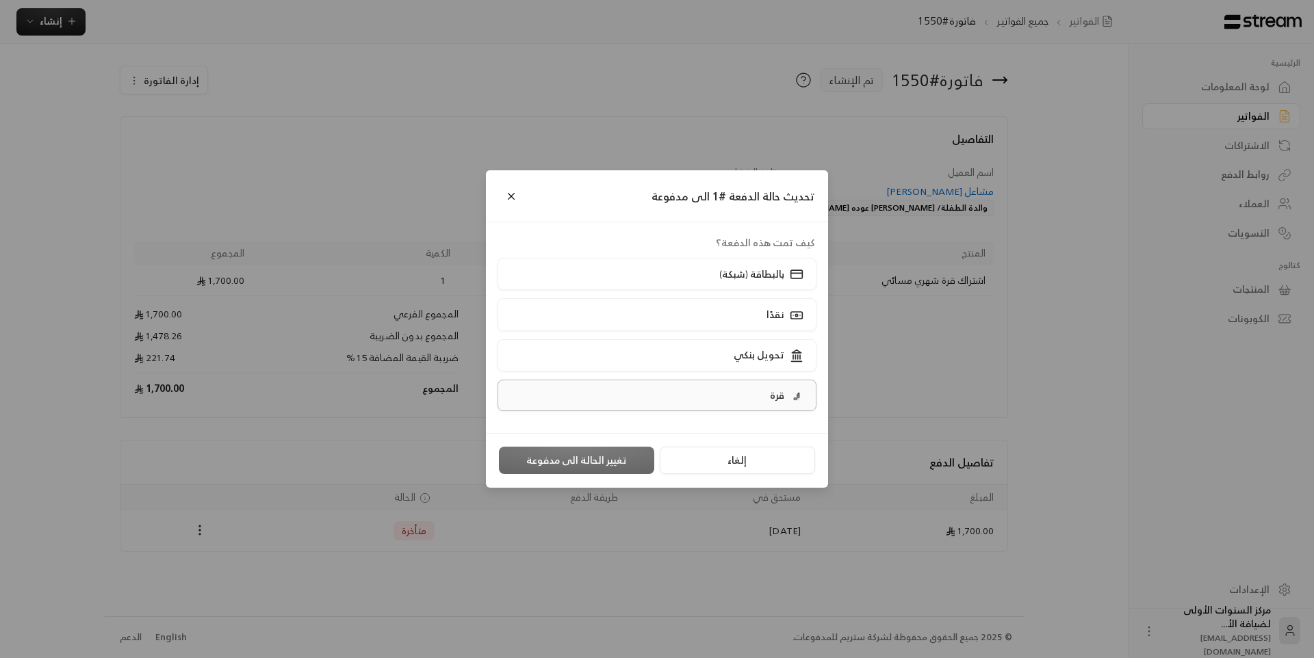
click at [642, 395] on label "قرة" at bounding box center [657, 395] width 320 height 31
click at [606, 458] on button "تغيير الحالة الى مدفوعة" at bounding box center [576, 460] width 155 height 27
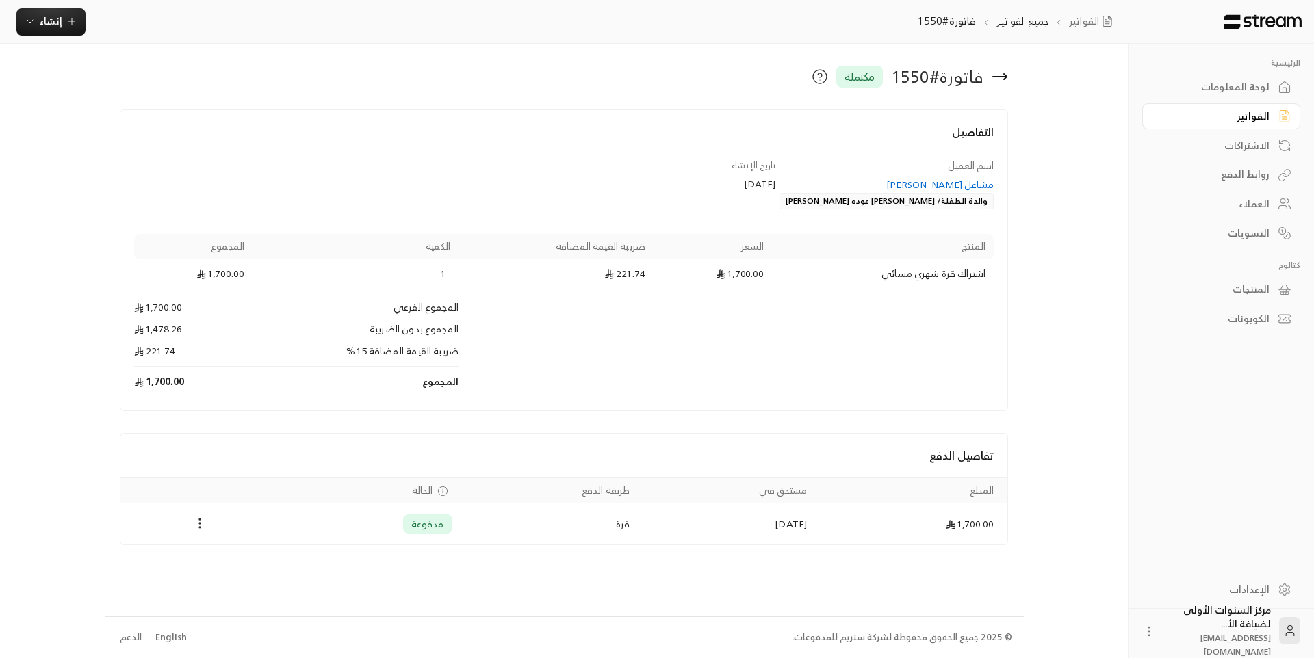
click at [1005, 75] on icon at bounding box center [1005, 76] width 3 height 5
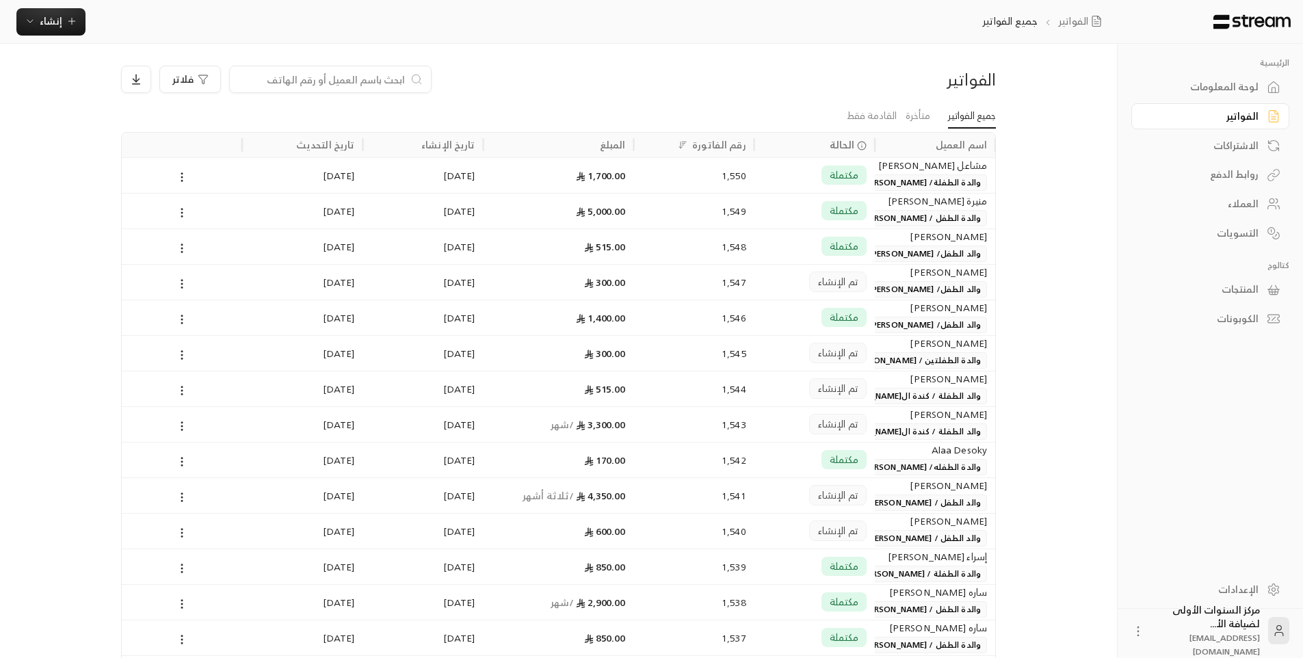
click at [867, 76] on div "الفواتير" at bounding box center [892, 79] width 209 height 22
click at [27, 29] on button "إنشاء" at bounding box center [50, 21] width 69 height 27
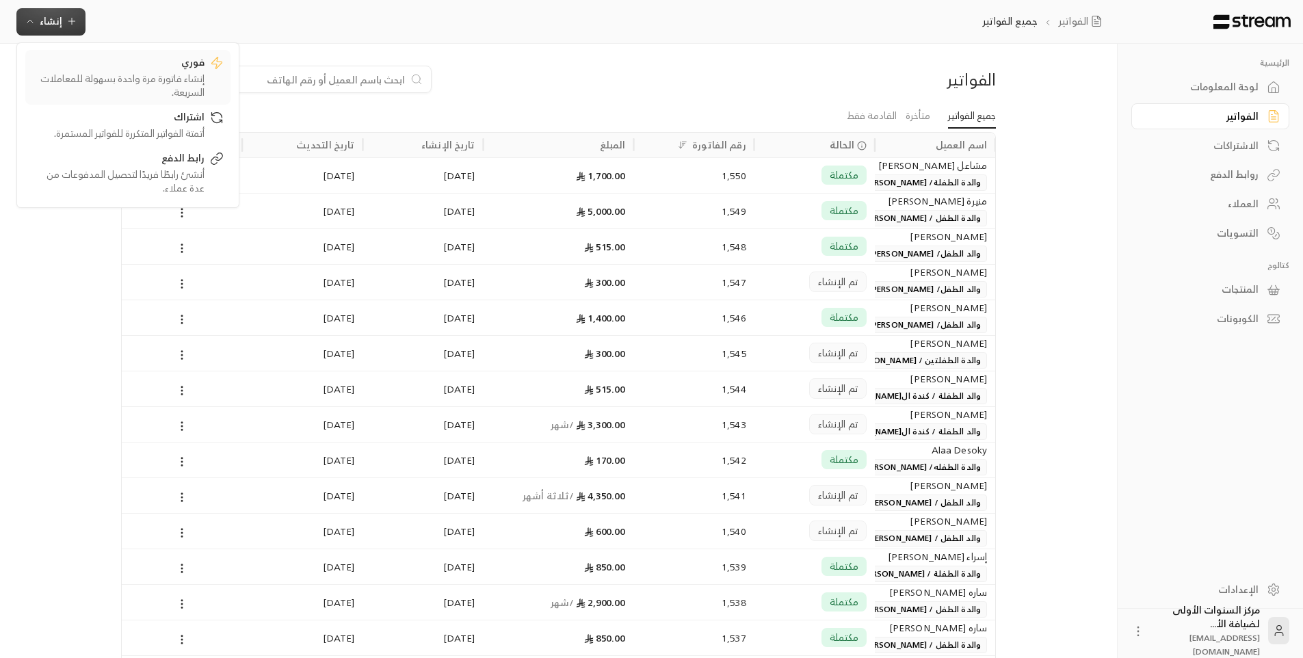
click at [164, 69] on div "فوري" at bounding box center [118, 63] width 172 height 16
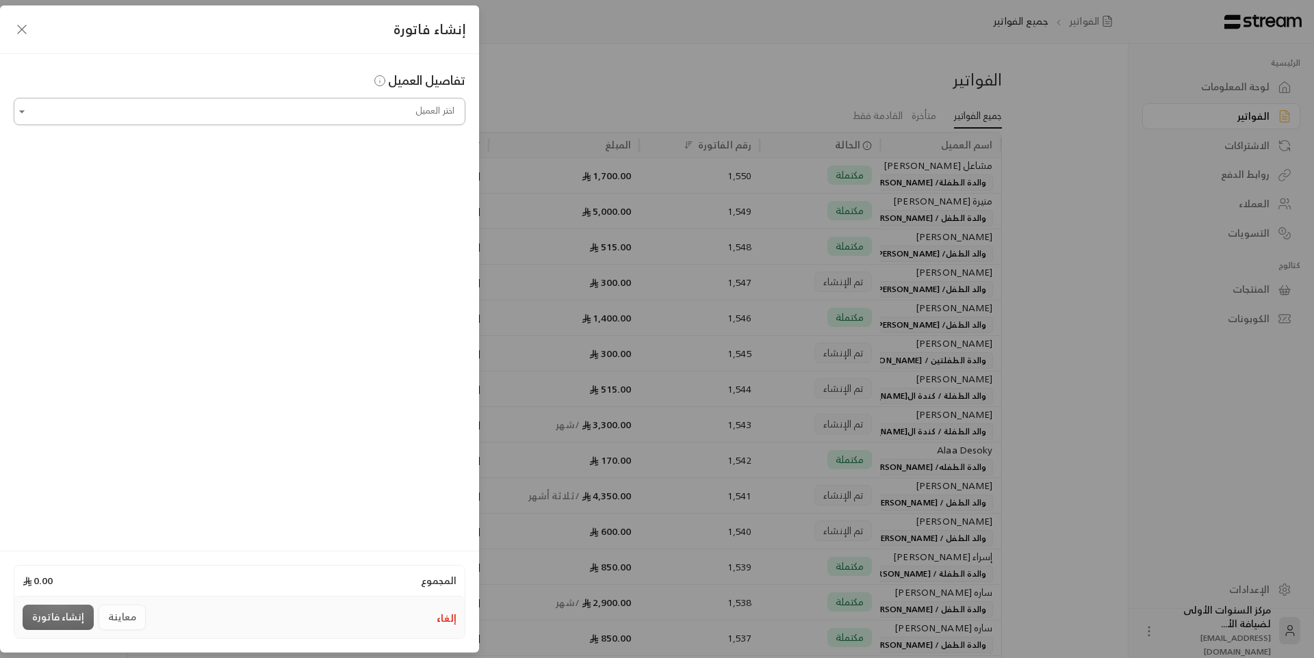
click at [381, 106] on input "اختر العميل" at bounding box center [240, 112] width 452 height 24
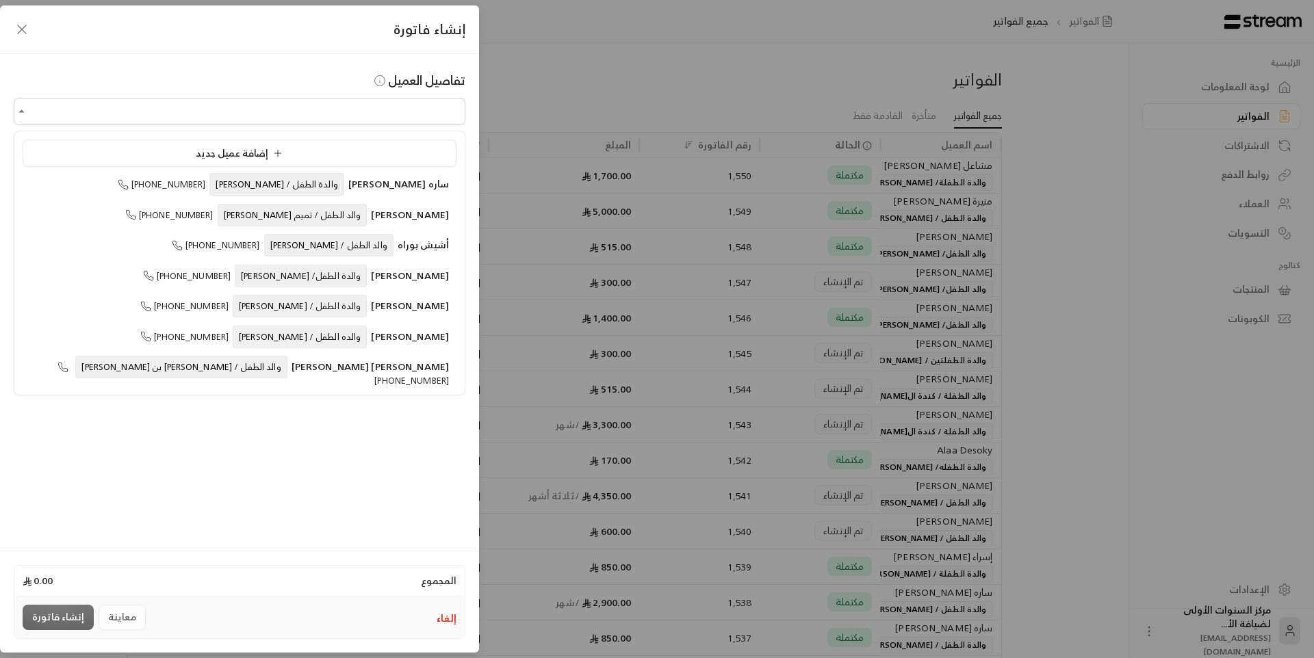
click at [510, 75] on div "إنشاء فاتورة تفاصيل العميل اختر العميل اختر العميل المجموع 0.00 إلغاء معاينة إن…" at bounding box center [657, 329] width 1314 height 658
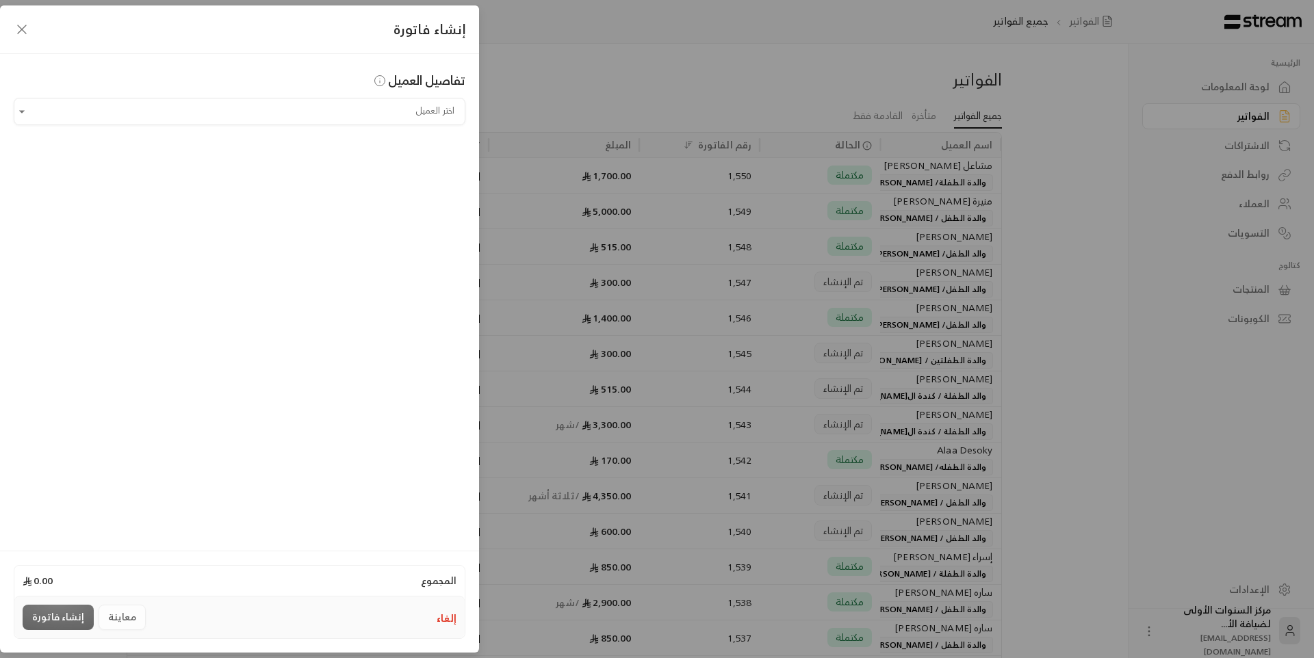
click at [439, 616] on button "إلغاء" at bounding box center [447, 619] width 20 height 14
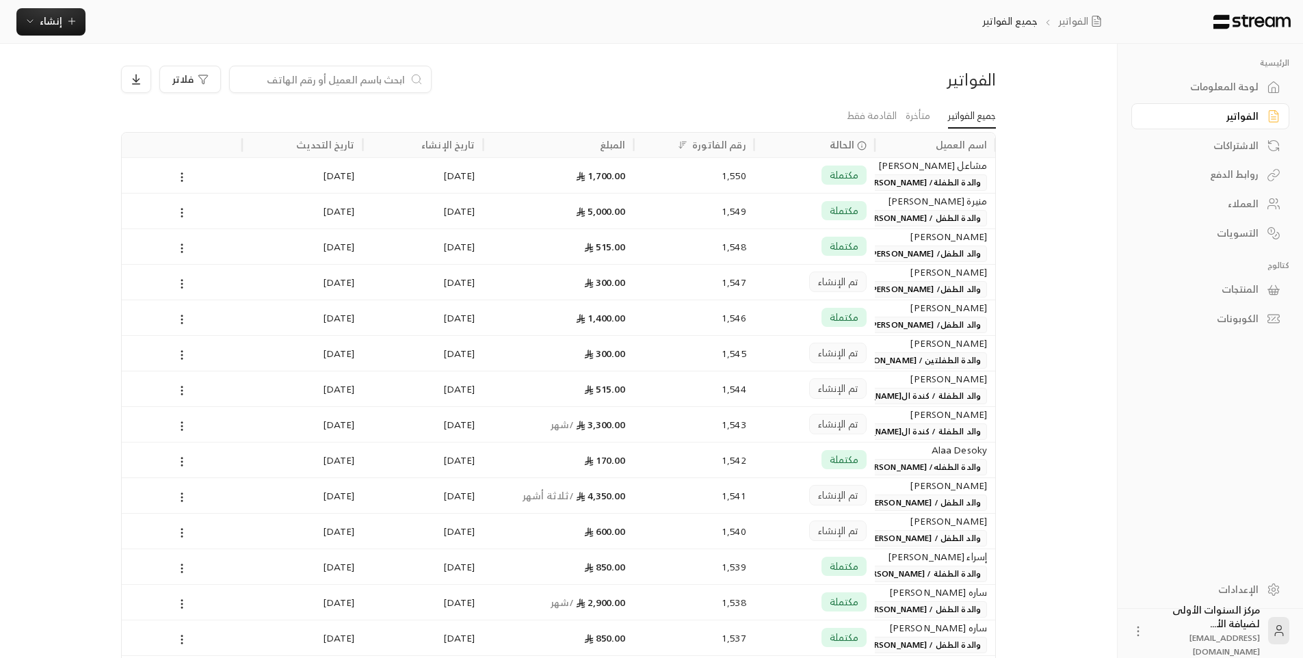
click at [364, 69] on div at bounding box center [330, 79] width 203 height 27
click at [359, 88] on div at bounding box center [330, 79] width 203 height 27
click at [369, 76] on input at bounding box center [321, 79] width 167 height 15
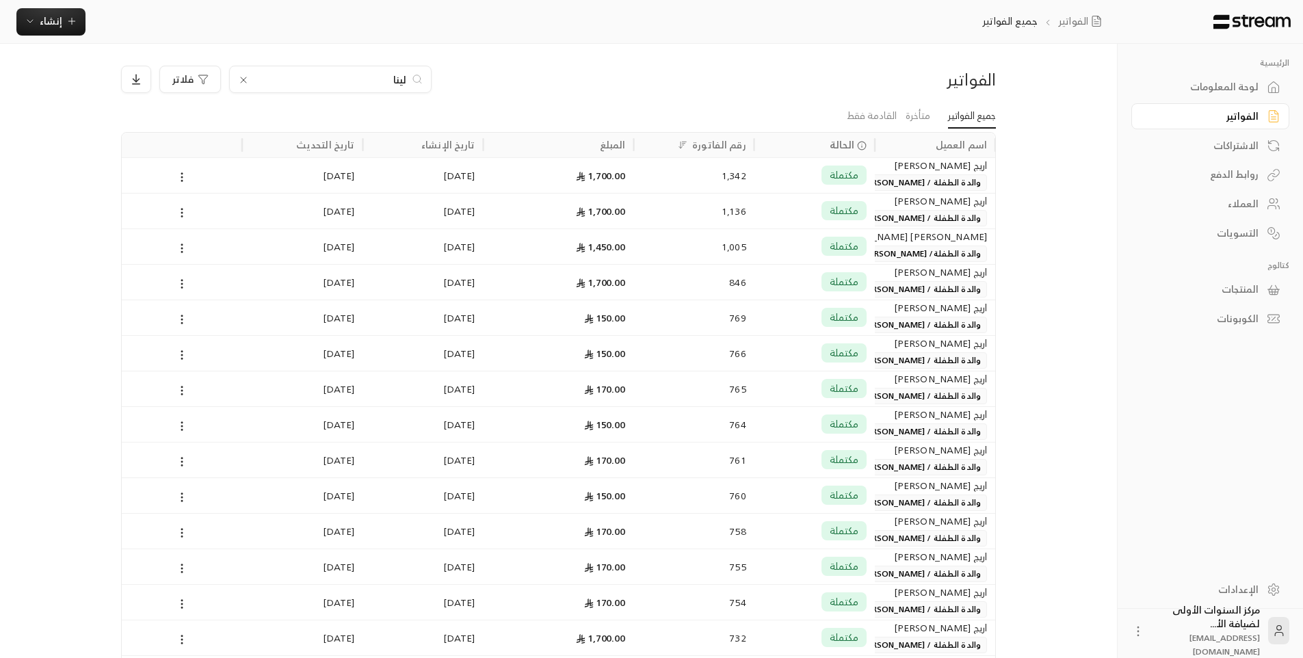
type input "لينا"
click at [744, 183] on div "1,342" at bounding box center [694, 175] width 104 height 35
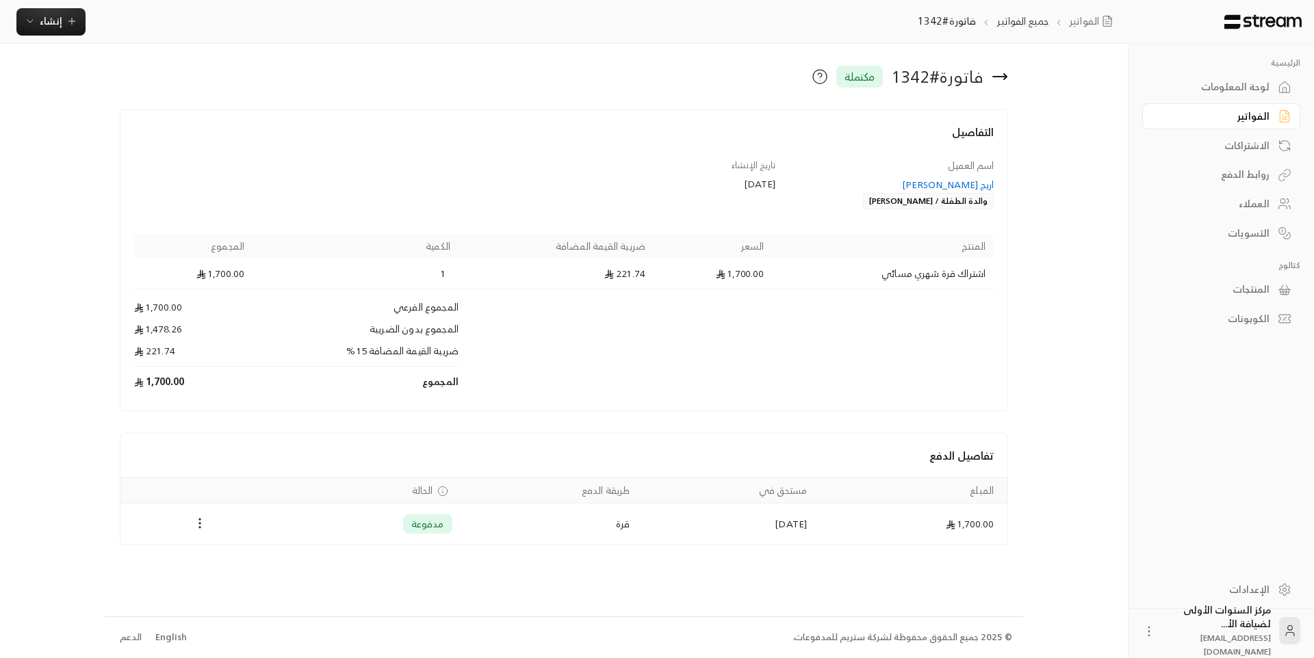
click at [998, 79] on icon at bounding box center [999, 76] width 16 height 16
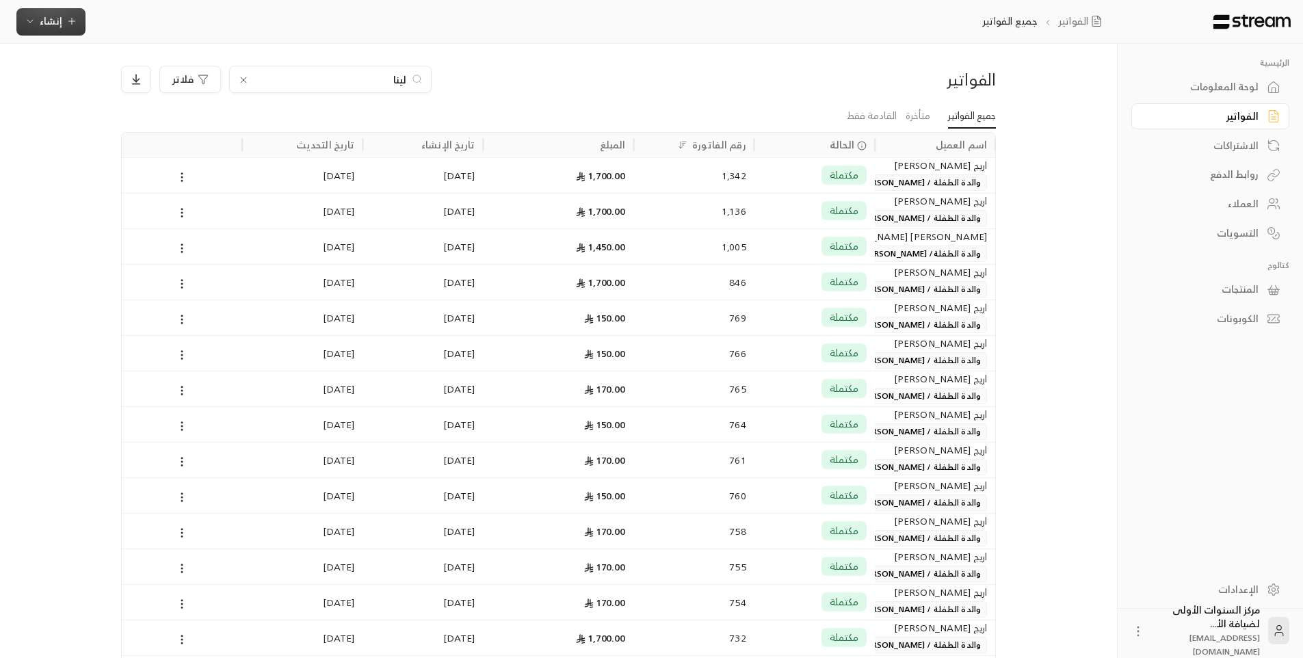
click at [60, 26] on span "إنشاء" at bounding box center [51, 20] width 23 height 17
click at [172, 77] on div "إنشاء فاتورة مرة واحدة بسهولة للمعاملات السريعة." at bounding box center [118, 85] width 172 height 27
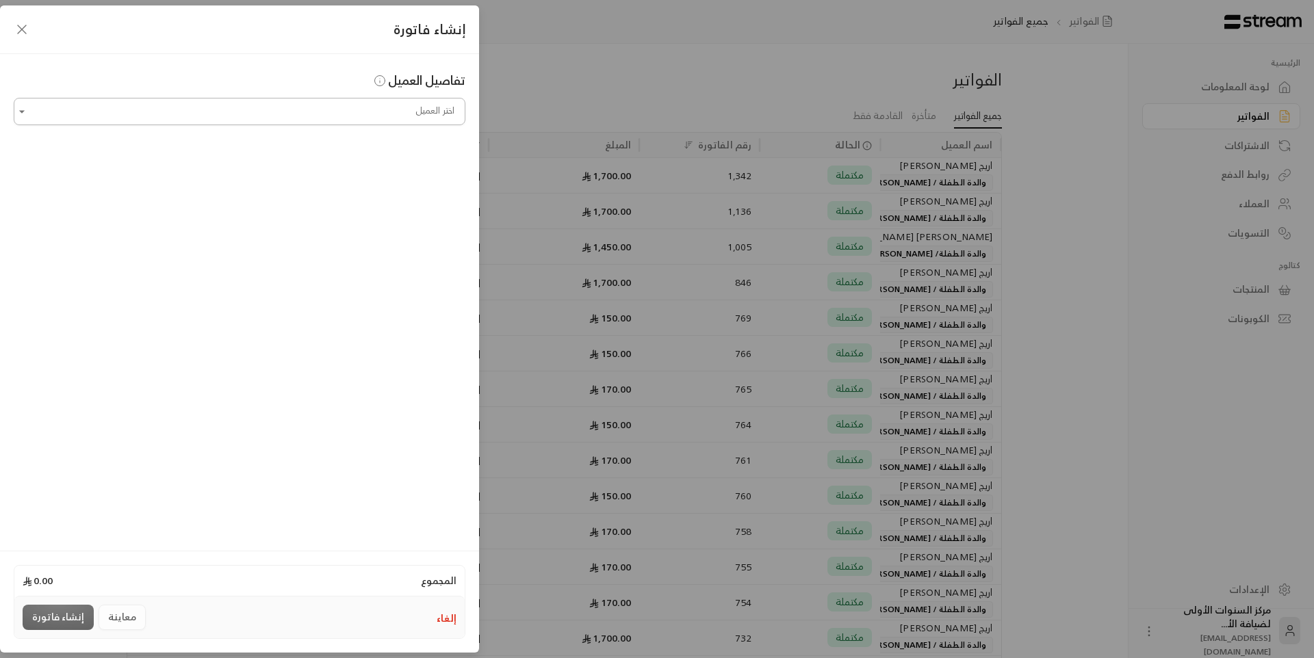
click at [445, 105] on input "اختر العميل" at bounding box center [240, 112] width 452 height 24
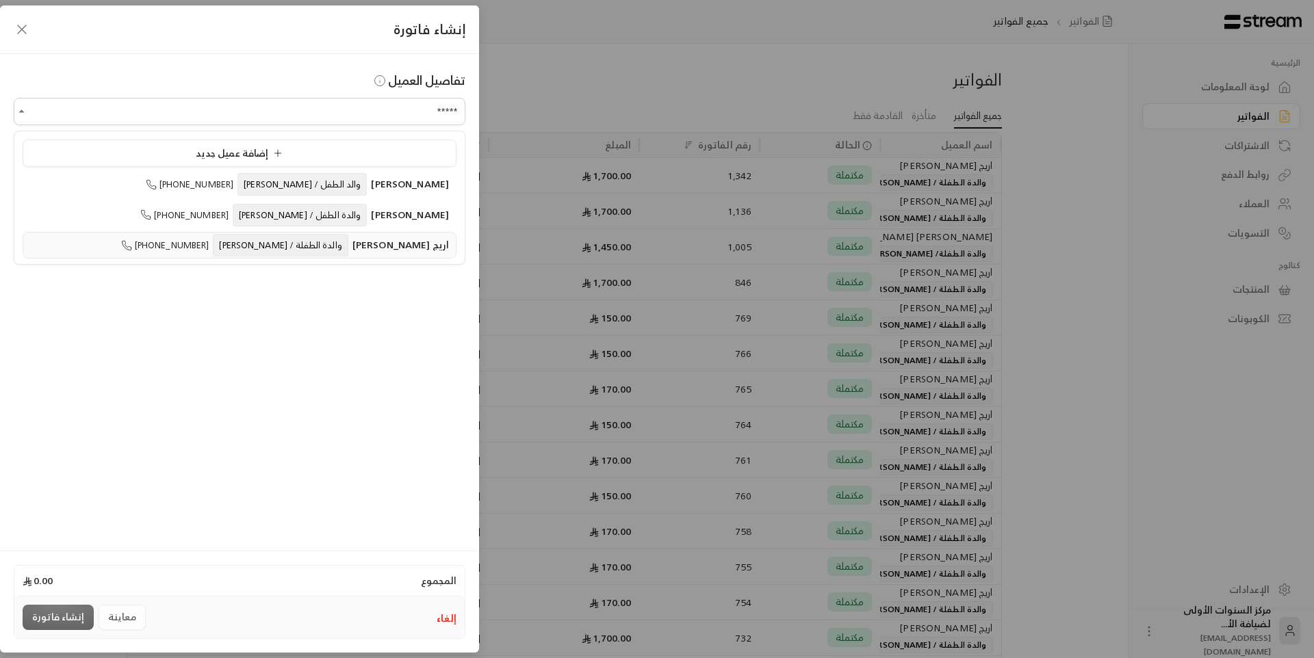
click at [374, 243] on span "اريج [PERSON_NAME]" at bounding box center [400, 244] width 96 height 17
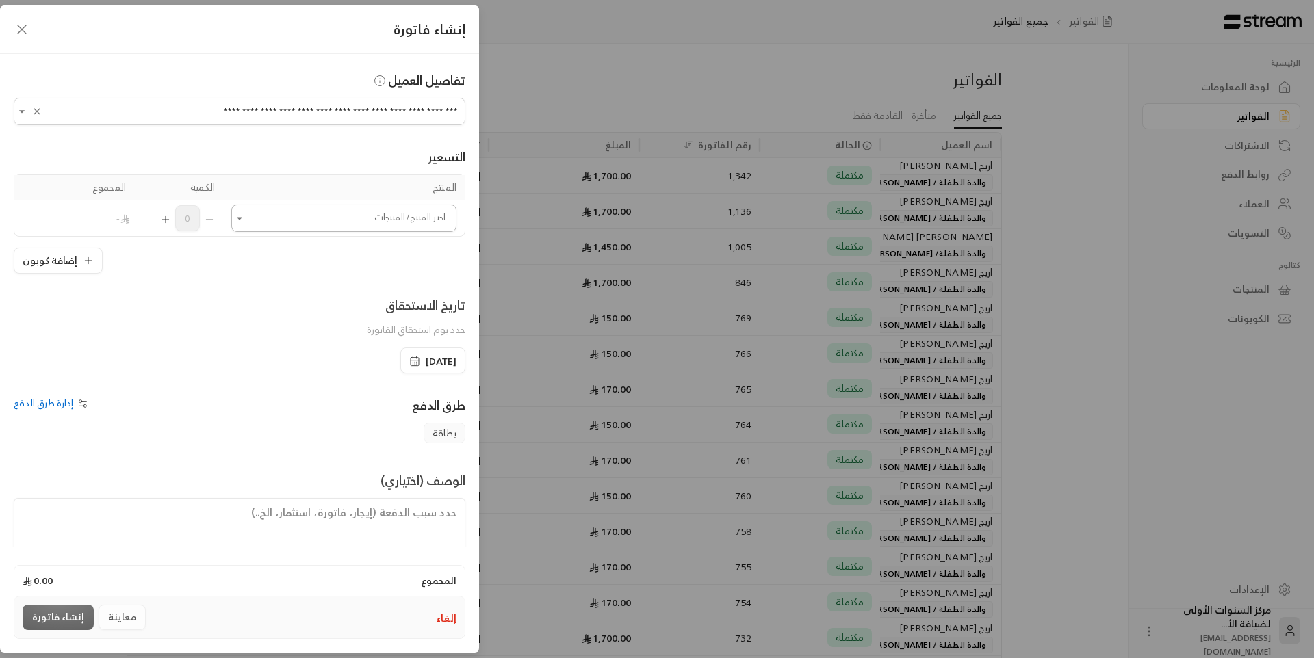
type input "**********"
click at [372, 222] on input "اختر العميل" at bounding box center [343, 219] width 225 height 24
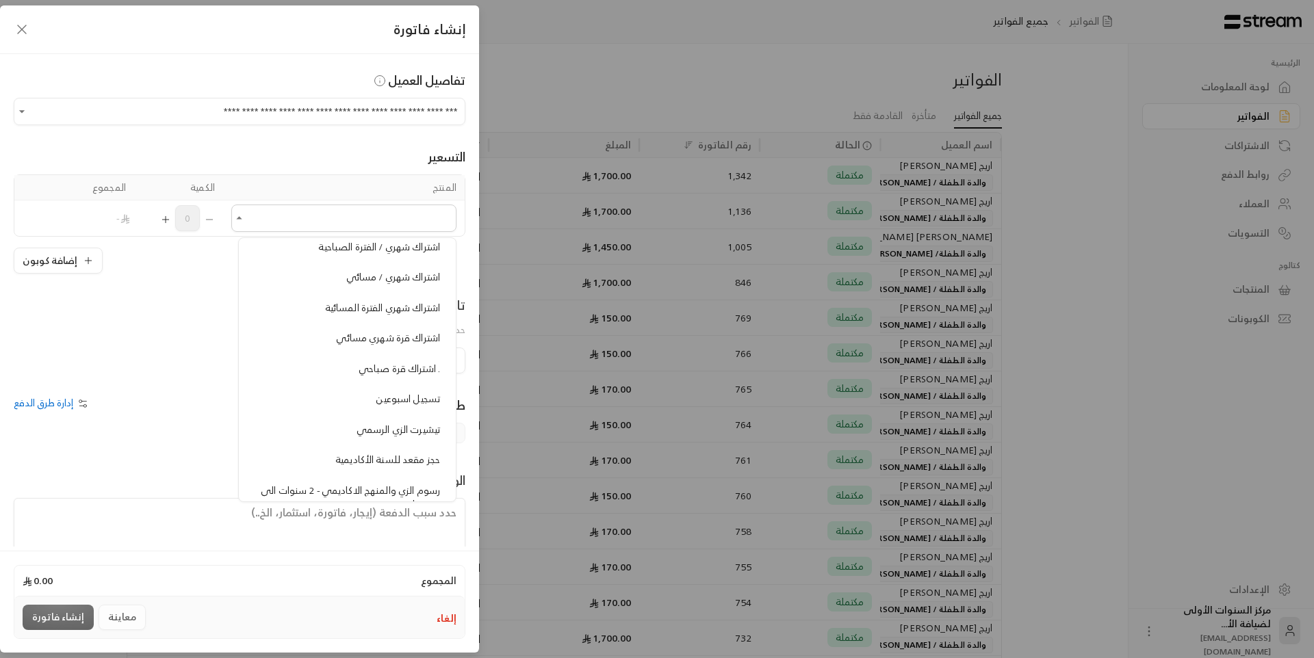
scroll to position [890, 0]
click at [383, 342] on span "اشتراك قرة شهري مسائي" at bounding box center [388, 334] width 104 height 17
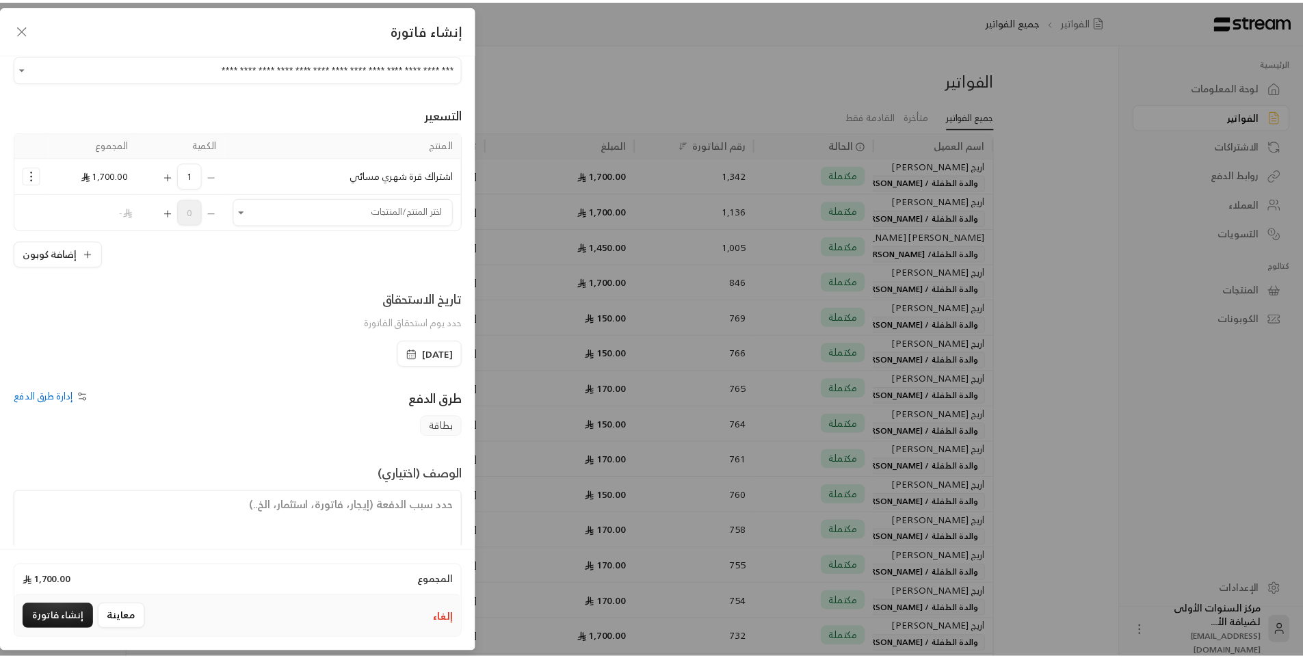
scroll to position [66, 0]
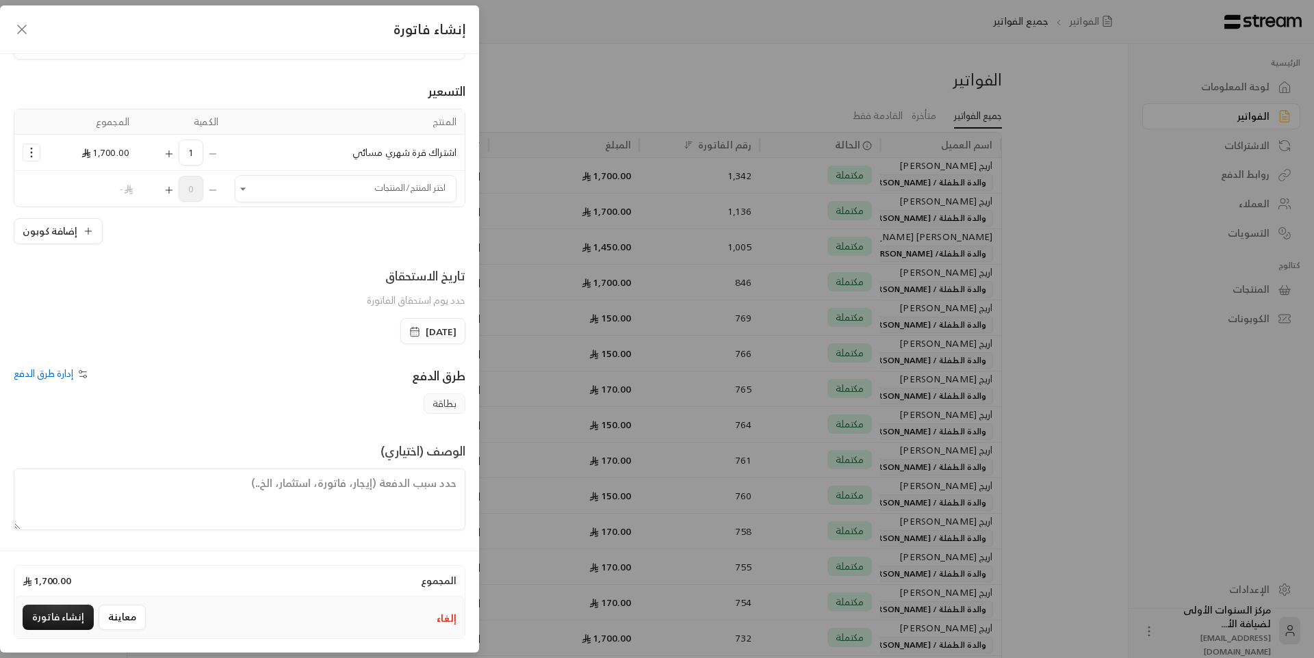
click at [413, 486] on textarea at bounding box center [240, 500] width 452 height 62
paste textarea "[DATE] - [DATE]"
type textarea "من تاريخ2025-08-20 - [DATE]"
click at [60, 623] on button "إنشاء فاتورة" at bounding box center [58, 617] width 71 height 25
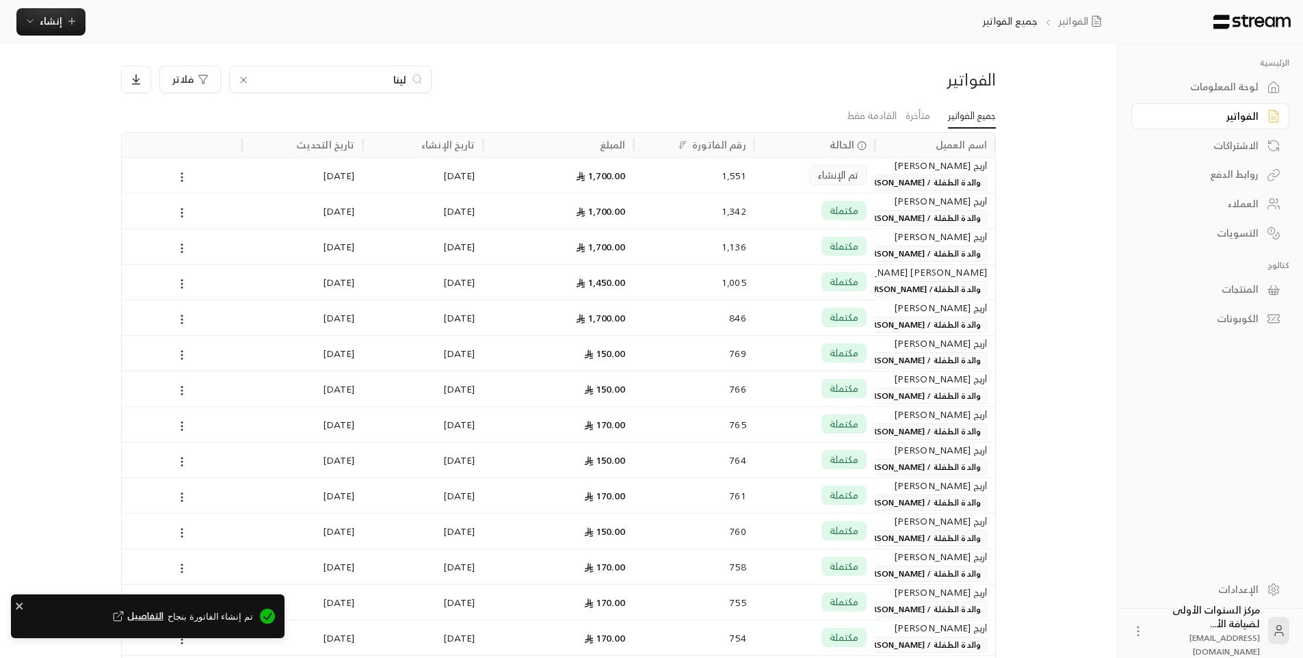
click at [889, 182] on span "والدة الطفلة / [PERSON_NAME]" at bounding box center [921, 182] width 133 height 16
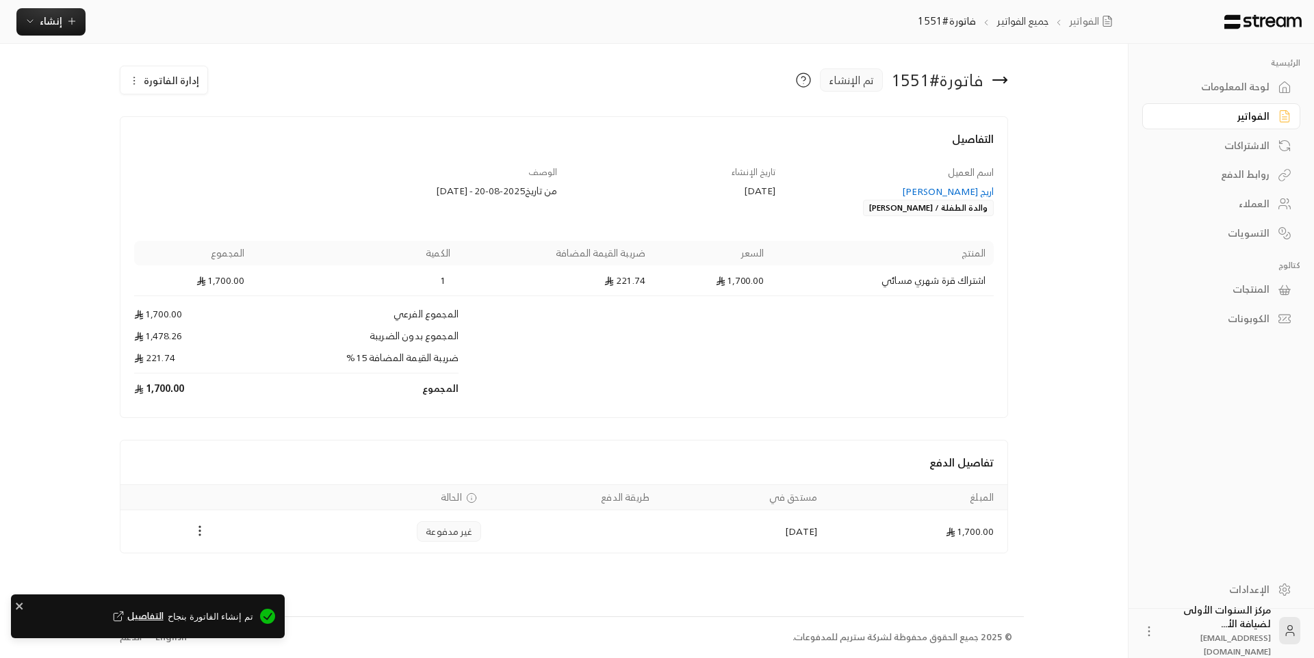
click at [200, 531] on circle "Payments" at bounding box center [200, 530] width 1 height 1
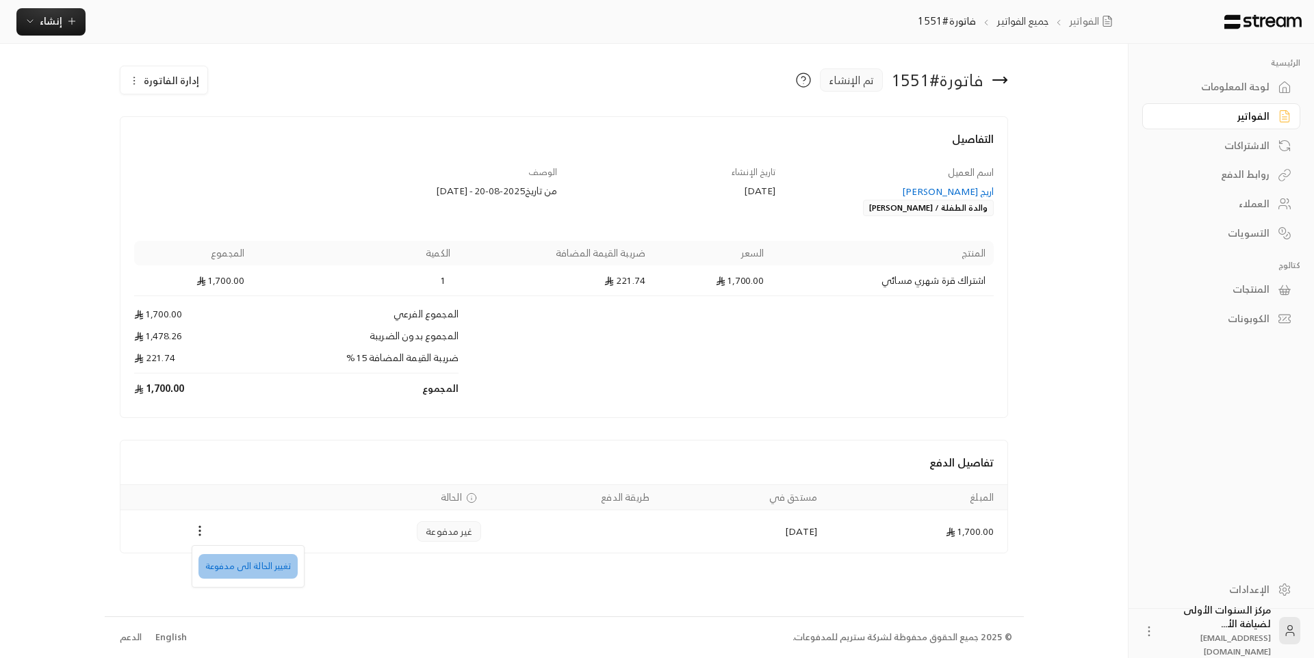
click at [244, 559] on li "تغيير الحالة الى مدفوعة" at bounding box center [247, 566] width 99 height 25
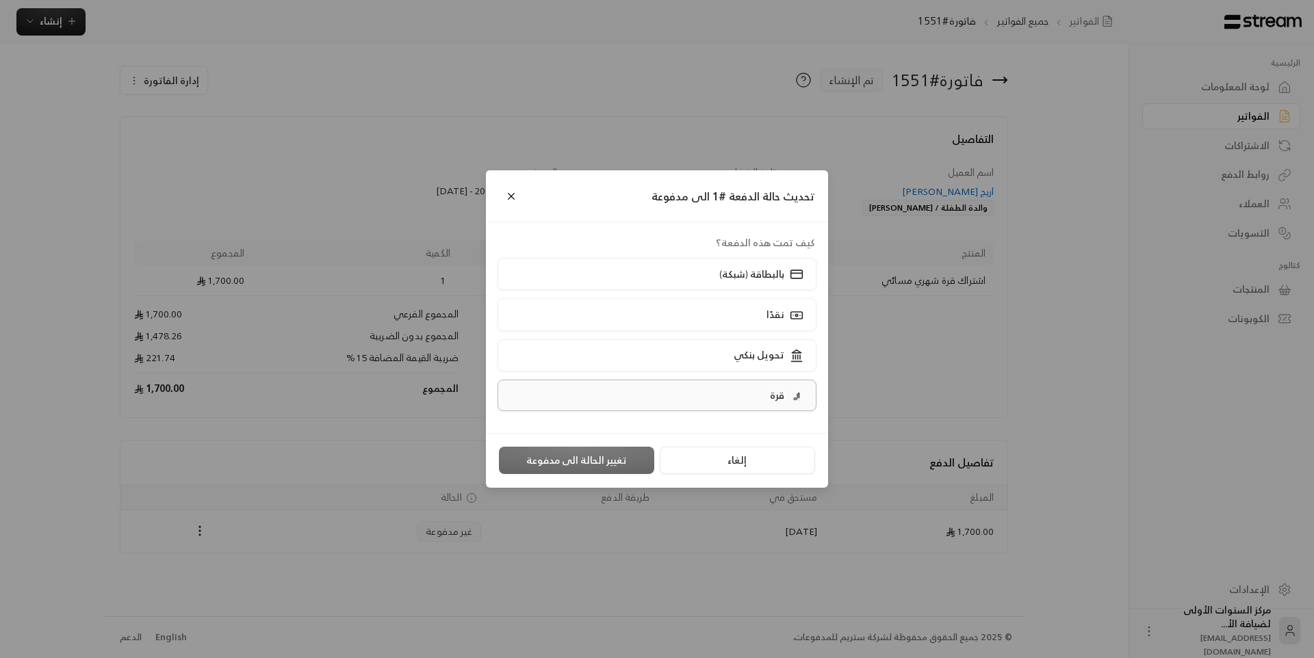
click at [675, 391] on label "قرة" at bounding box center [657, 395] width 320 height 31
click at [591, 460] on button "تغيير الحالة الى مدفوعة" at bounding box center [576, 460] width 155 height 27
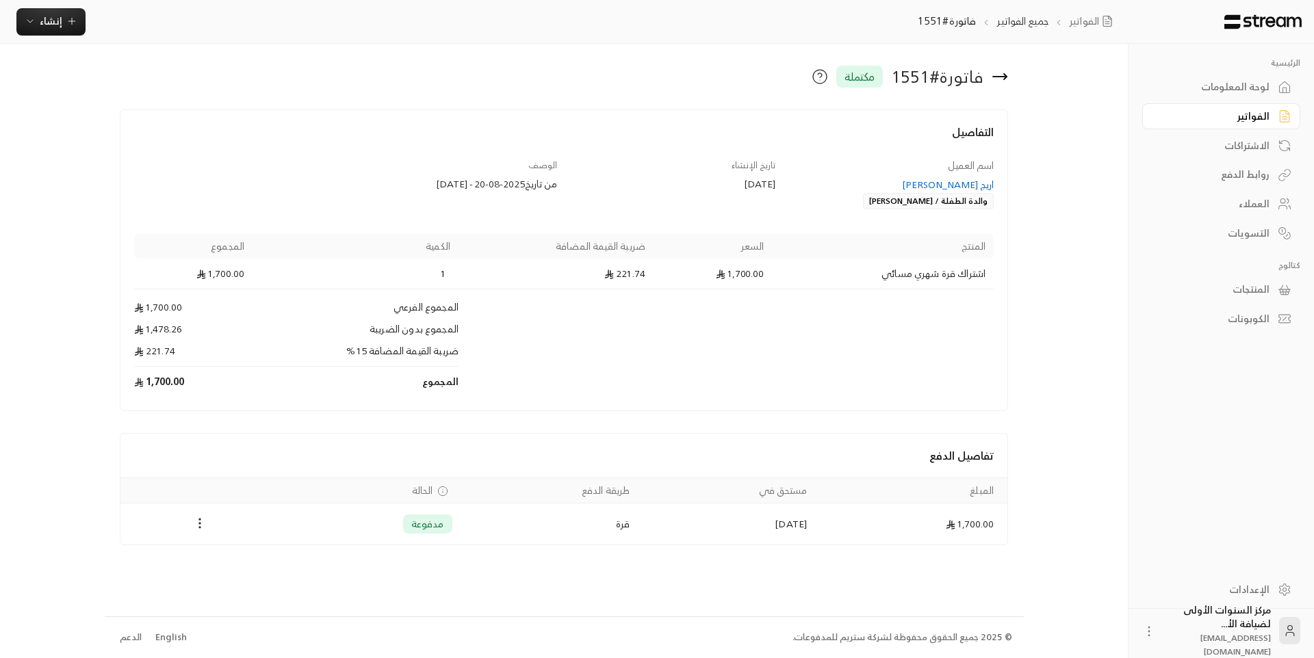
click at [994, 80] on icon at bounding box center [999, 76] width 16 height 16
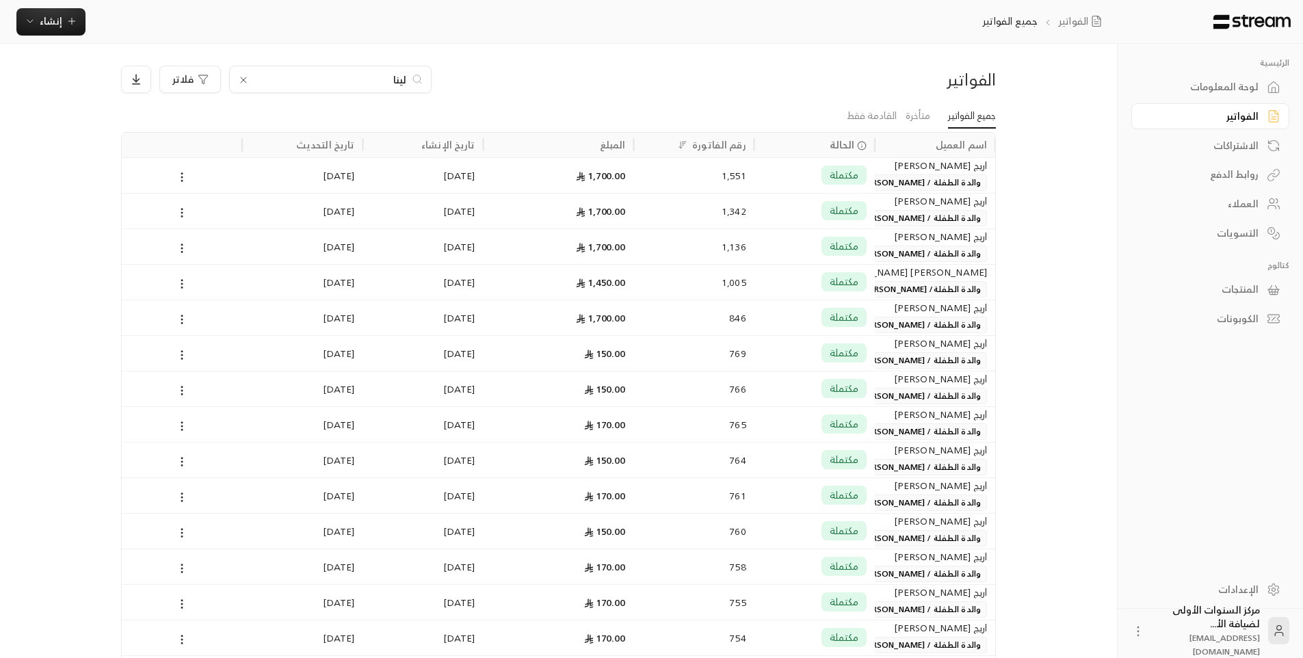
click at [244, 82] on icon at bounding box center [243, 80] width 11 height 11
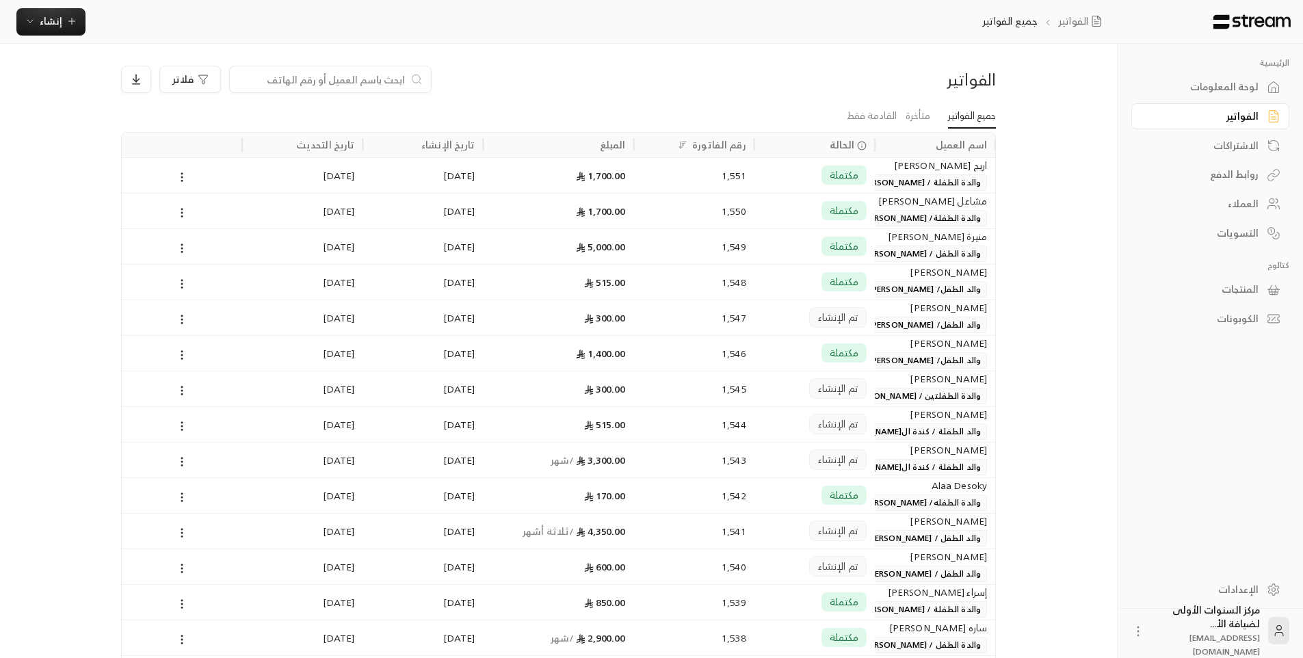
click at [1205, 87] on div "لوحة المعلومات" at bounding box center [1204, 87] width 110 height 14
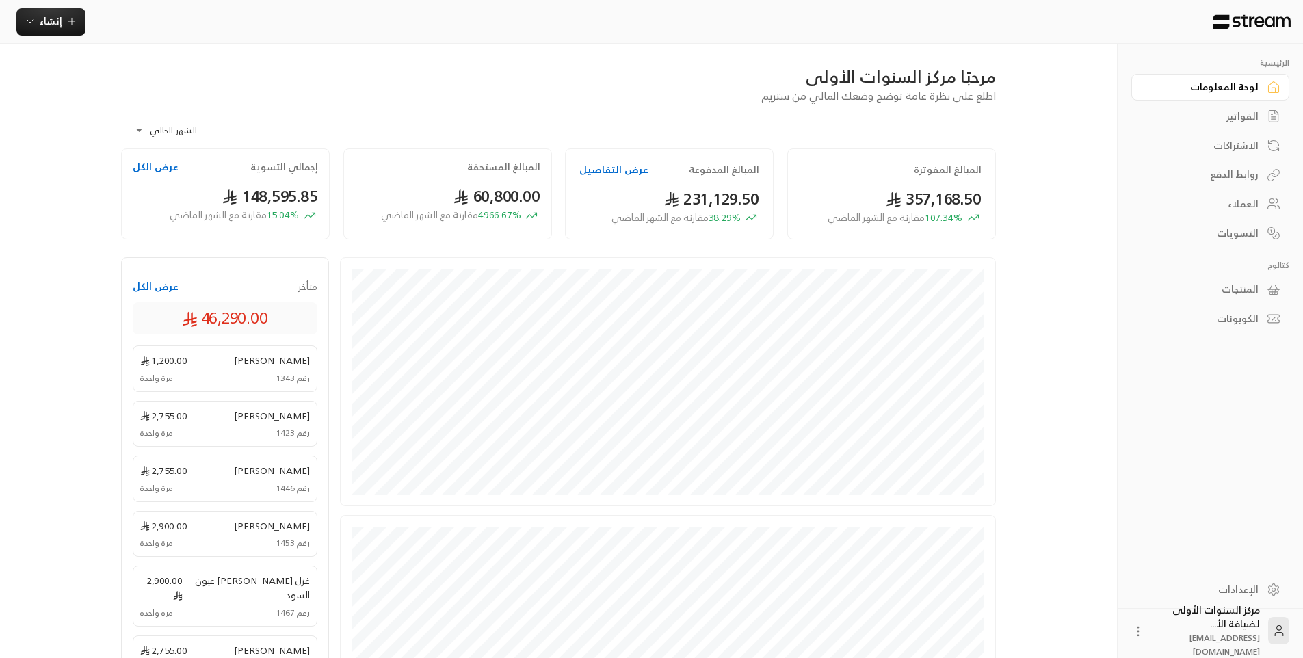
click at [631, 113] on div "**********" at bounding box center [558, 126] width 875 height 44
click at [725, 88] on div "مرحبًا مركز السنوات الأولى اطلع على نظرة عامة توضح وضعك المالي من ستريم" at bounding box center [558, 85] width 889 height 38
click at [1241, 116] on div "الفواتير" at bounding box center [1204, 116] width 110 height 14
